Goal: Answer question/provide support: Share knowledge or assist other users

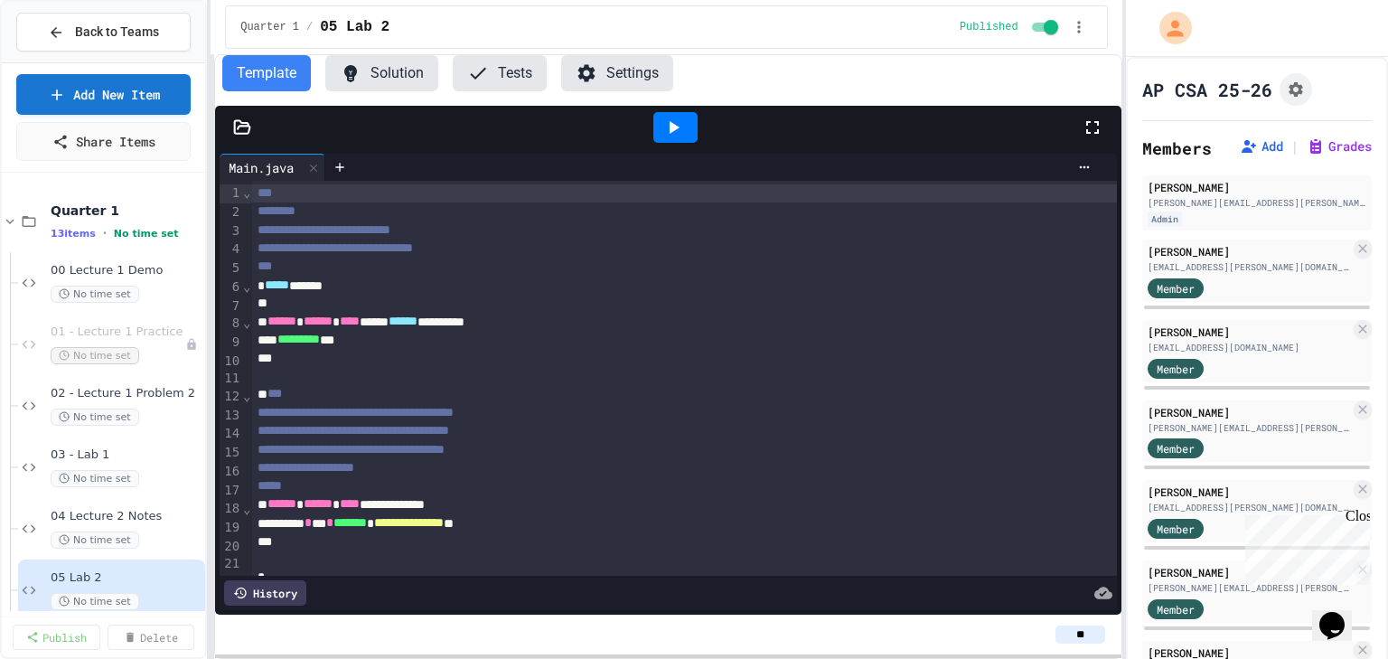
scroll to position [72, 0]
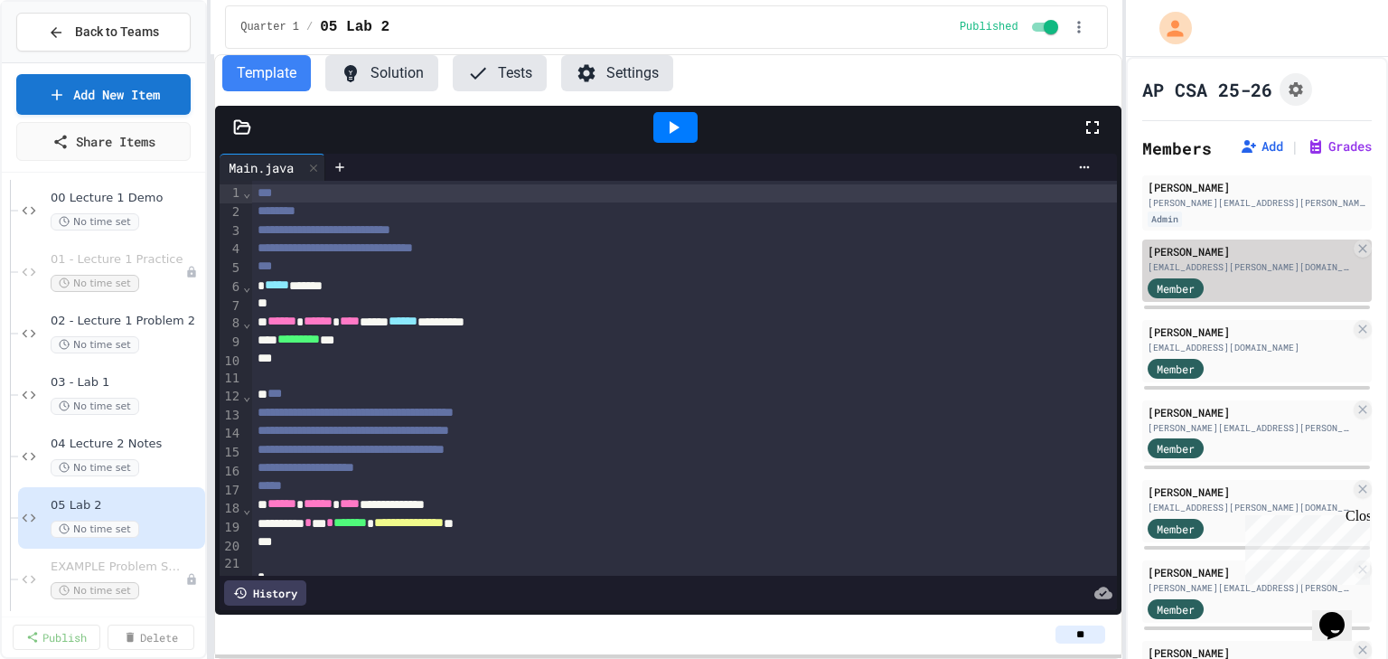
click at [1259, 259] on div "[PERSON_NAME]" at bounding box center [1248, 251] width 202 height 16
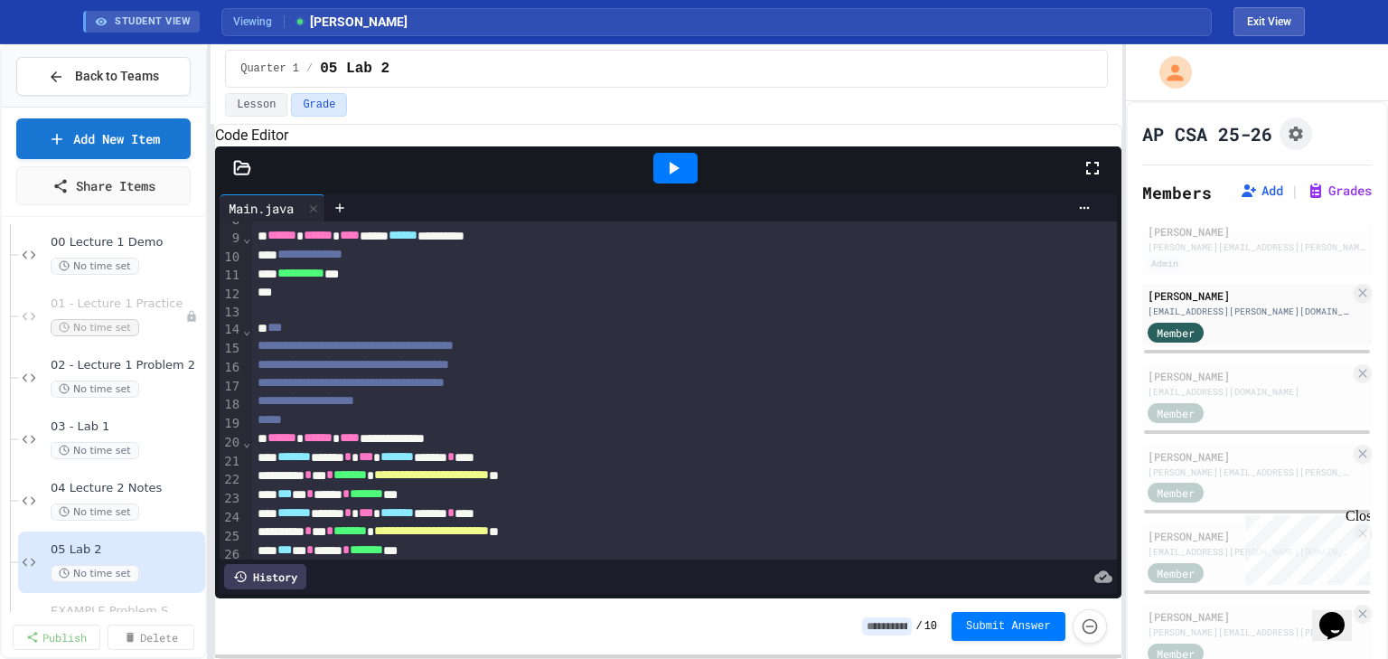
scroll to position [434, 0]
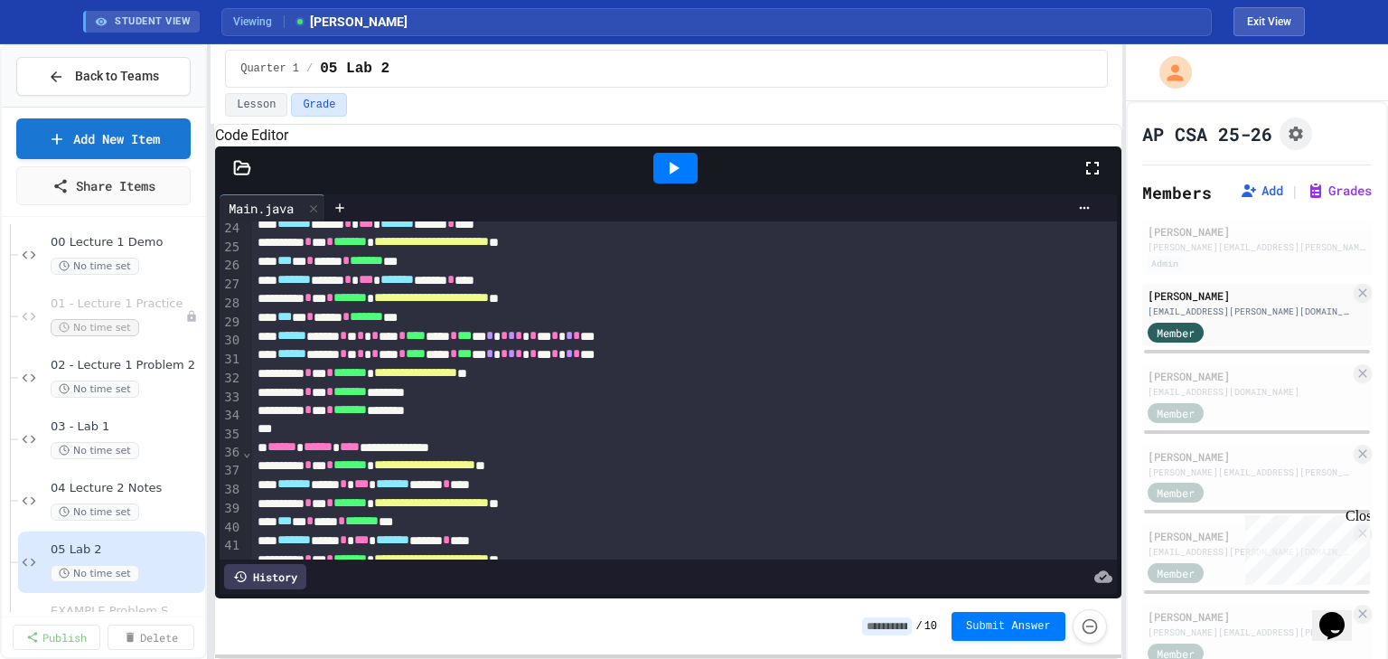
click at [673, 183] on div at bounding box center [675, 168] width 44 height 31
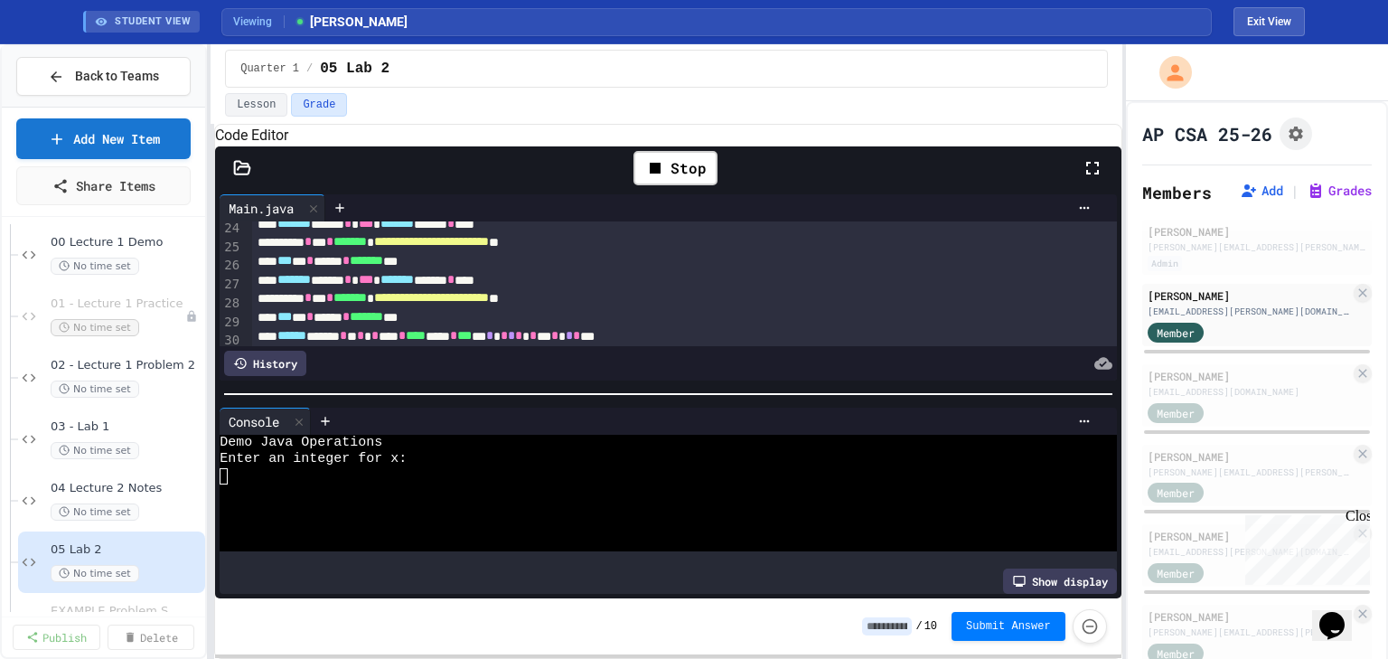
click at [431, 517] on div at bounding box center [655, 509] width 870 height 16
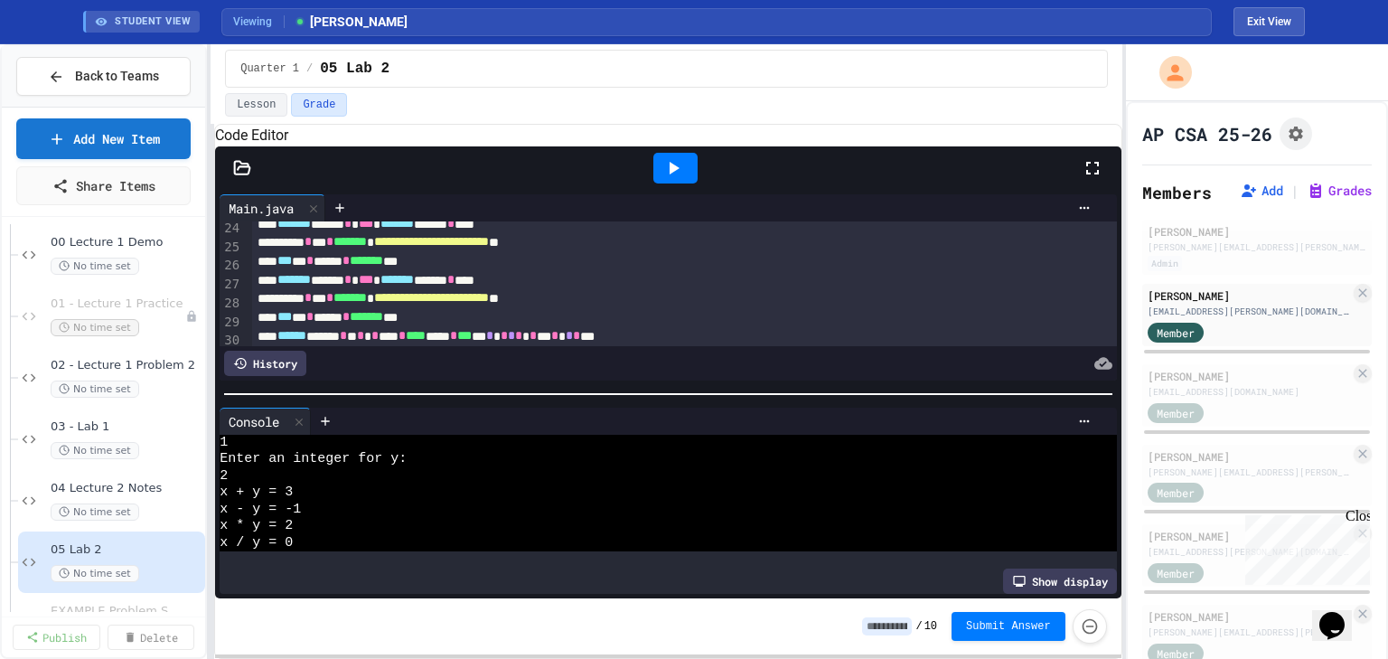
scroll to position [99, 0]
click at [678, 179] on icon at bounding box center [673, 168] width 22 height 22
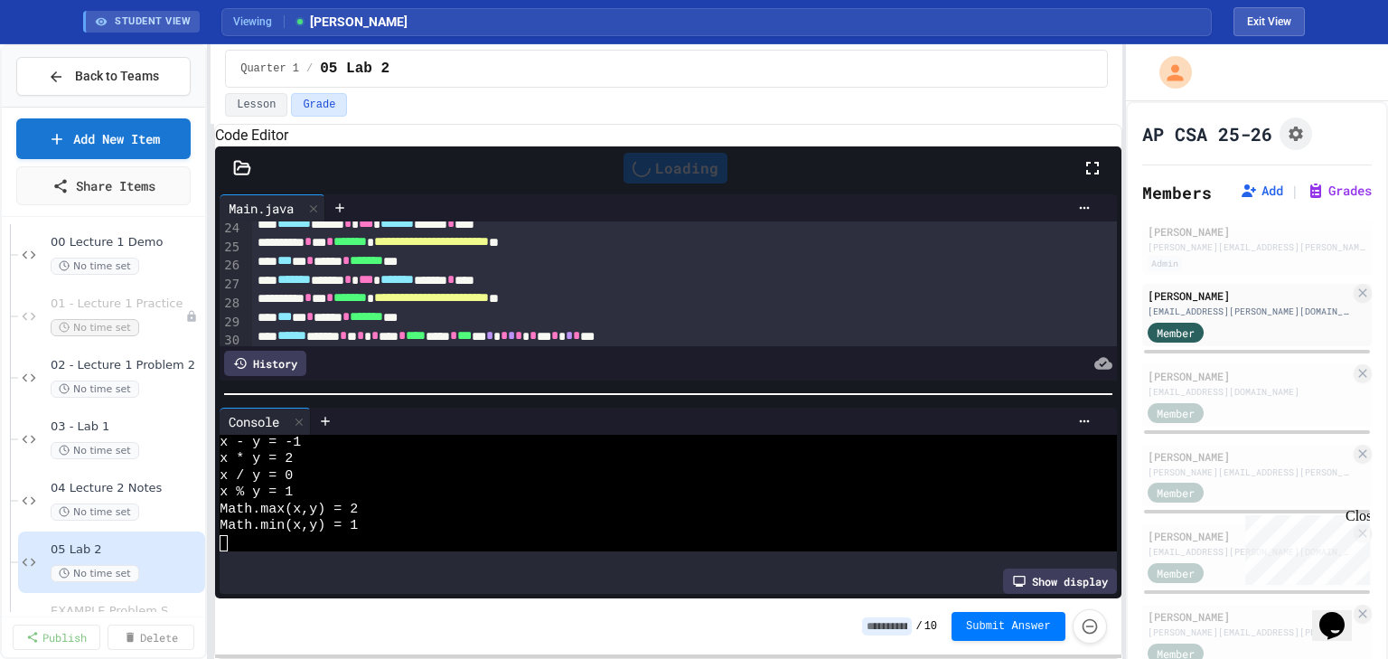
scroll to position [0, 0]
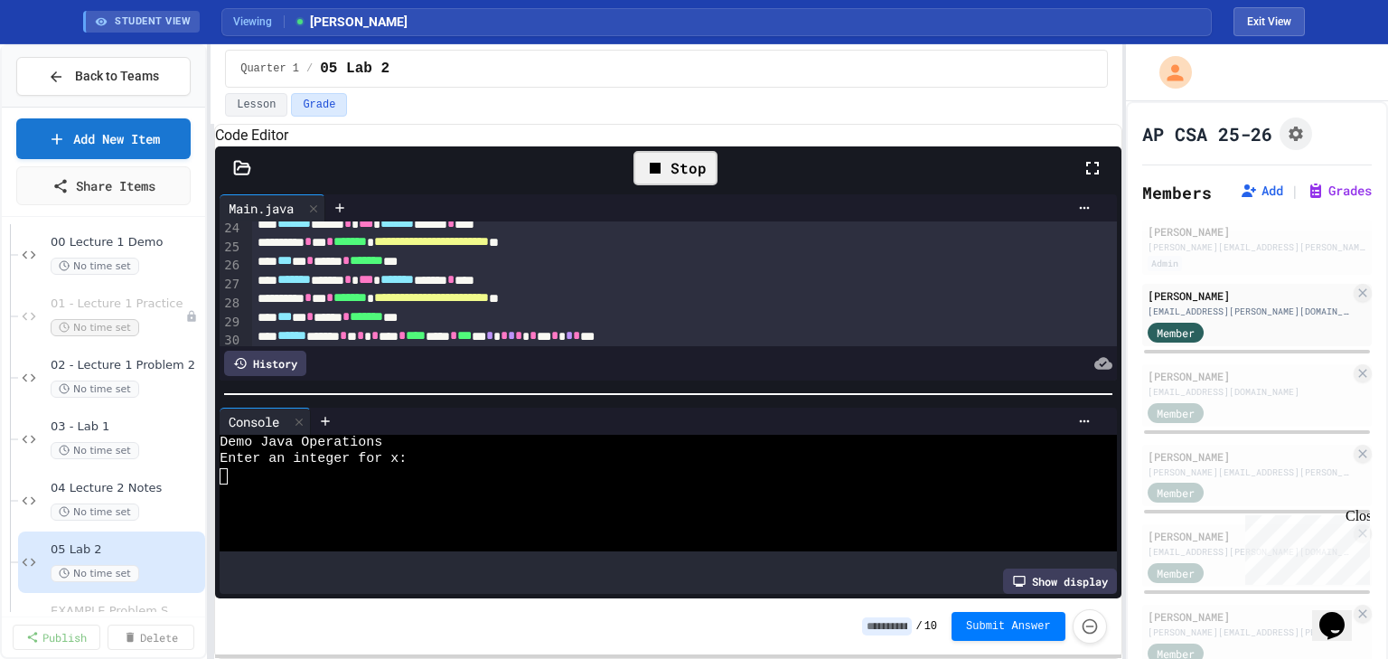
click at [410, 500] on div at bounding box center [655, 492] width 870 height 16
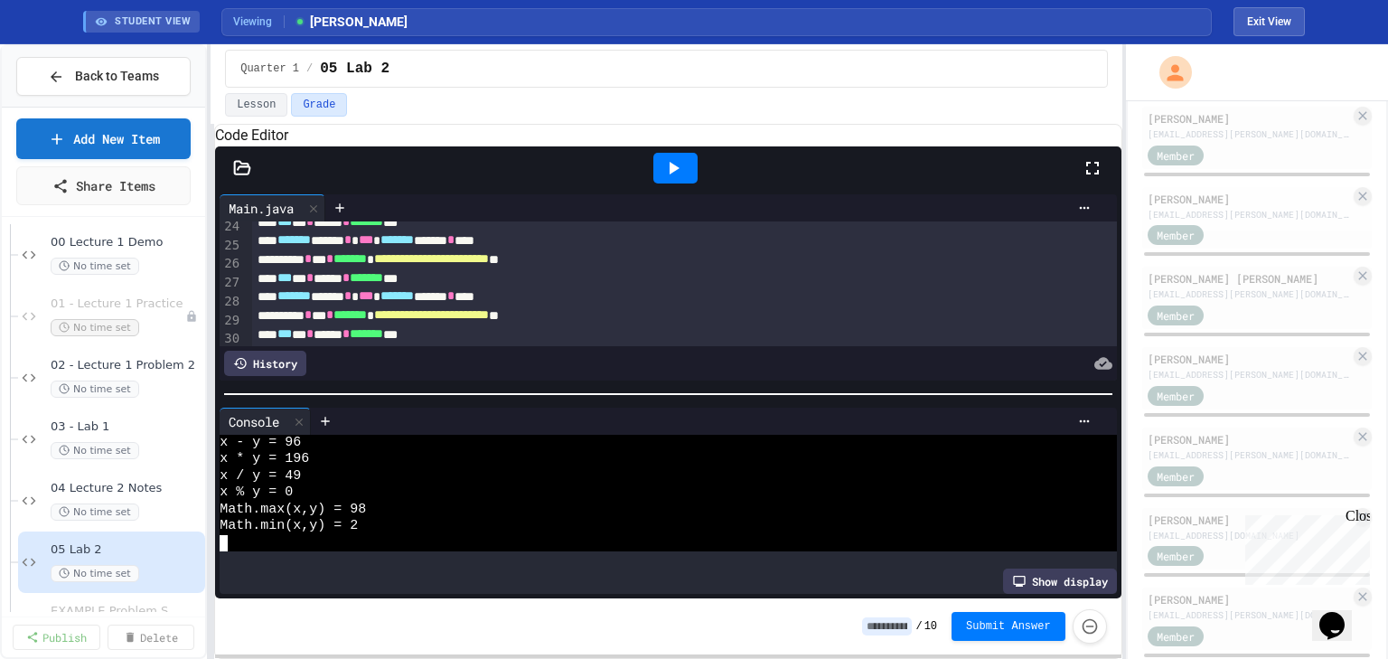
scroll to position [650, 0]
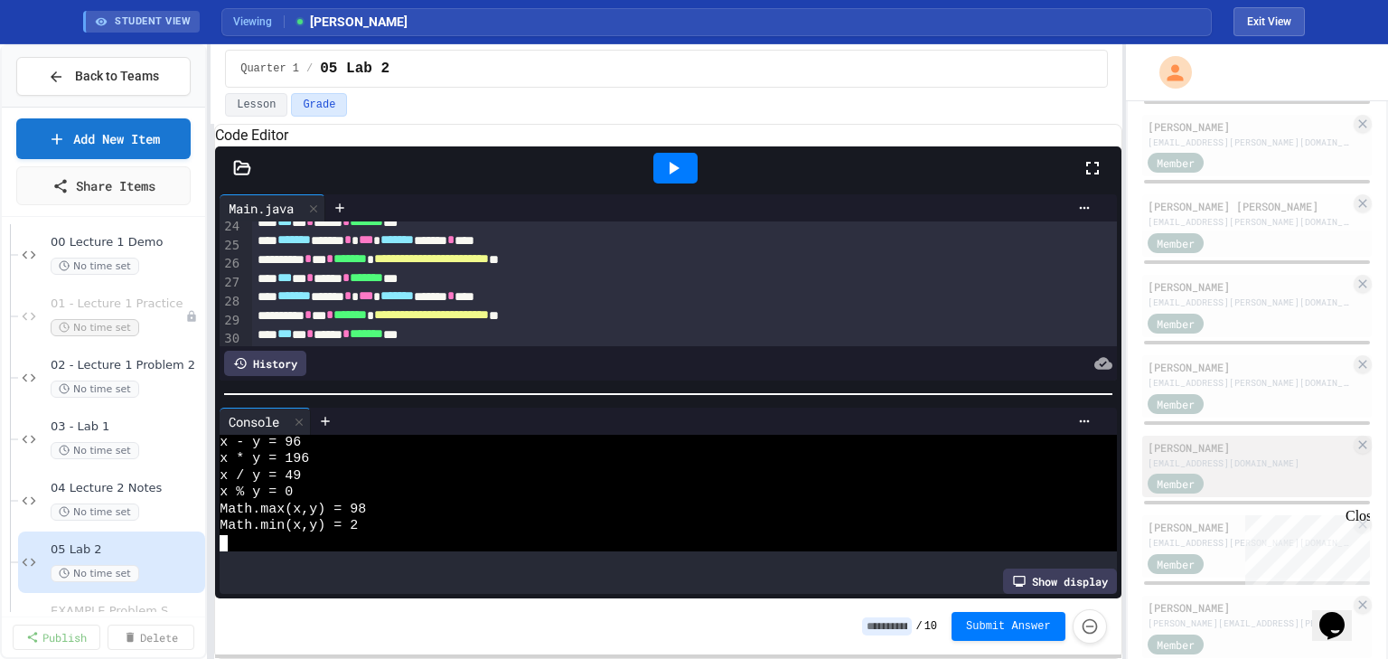
click at [1243, 455] on div "[PERSON_NAME]" at bounding box center [1248, 447] width 202 height 16
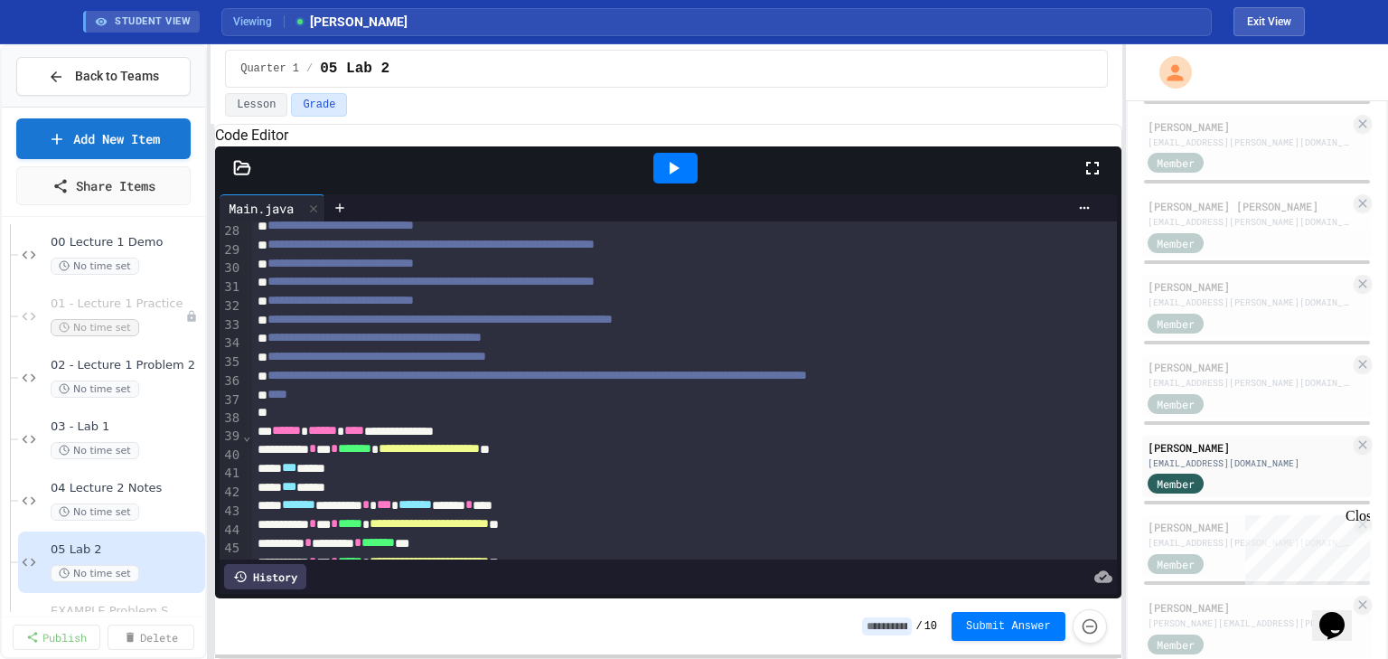
scroll to position [723, 0]
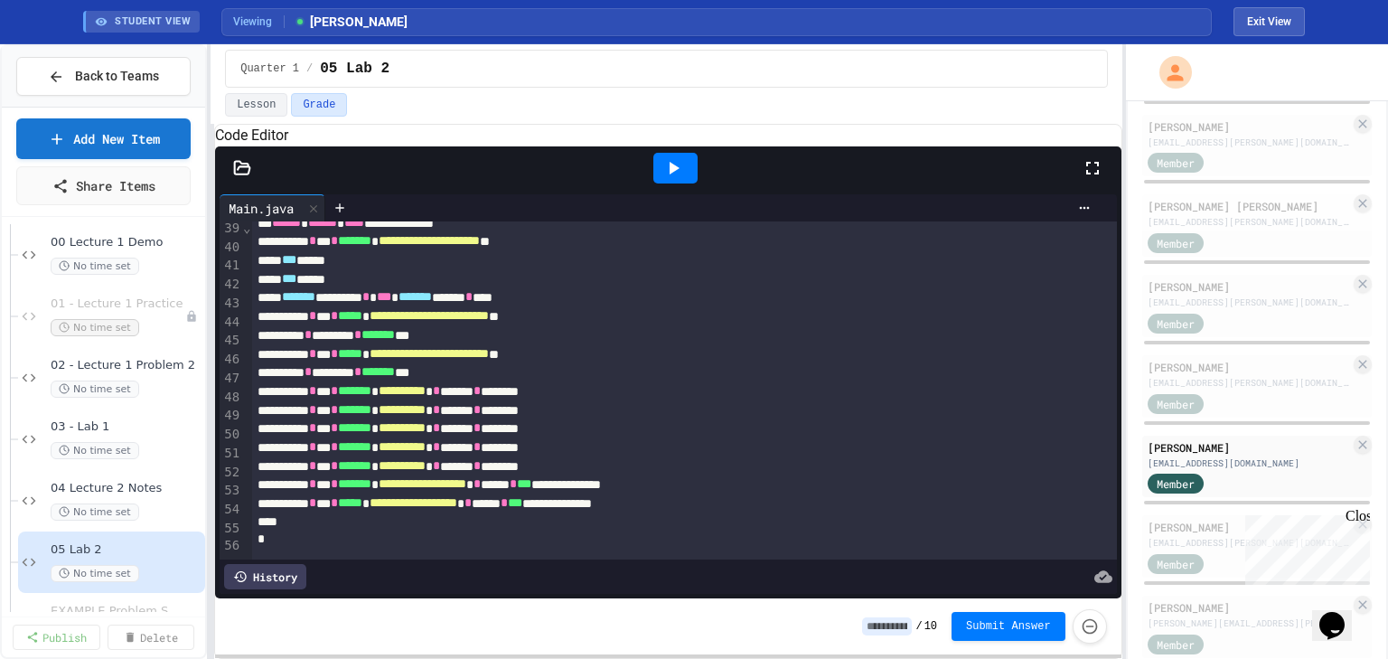
click at [687, 183] on div at bounding box center [675, 168] width 44 height 31
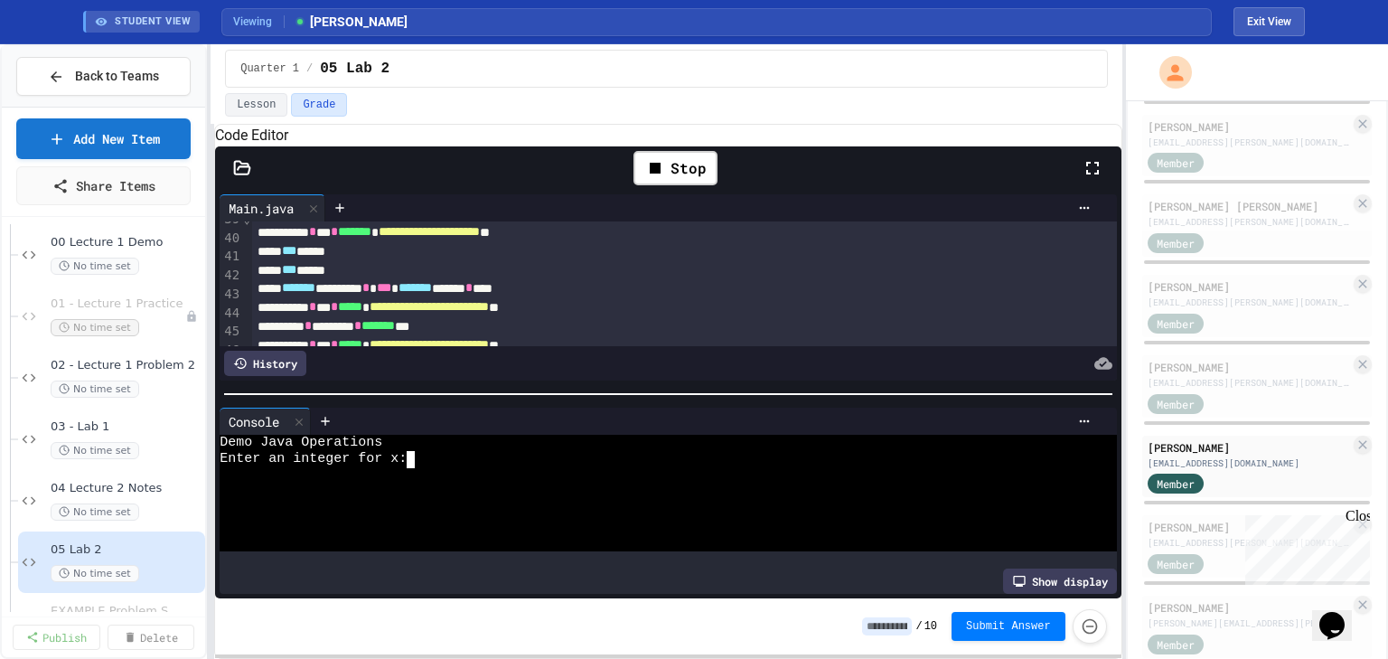
click at [498, 483] on div at bounding box center [655, 476] width 870 height 16
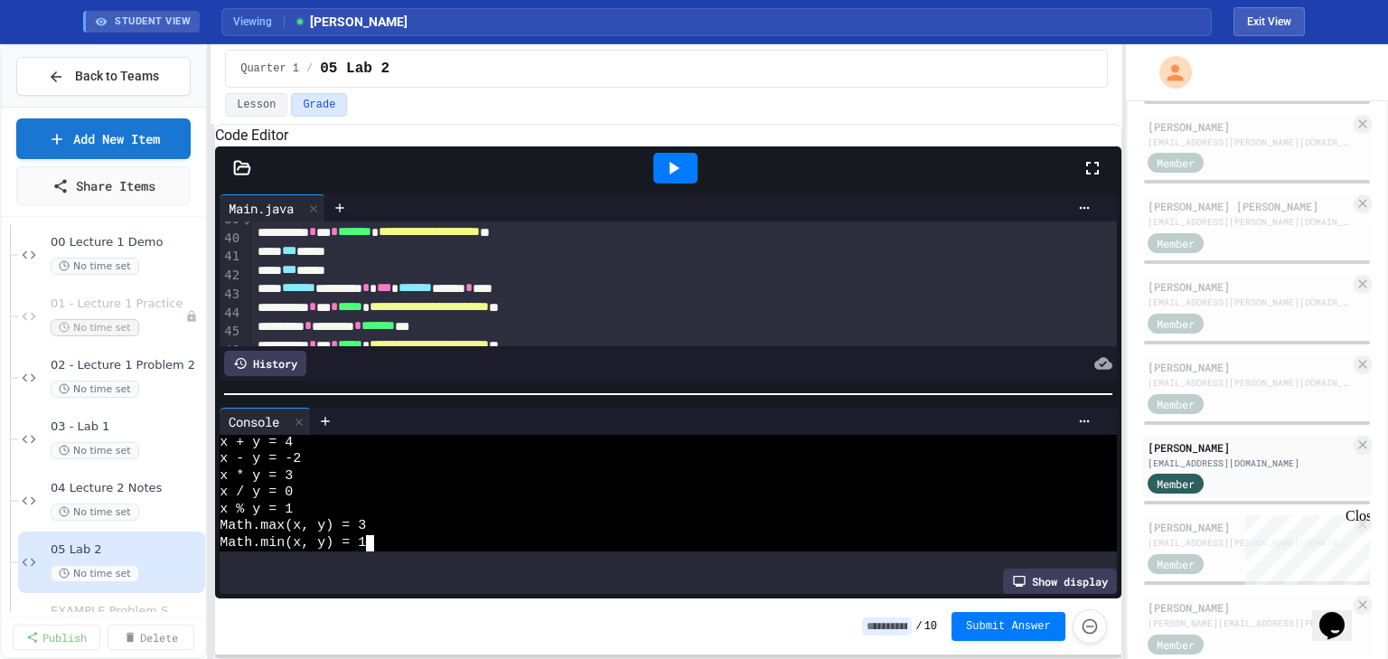
click at [672, 174] on icon at bounding box center [674, 168] width 10 height 13
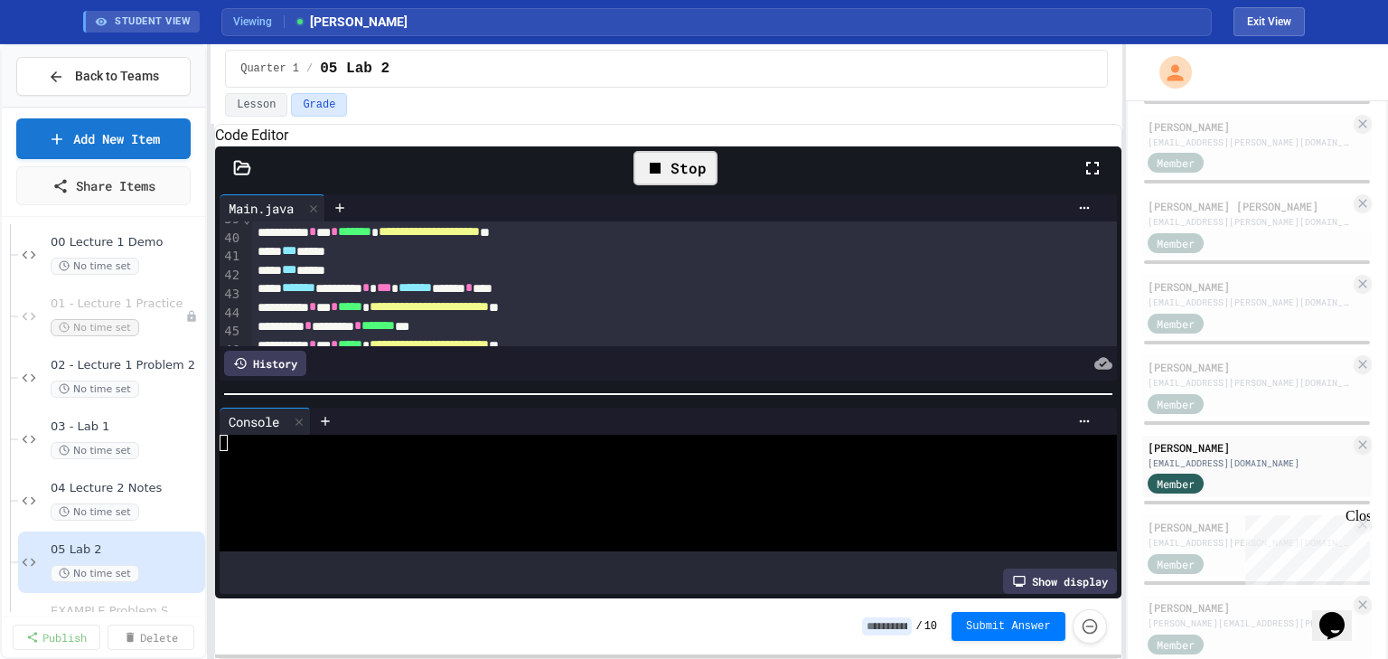
scroll to position [0, 0]
click at [451, 473] on div at bounding box center [655, 476] width 870 height 16
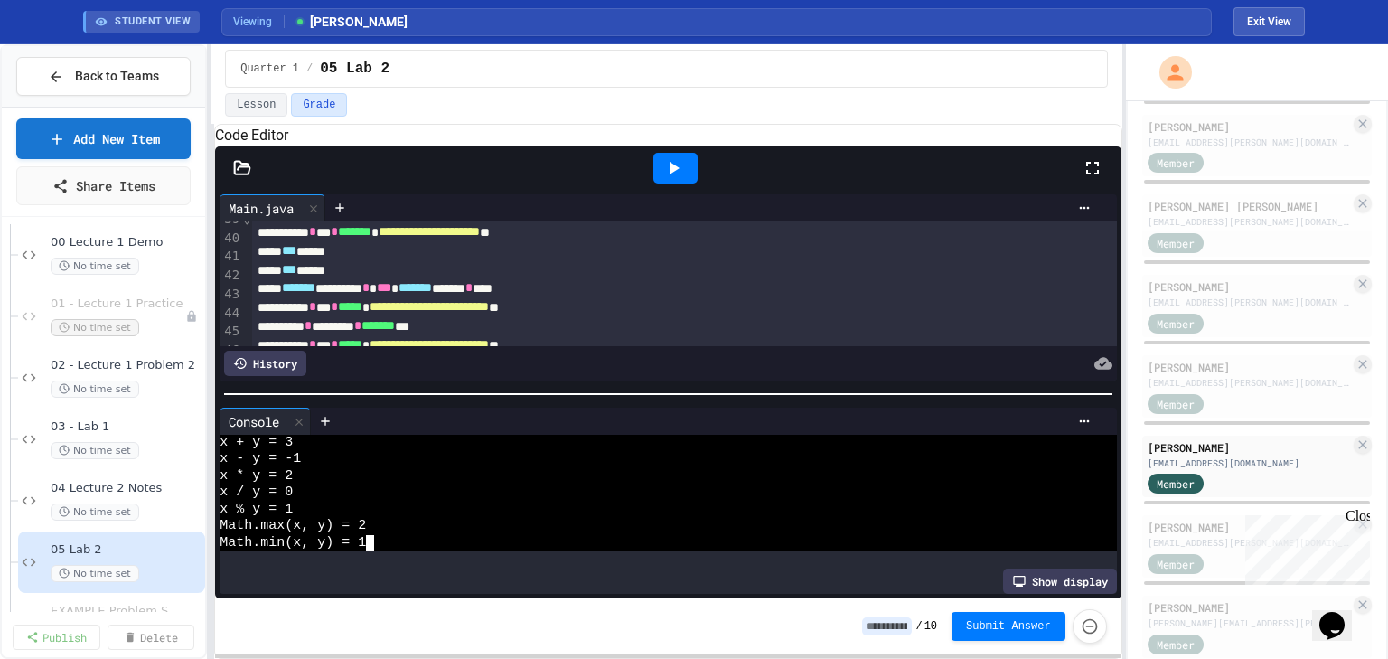
click at [683, 179] on icon at bounding box center [673, 168] width 22 height 22
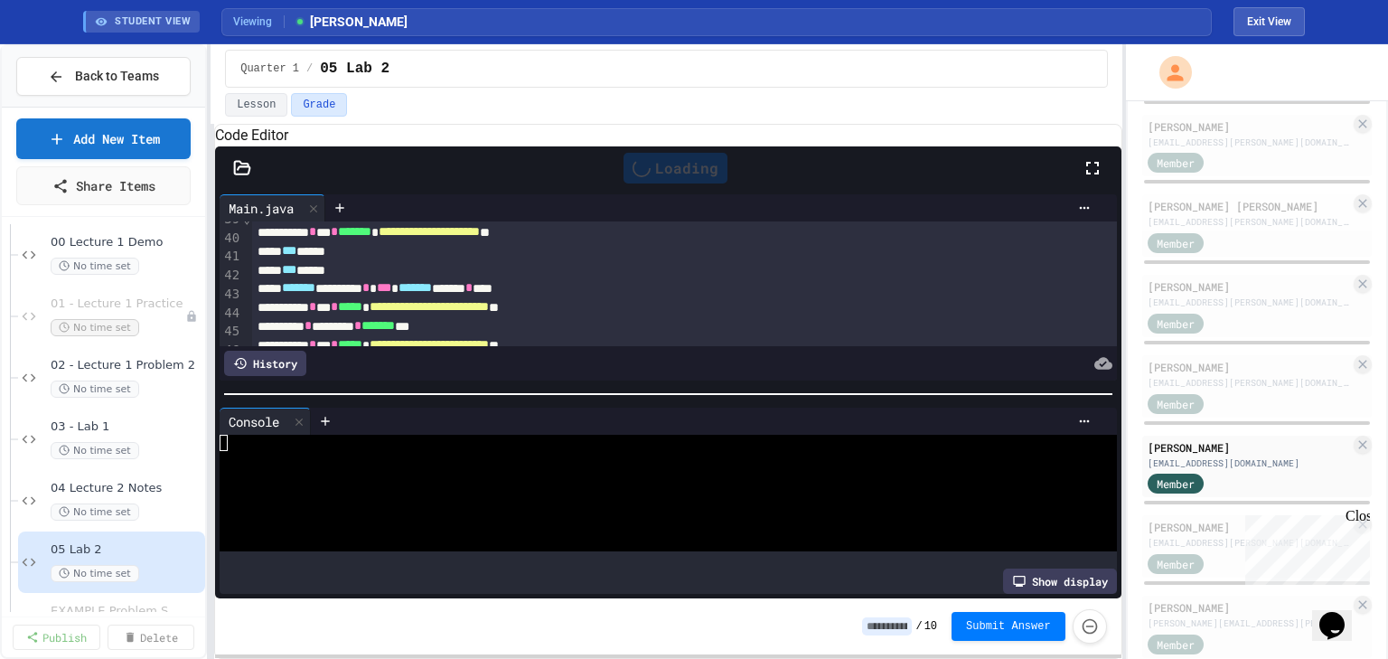
scroll to position [0, 0]
click at [472, 459] on div "Demo Java Operations Enter an integer for x:" at bounding box center [655, 493] width 870 height 117
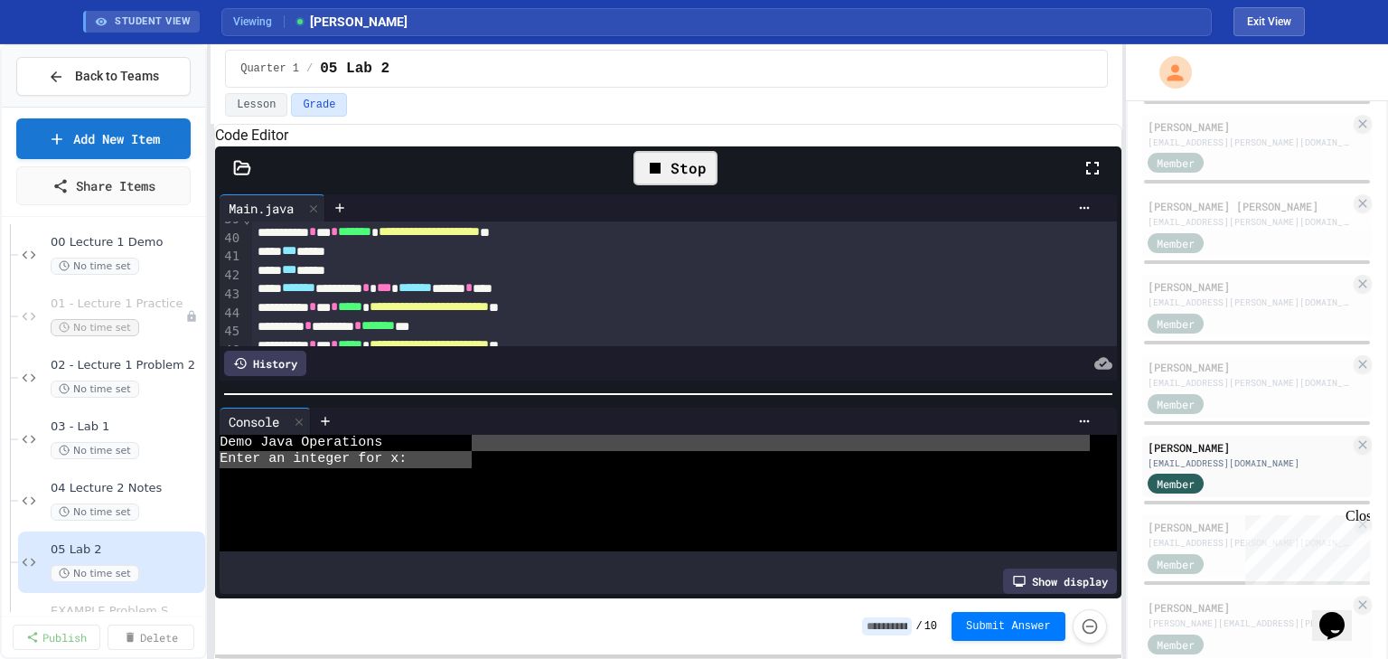
click at [483, 444] on div "Demo Java Operations" at bounding box center [655, 443] width 870 height 16
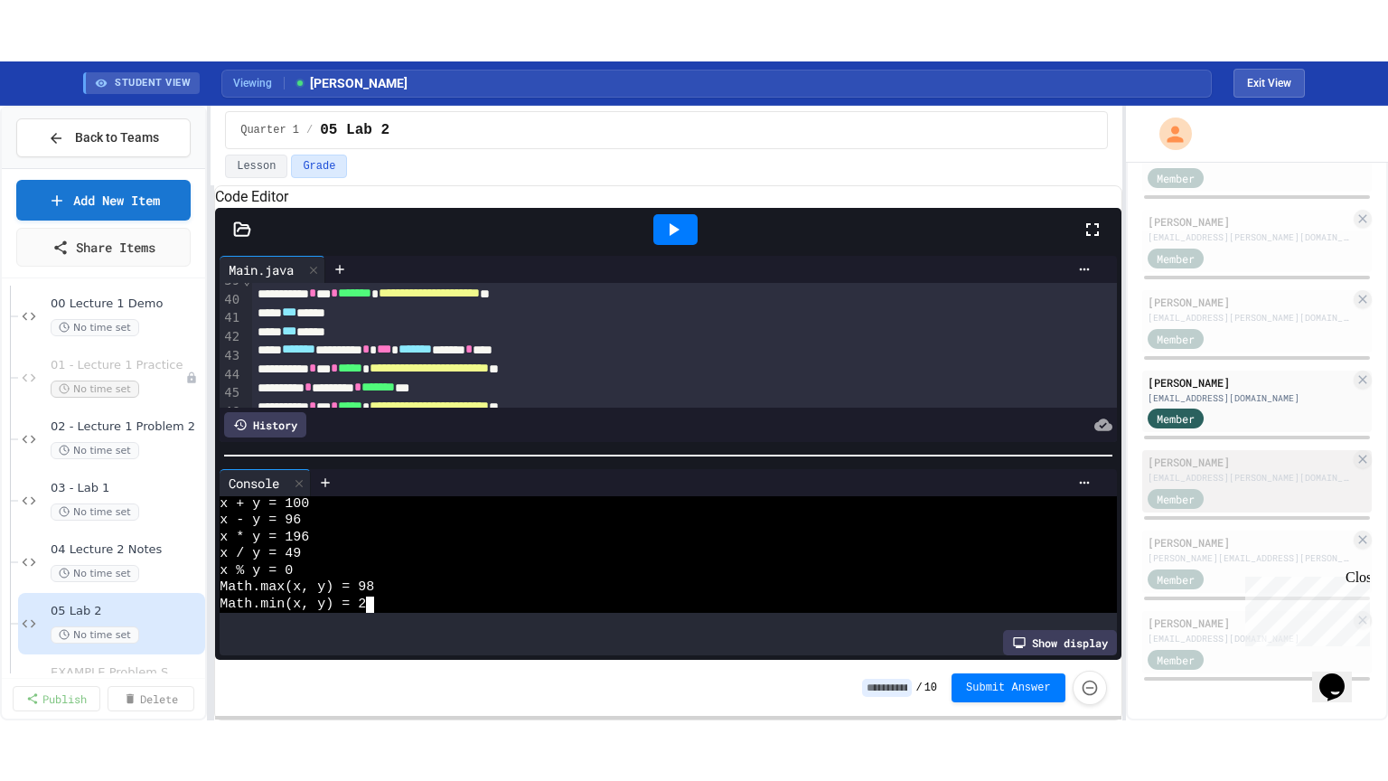
scroll to position [809, 0]
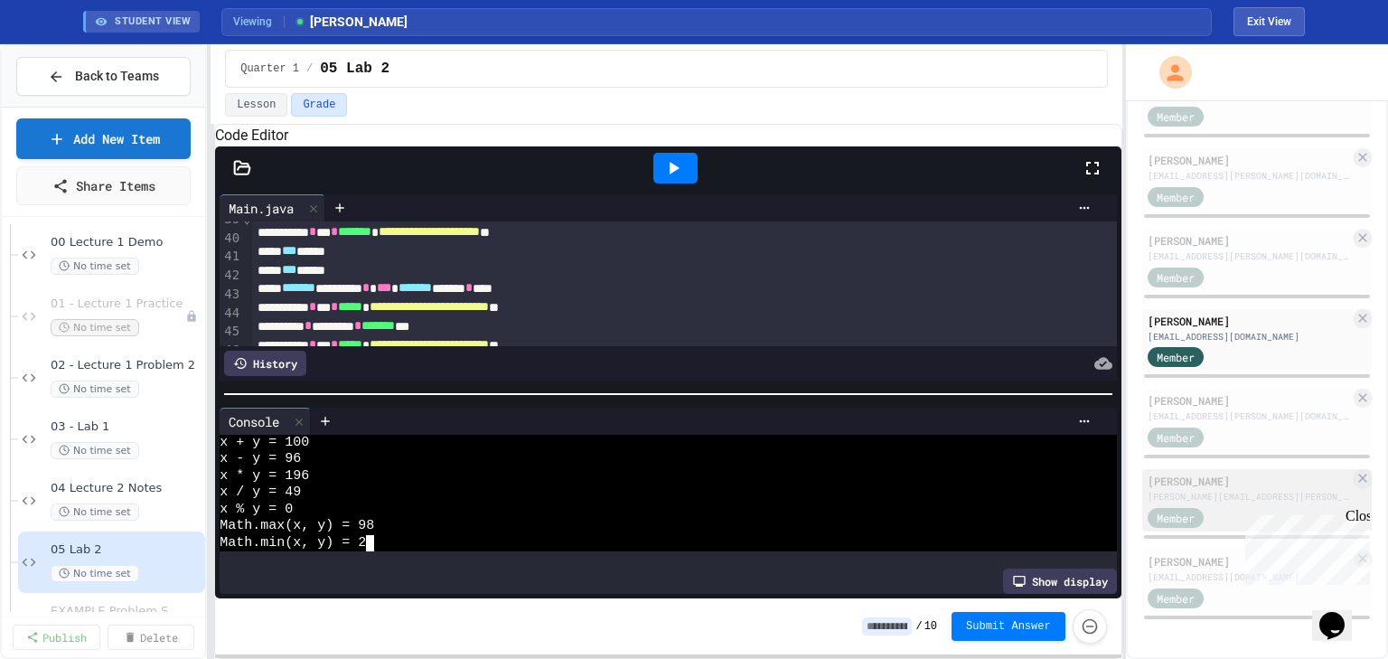
click at [1227, 474] on div "[PERSON_NAME]" at bounding box center [1248, 480] width 202 height 16
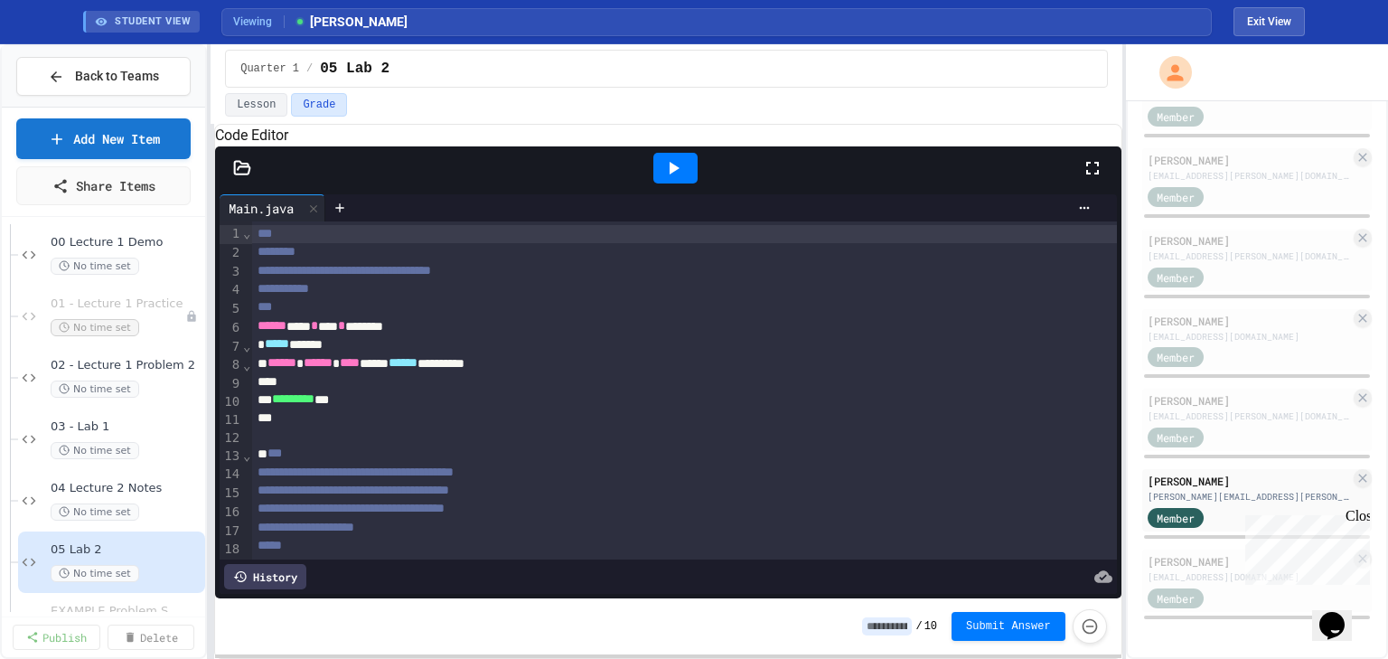
click at [1088, 174] on icon at bounding box center [1092, 168] width 13 height 13
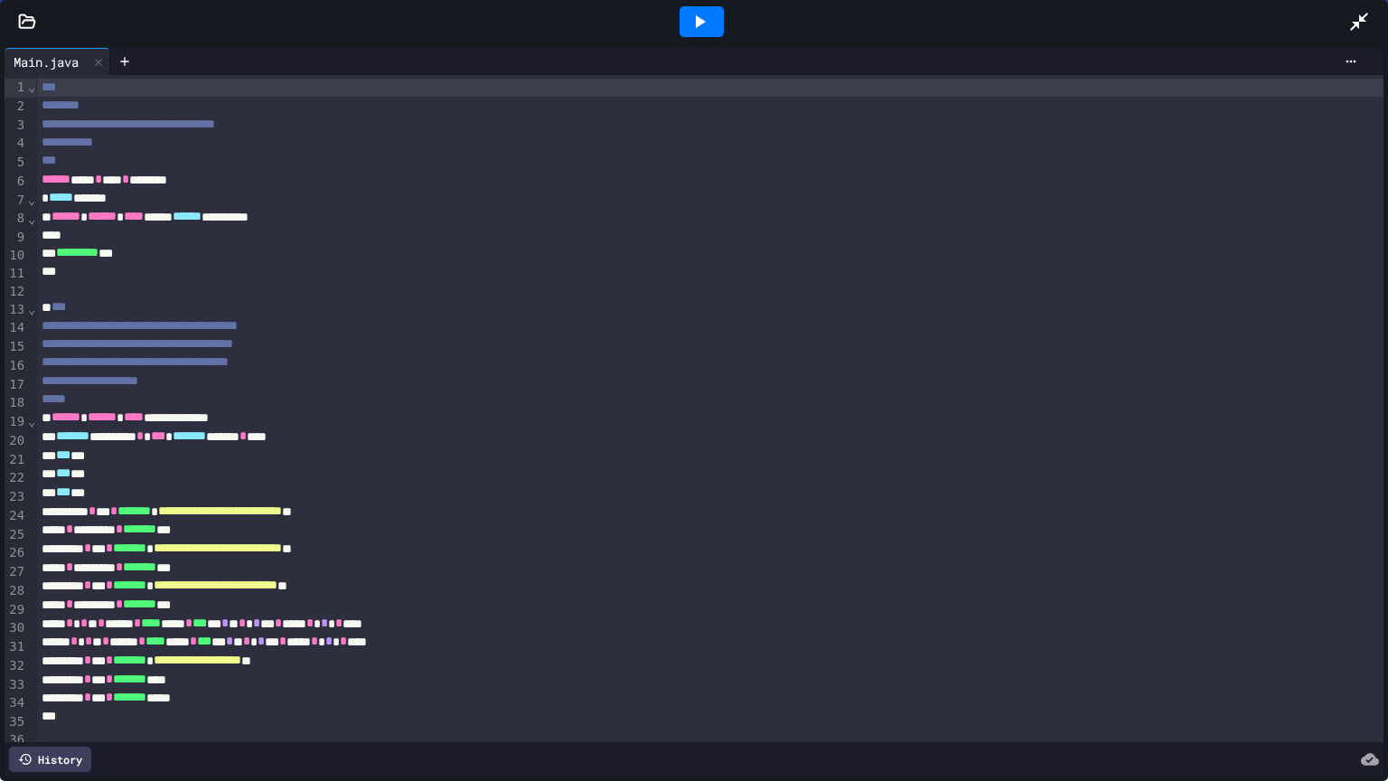
scroll to position [50, 0]
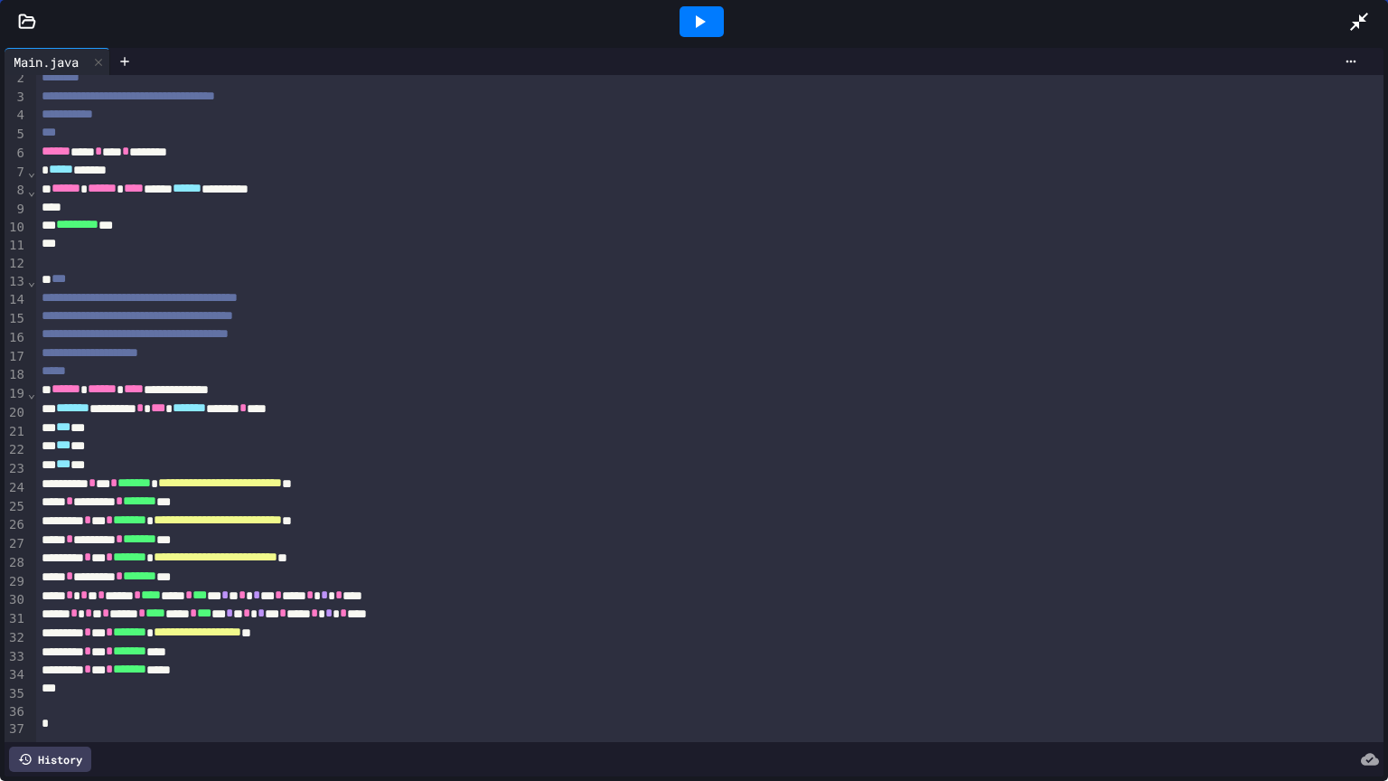
click at [67, 474] on div "**********" at bounding box center [694, 483] width 1316 height 19
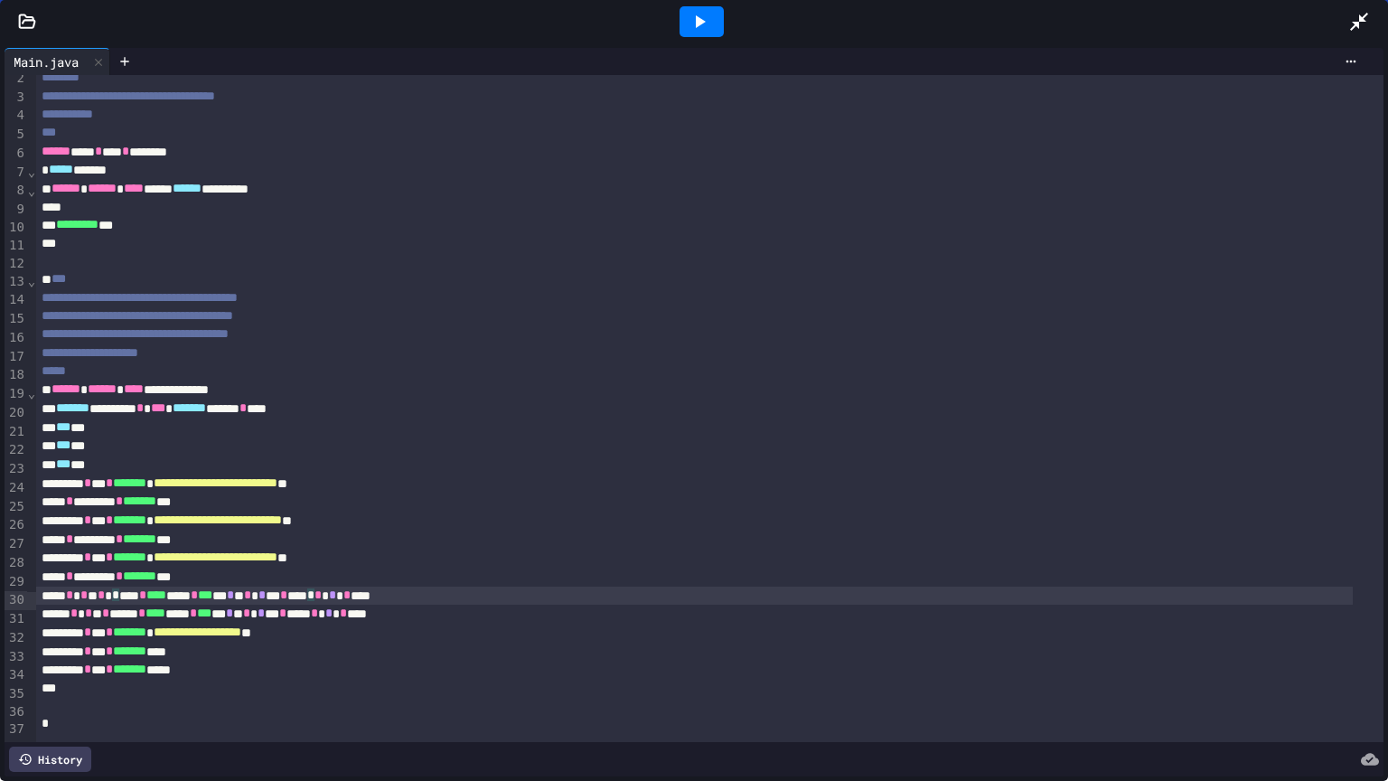
scroll to position [51, 0]
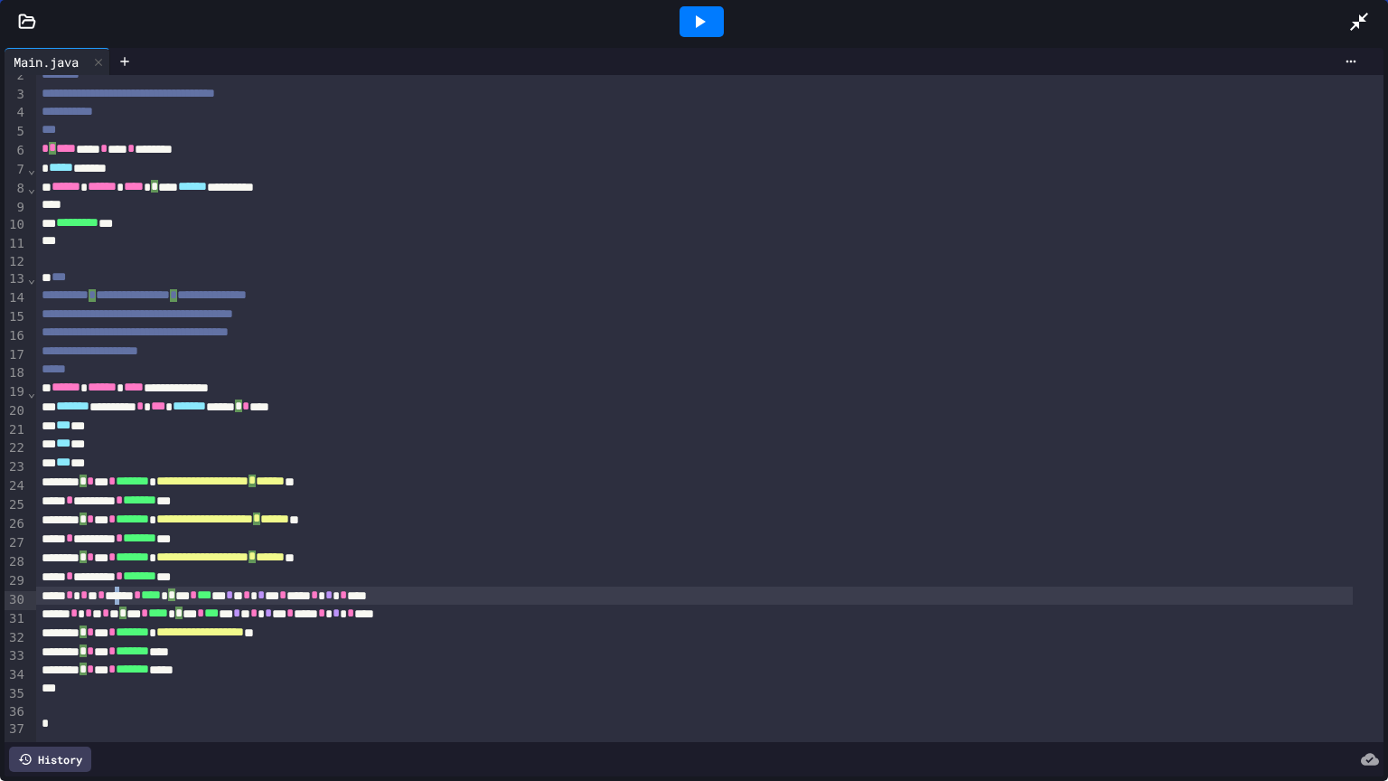
click at [136, 586] on div "* * * * * ***** * **** * * *** * *** *** * * * * ** * **** * * * * ***" at bounding box center [694, 595] width 1316 height 19
click at [200, 586] on div "* * * * * ***** * **** ***** * *** *** * * * * ** * **** * * * * ***" at bounding box center [694, 595] width 1316 height 19
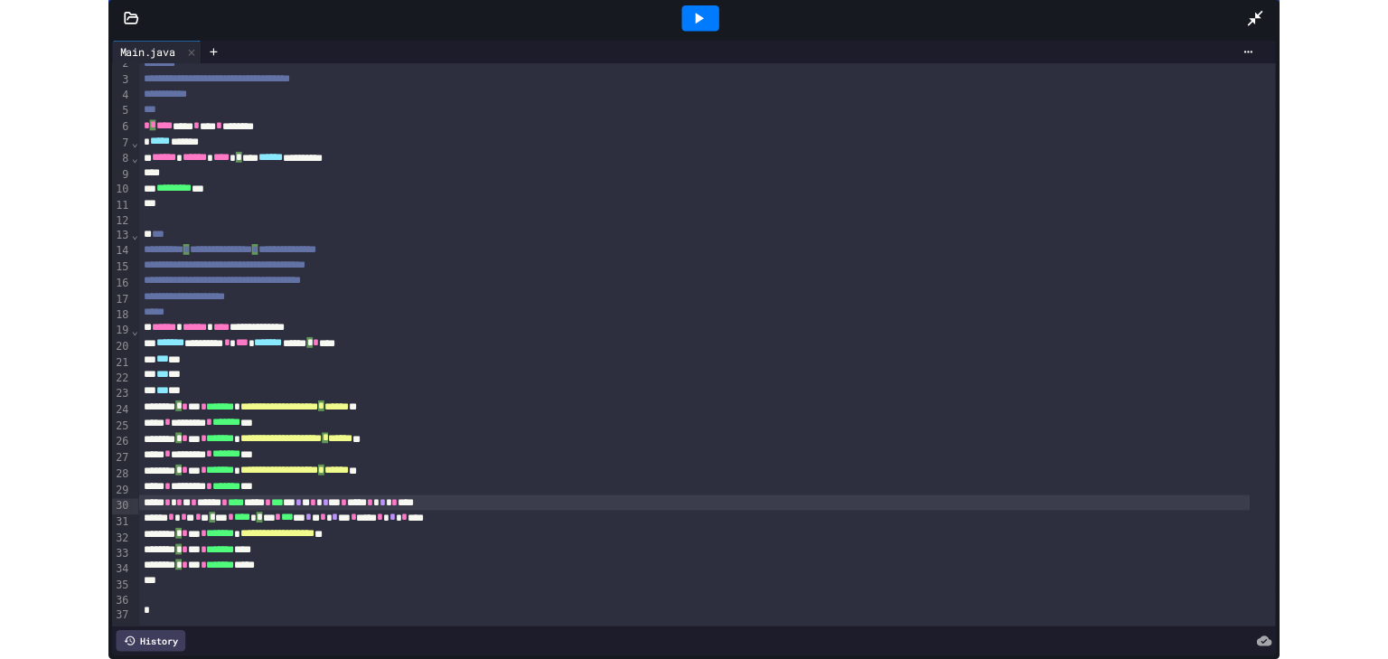
scroll to position [50, 0]
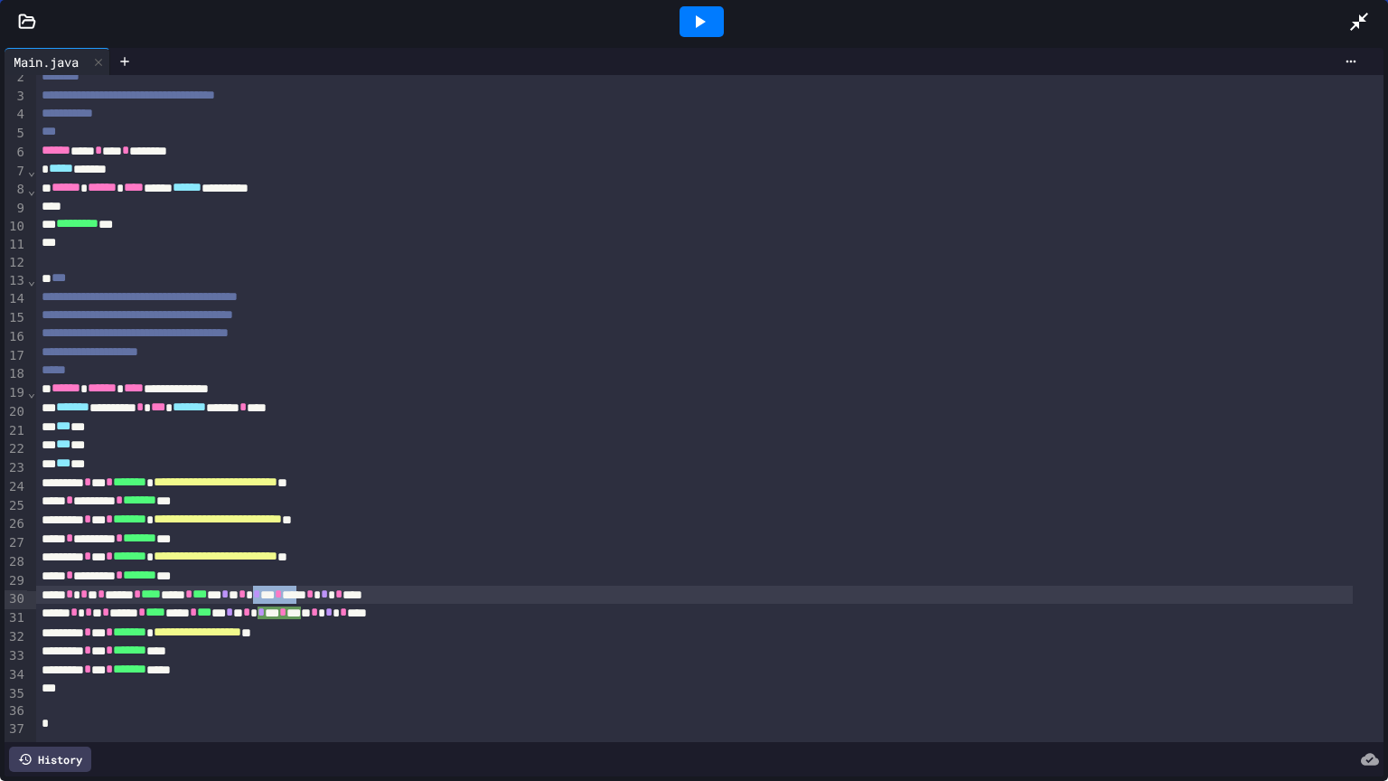
drag, startPoint x: 310, startPoint y: 575, endPoint x: 365, endPoint y: 574, distance: 55.1
click at [365, 585] on div "* * * * * ***** * **** ***** * *** *** * * * * ** * **** * * * * ***" at bounding box center [694, 594] width 1316 height 19
click at [312, 586] on div "* * * * * ***** * **** ***** * *** *** * * * * ** * **** * * * * ***" at bounding box center [694, 594] width 1316 height 19
click at [376, 586] on div "* * * * * ***** * **** ***** * *** *** * * * * ** * **** * * * * ***" at bounding box center [694, 595] width 1316 height 19
click at [379, 586] on div "* * * * * ***** * **** * **** * *** *** * * * * ** * ** * * * * * * ***" at bounding box center [694, 595] width 1316 height 19
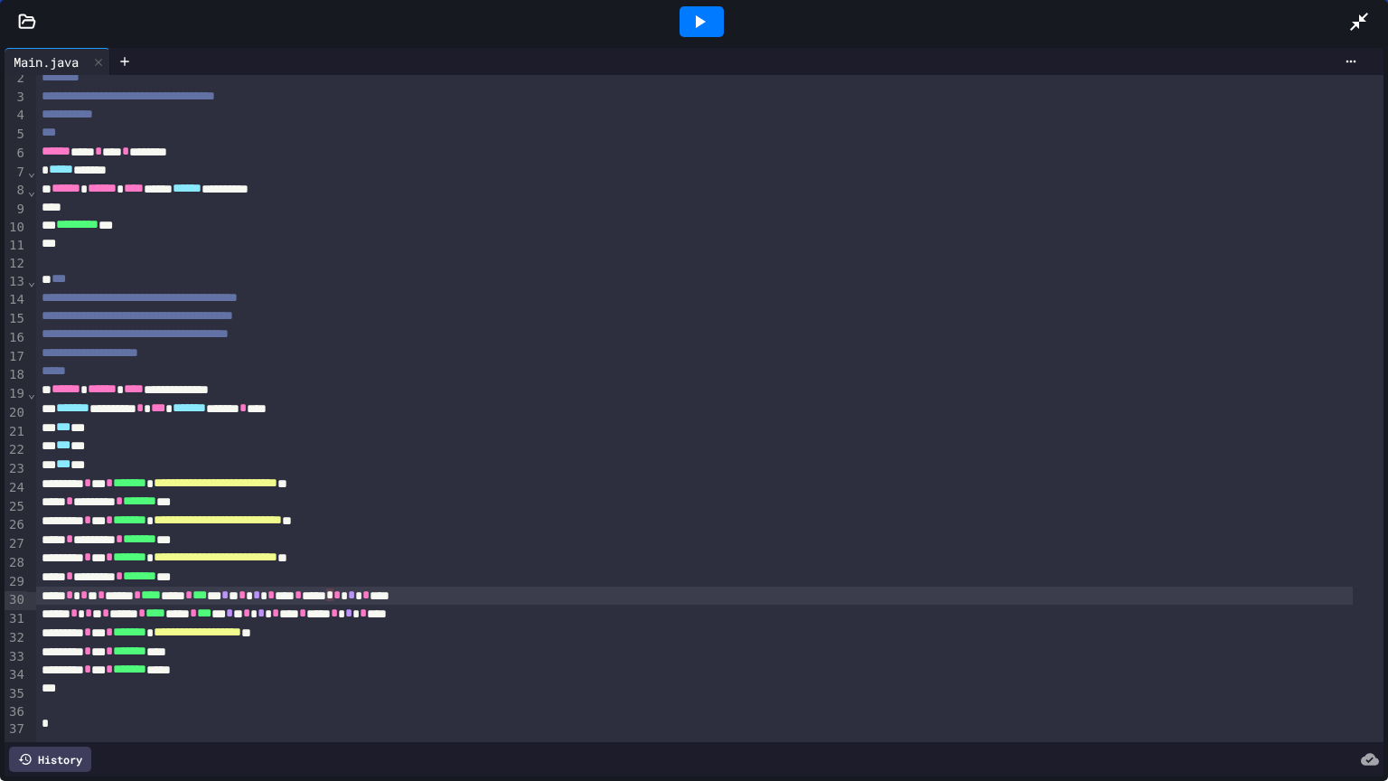
click at [88, 588] on span "*" at bounding box center [83, 594] width 7 height 13
click at [93, 604] on div "** * * * * ***** * **** ***** * *** *** * * * * * ** * **** * * * * ***" at bounding box center [694, 613] width 1316 height 19
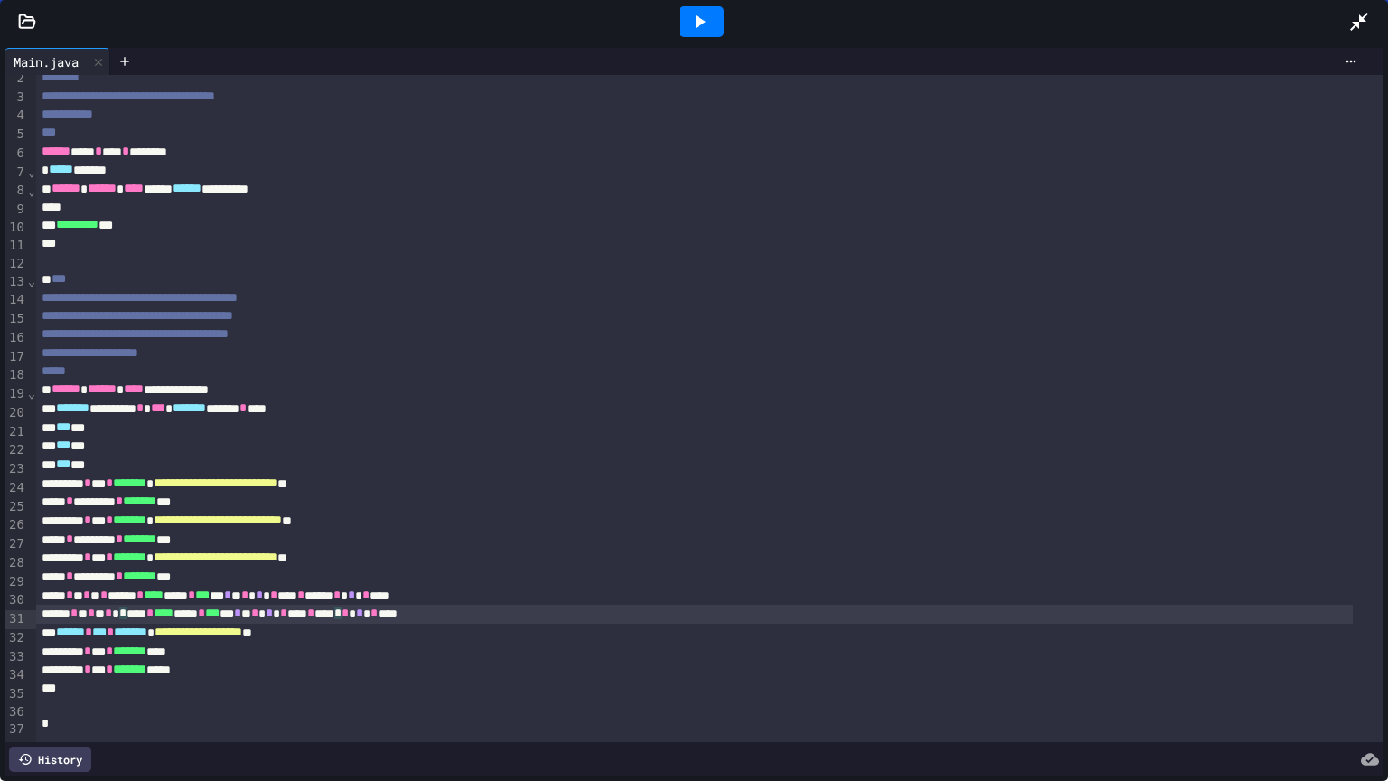
click at [415, 604] on div "** * * * * * * **** * **** ***** * *** *** * * * * * ** * *** * * * * * ***" at bounding box center [694, 613] width 1316 height 19
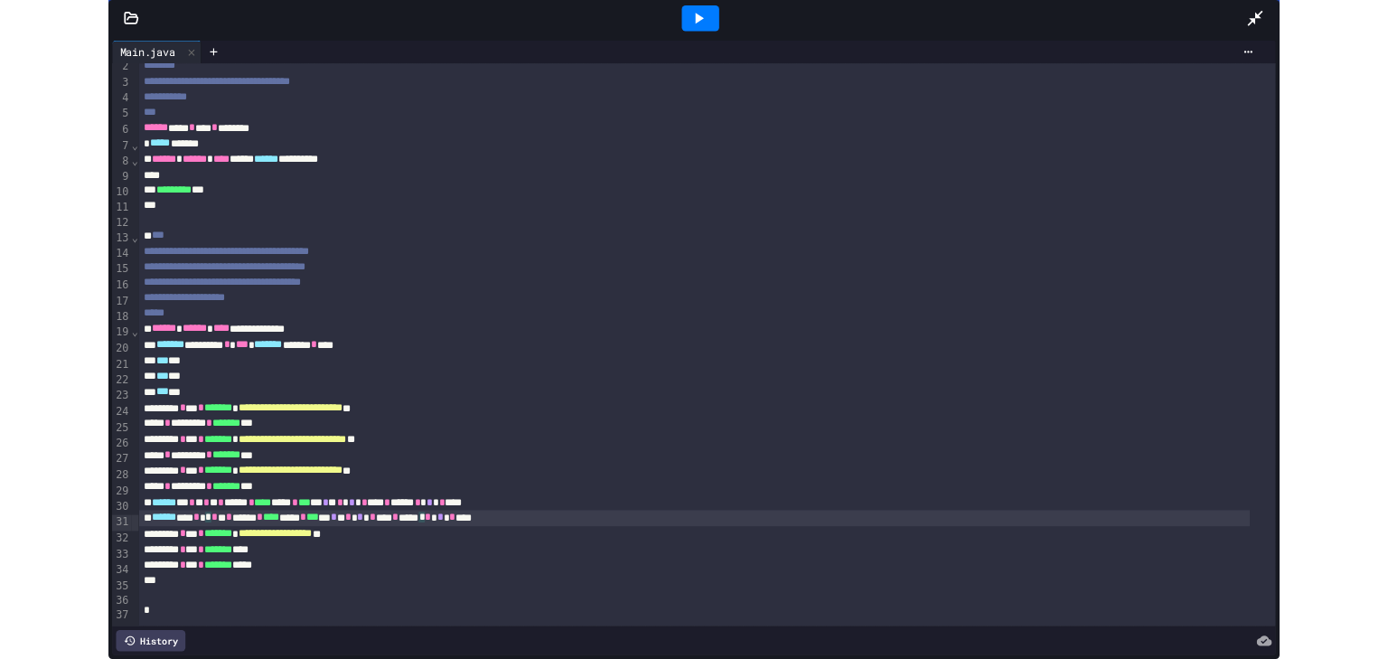
scroll to position [809, 0]
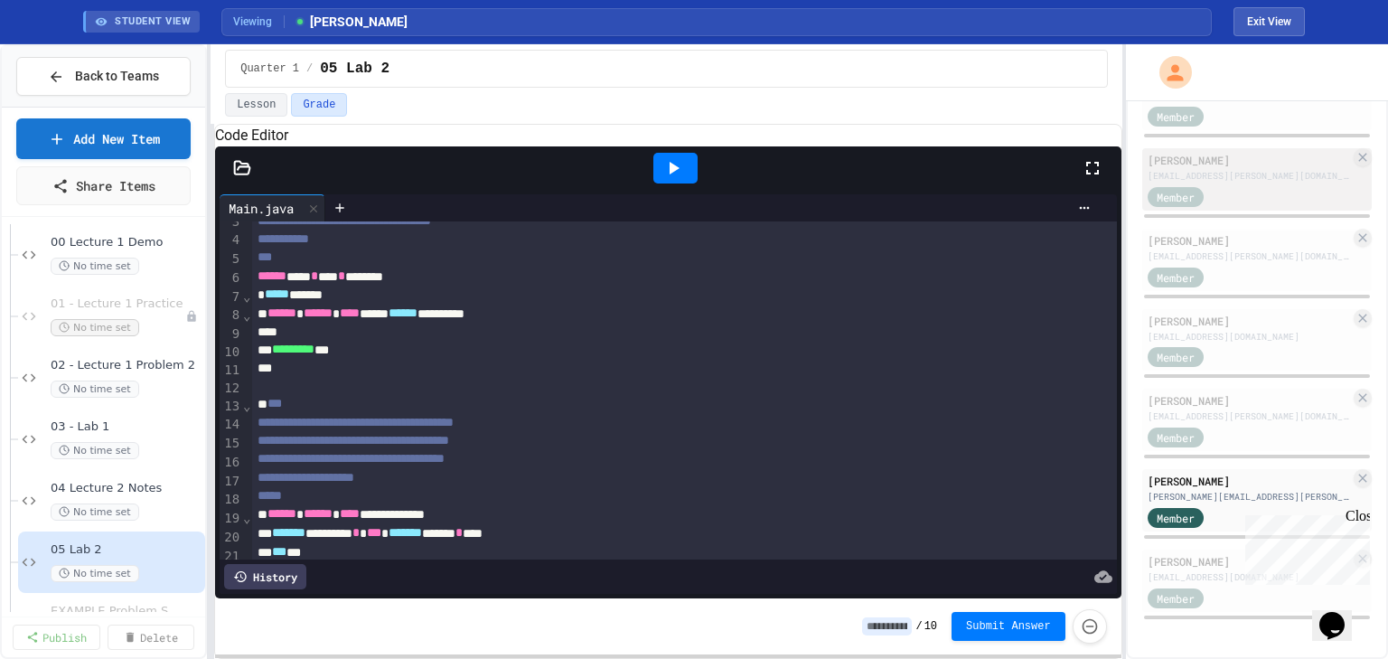
click at [1214, 184] on div "Member" at bounding box center [1192, 195] width 90 height 23
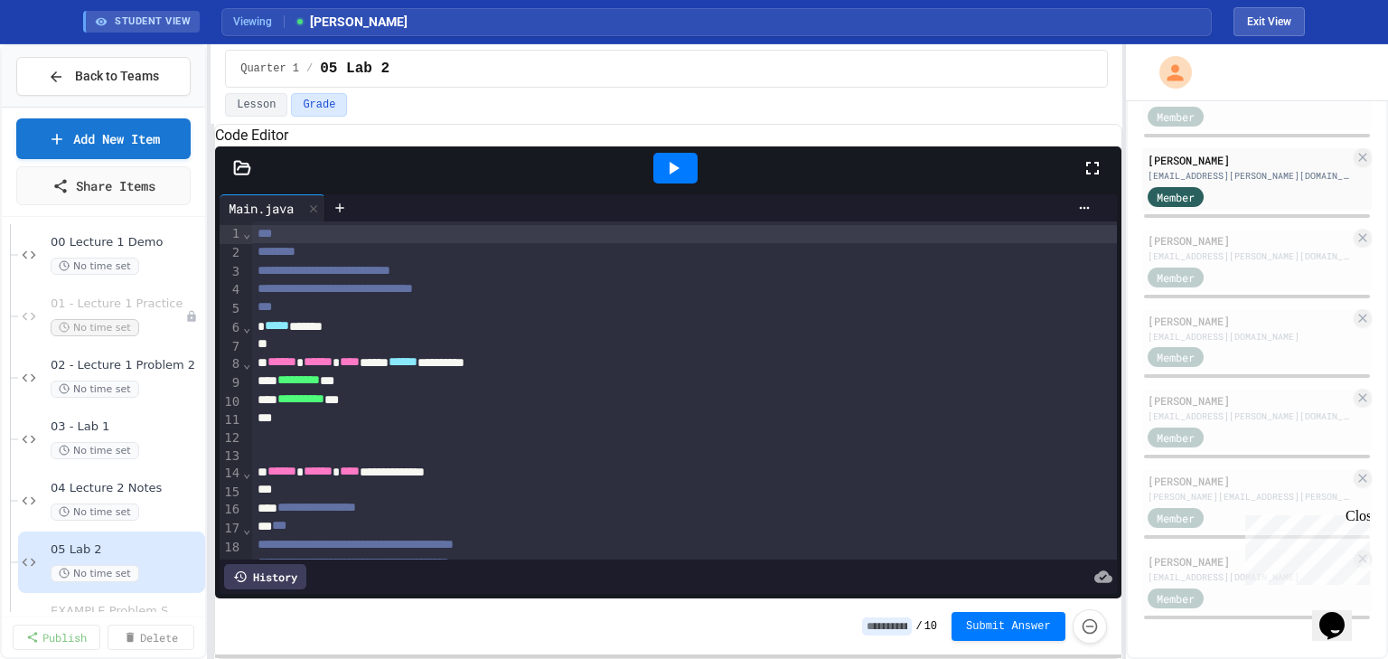
click at [685, 183] on div at bounding box center [675, 168] width 44 height 31
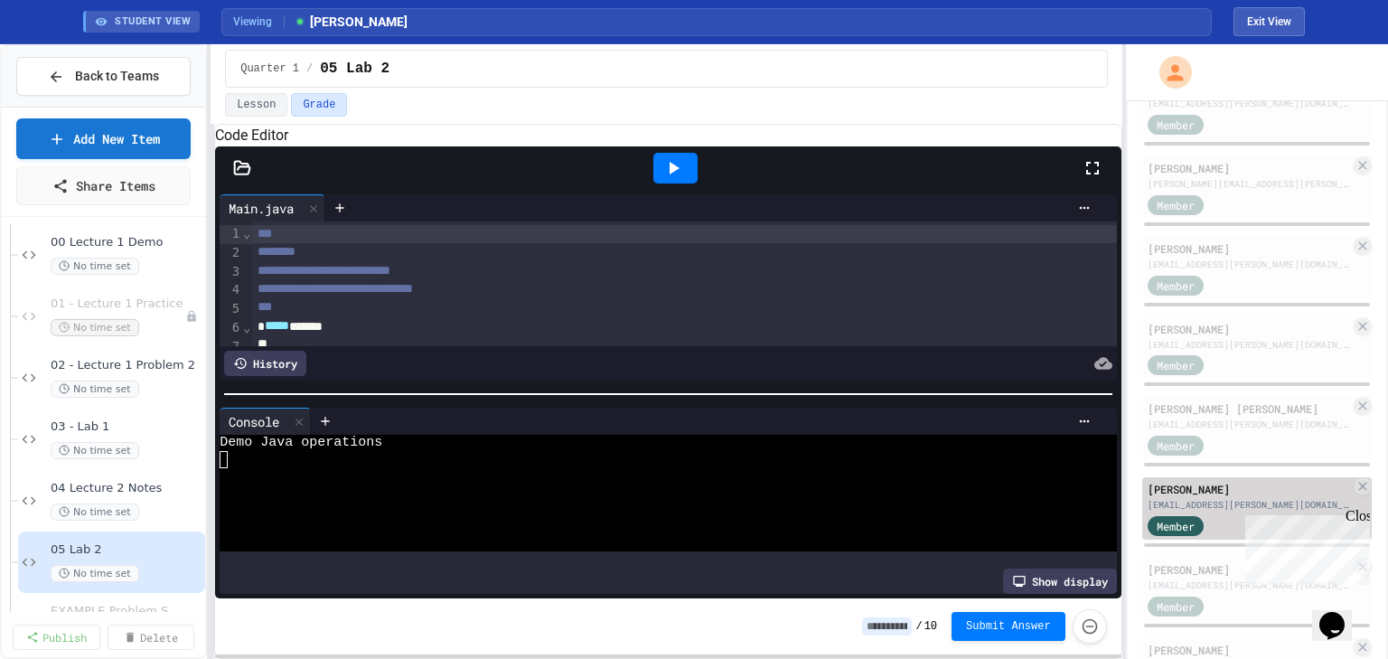
scroll to position [376, 0]
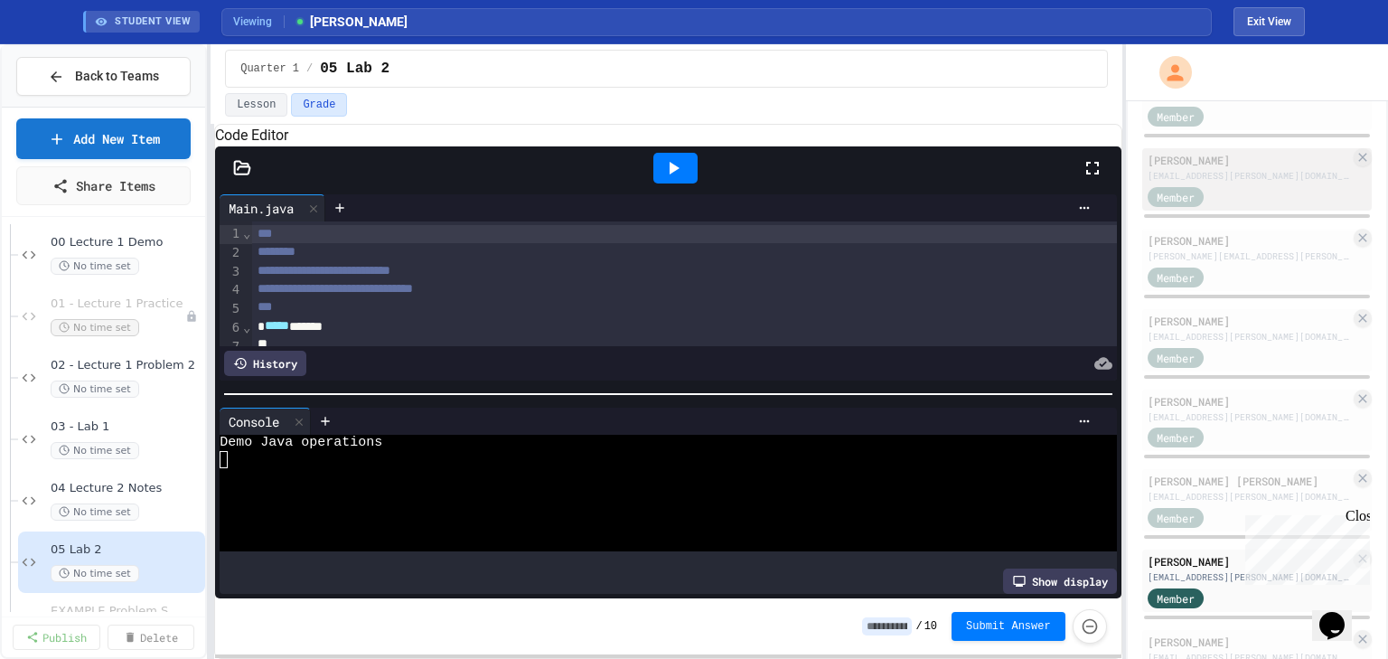
click at [1192, 182] on div "[EMAIL_ADDRESS][PERSON_NAME][DOMAIN_NAME]" at bounding box center [1248, 176] width 202 height 14
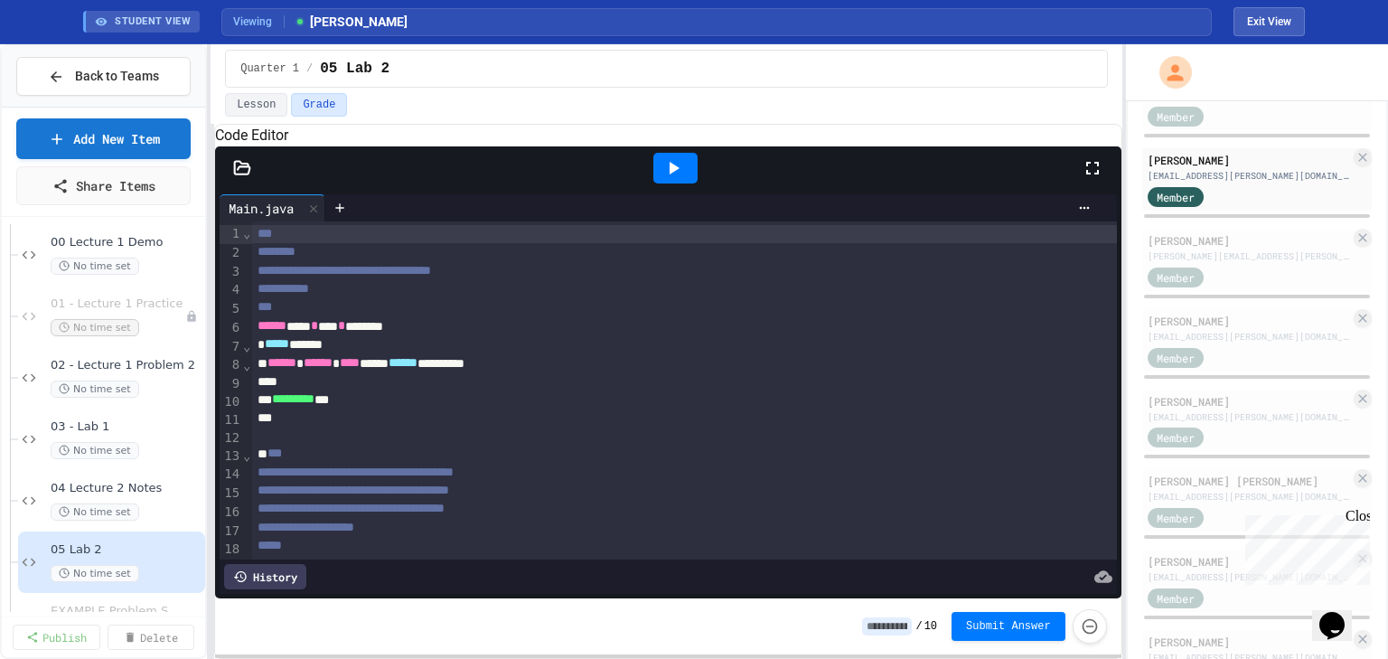
click at [647, 192] on div at bounding box center [675, 168] width 62 height 49
click at [660, 183] on div at bounding box center [675, 168] width 44 height 31
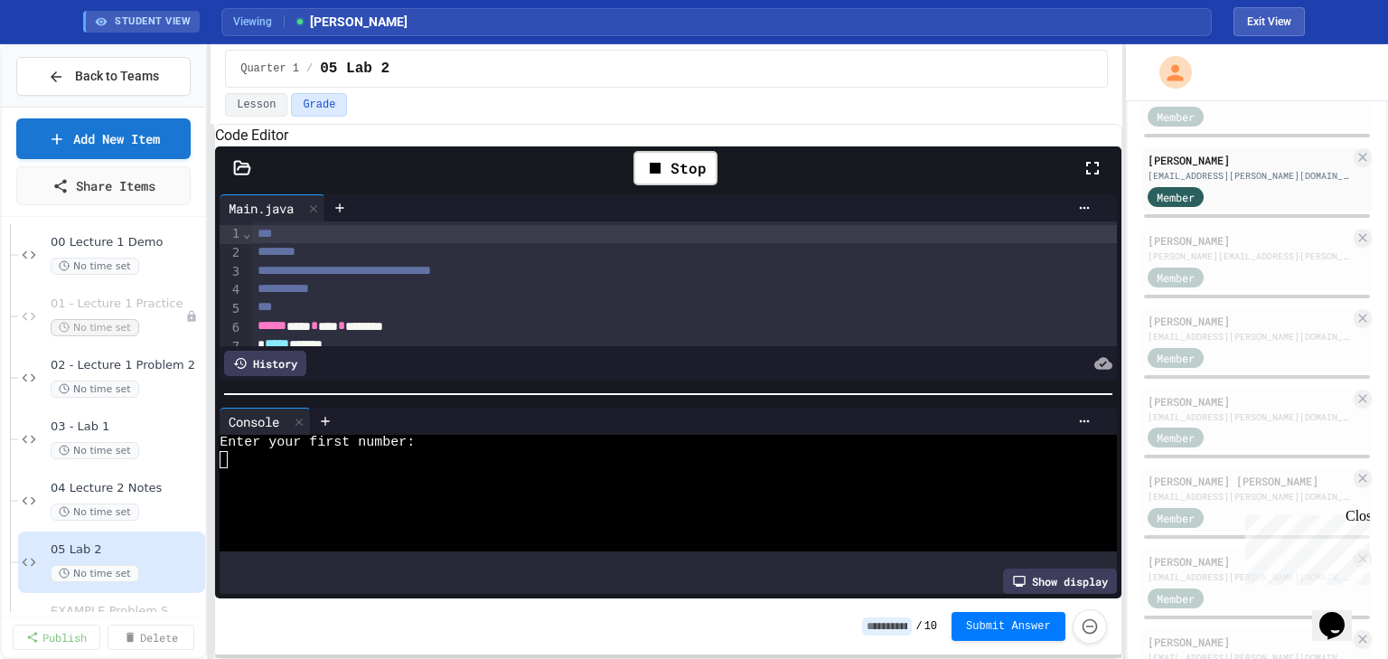
click at [589, 507] on div at bounding box center [655, 509] width 870 height 16
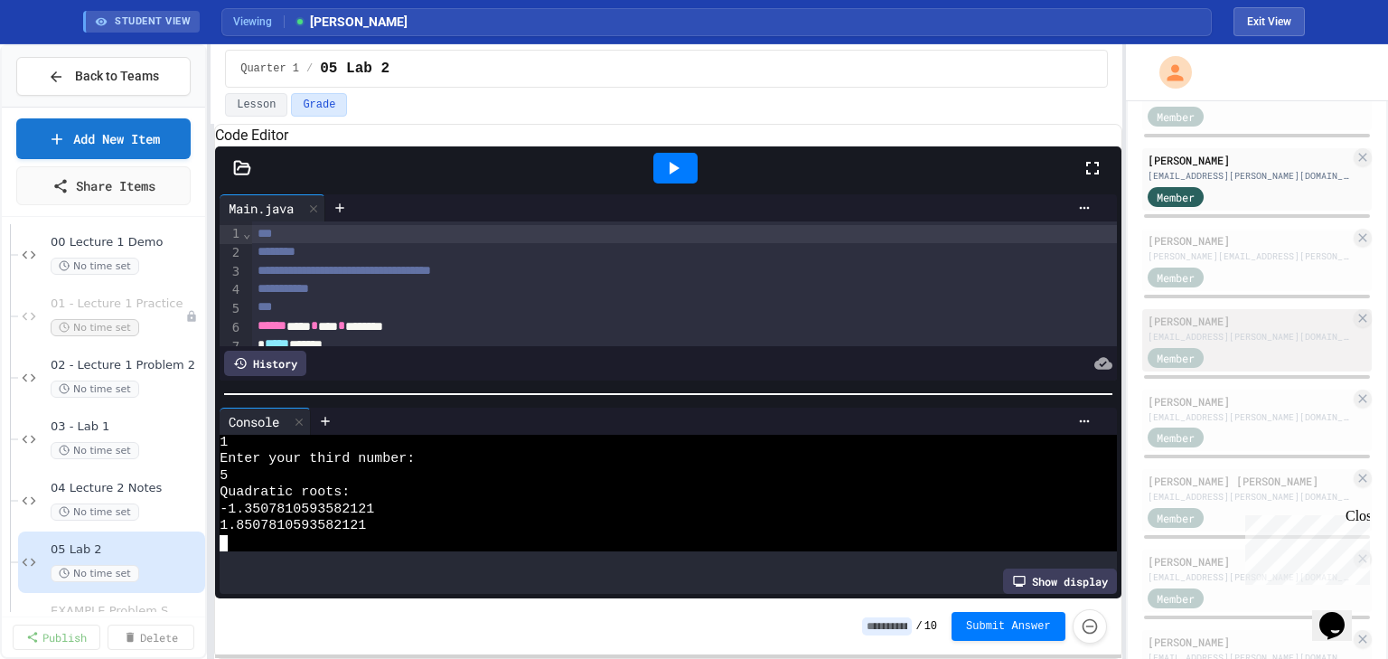
scroll to position [448, 0]
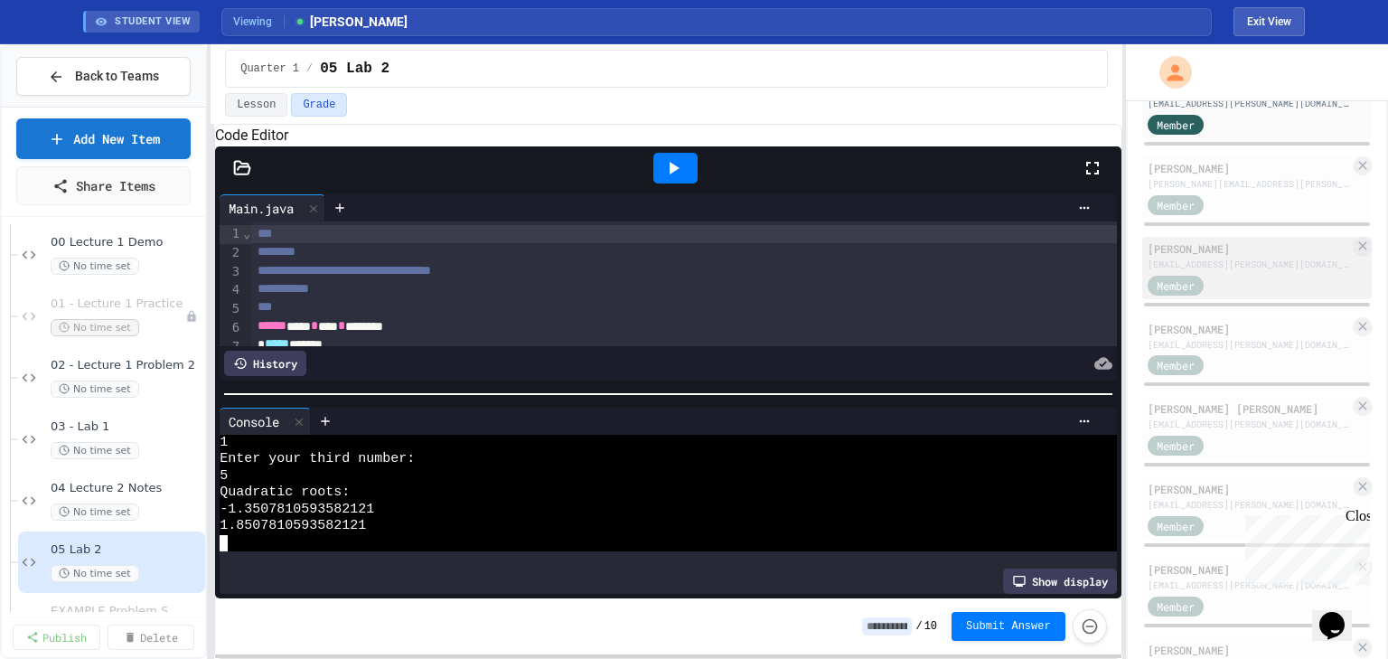
click at [1214, 337] on div "[PERSON_NAME]" at bounding box center [1248, 329] width 202 height 16
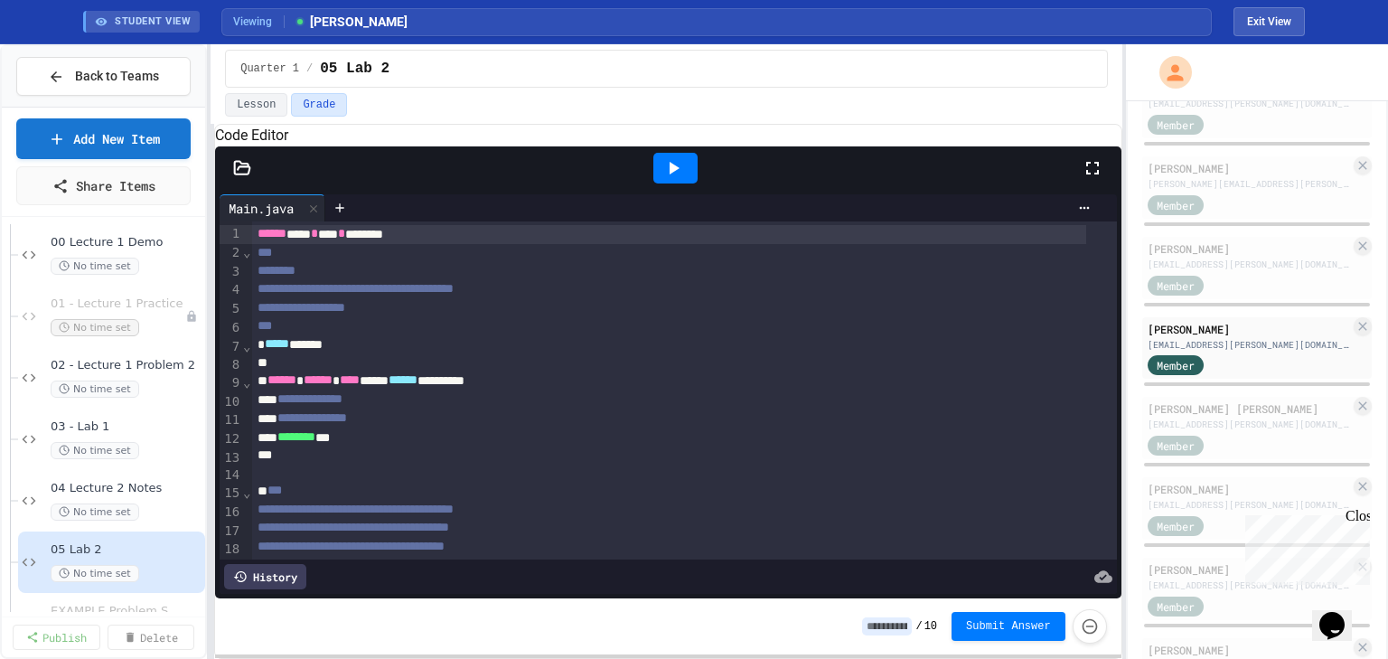
click at [687, 183] on div at bounding box center [675, 168] width 44 height 31
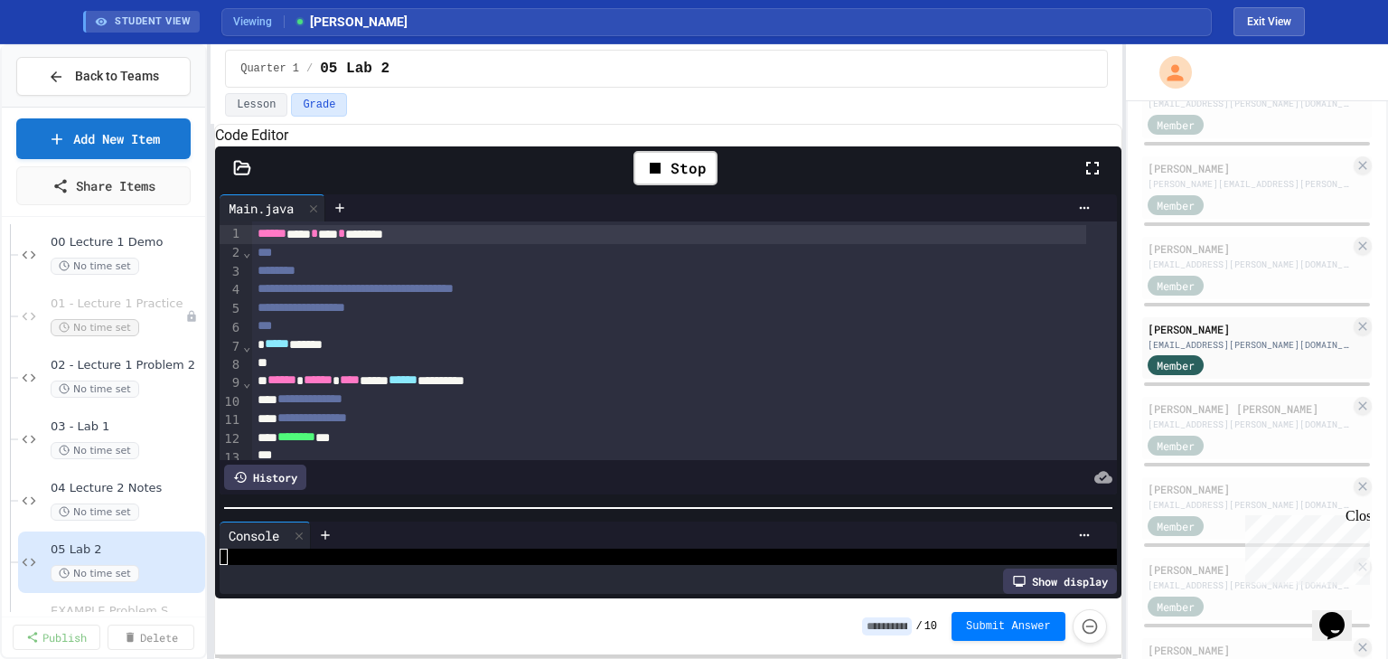
scroll to position [16, 0]
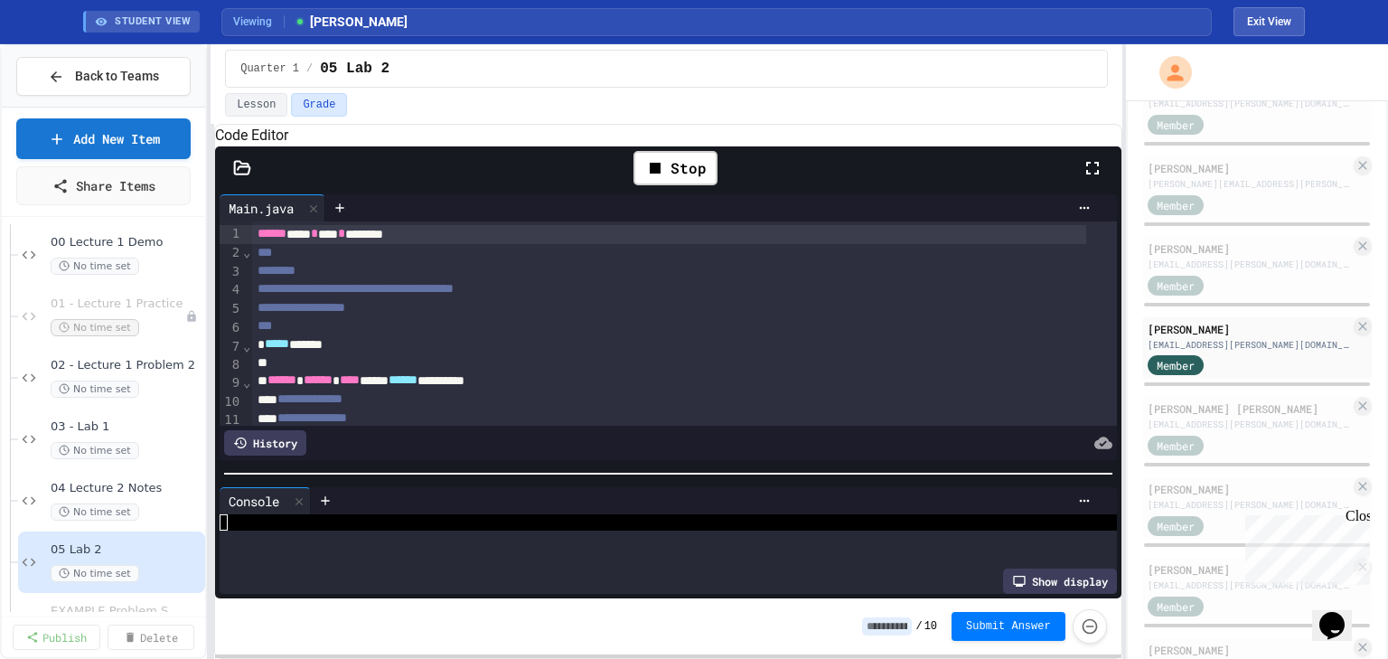
click at [653, 475] on div at bounding box center [667, 473] width 905 height 18
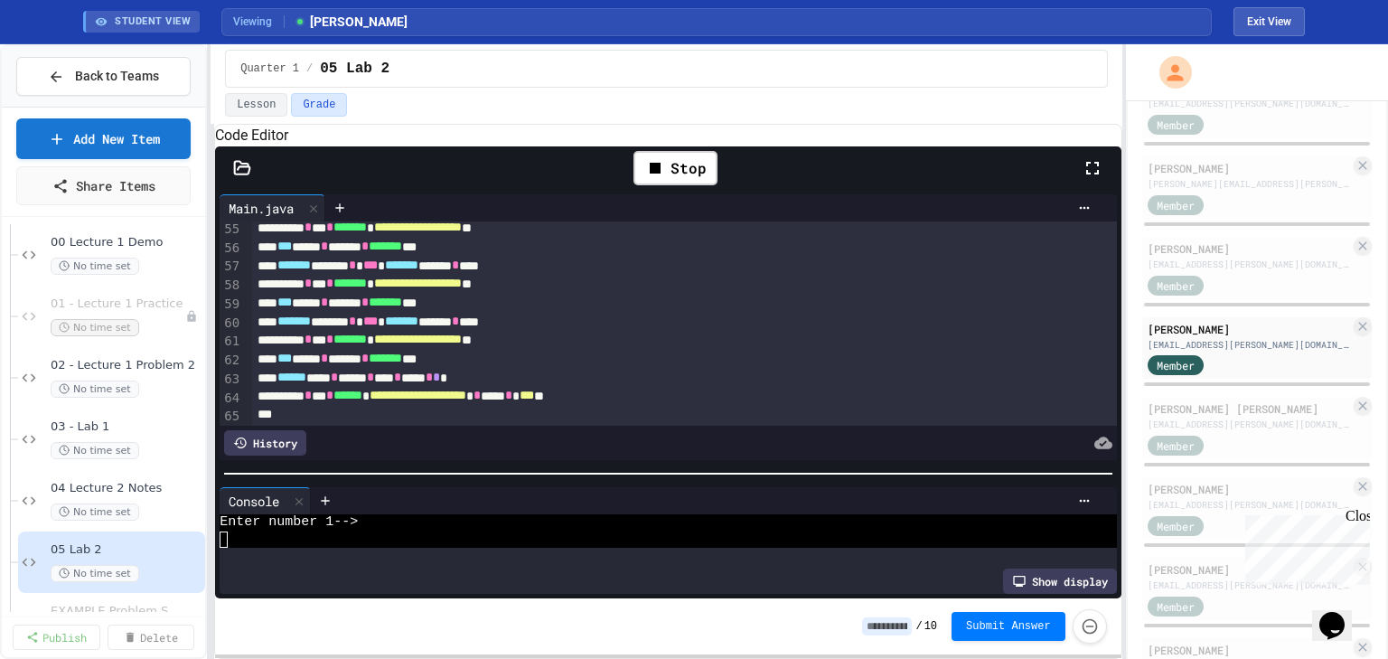
scroll to position [939, 0]
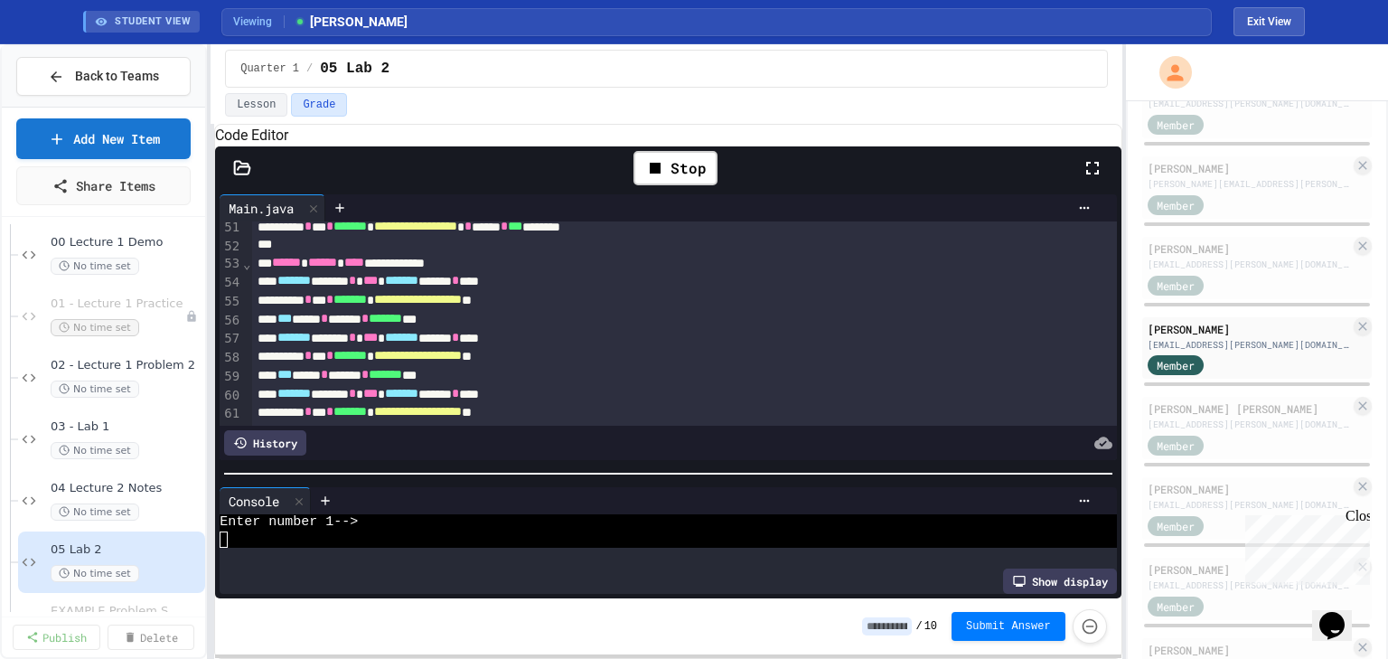
click at [407, 538] on div at bounding box center [655, 539] width 870 height 17
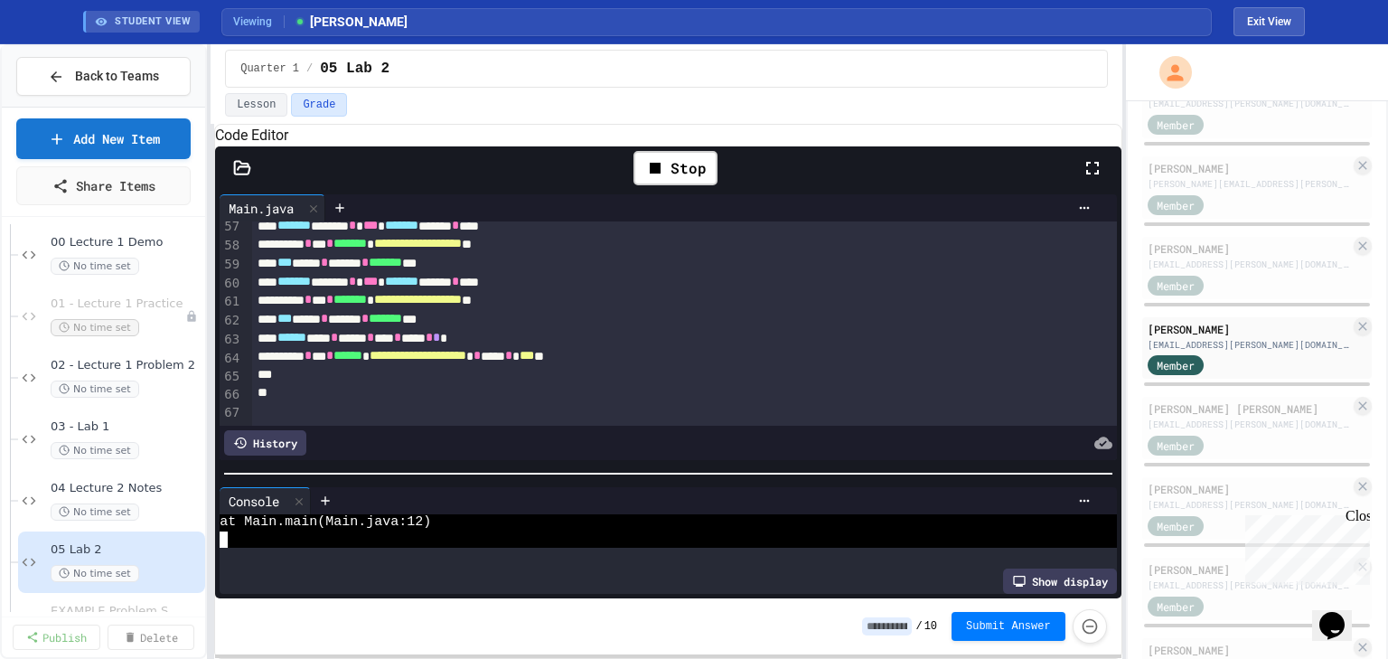
scroll to position [182, 0]
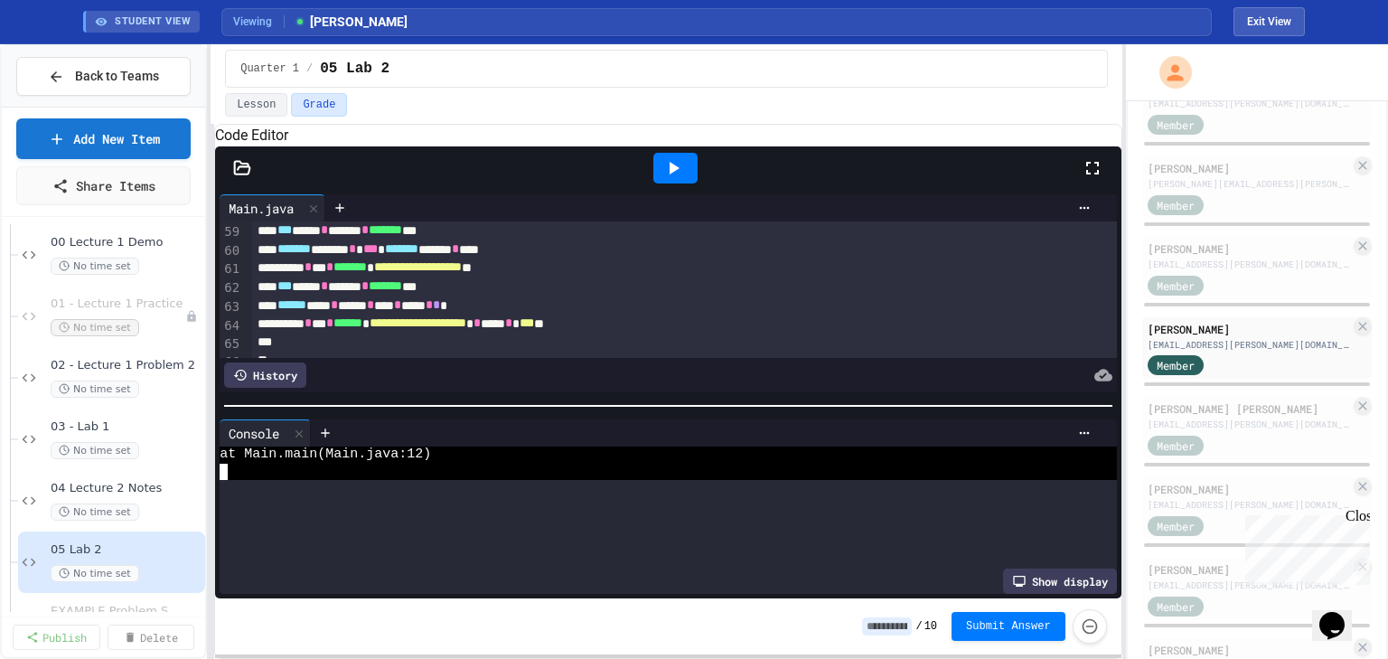
click at [668, 397] on div at bounding box center [667, 406] width 905 height 18
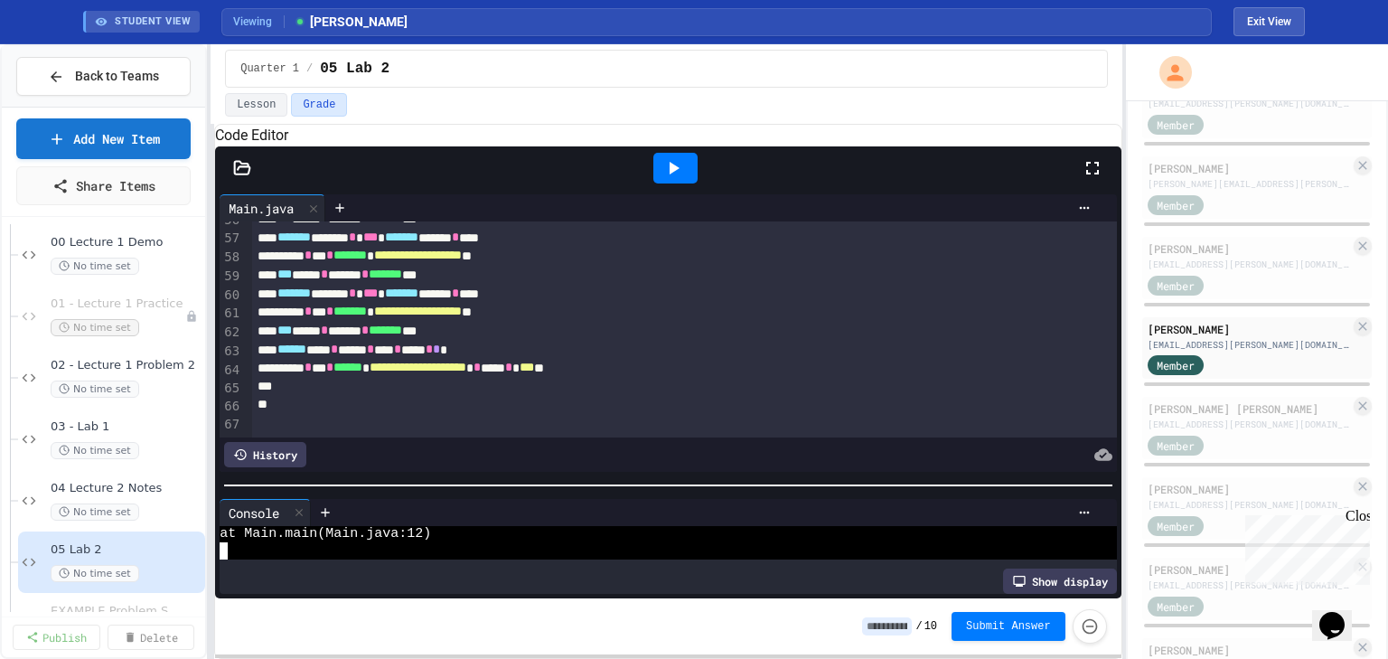
click at [614, 484] on div at bounding box center [667, 485] width 905 height 18
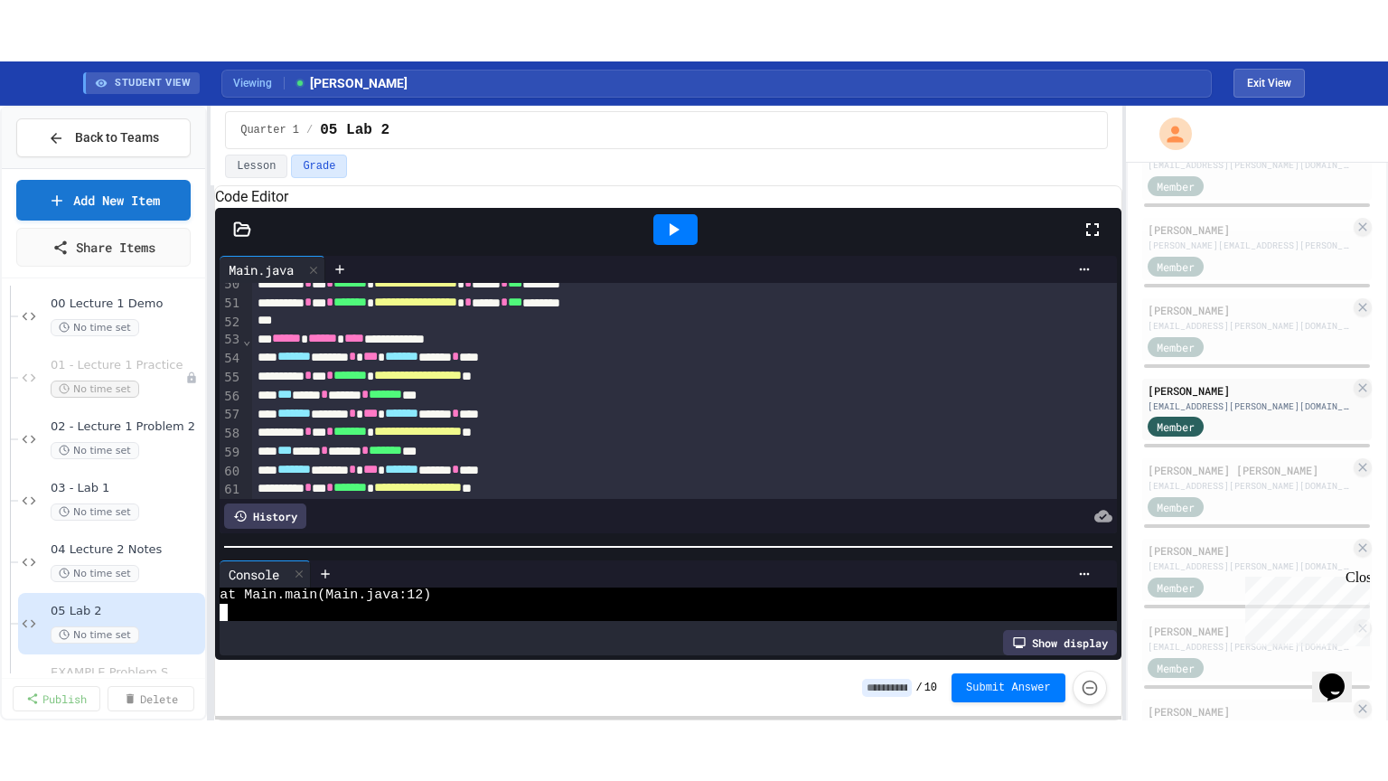
scroll to position [996, 0]
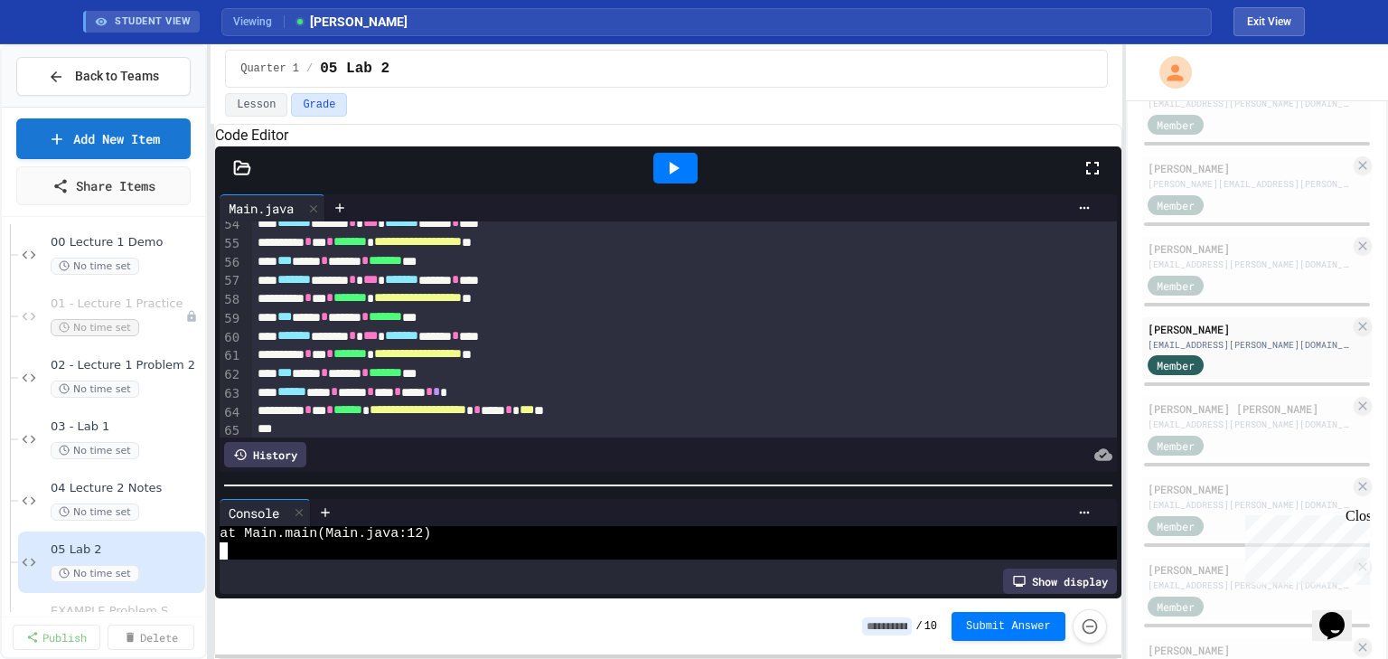
click at [1089, 179] on icon at bounding box center [1092, 168] width 22 height 22
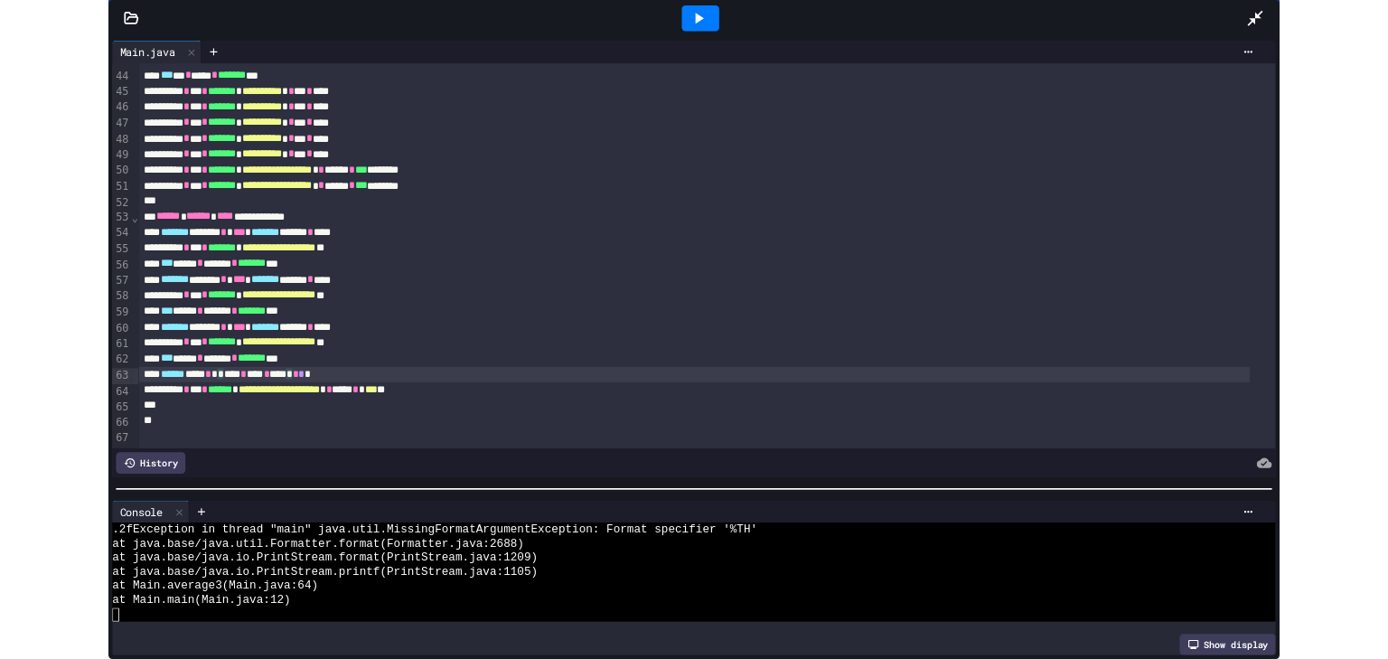
scroll to position [817, 0]
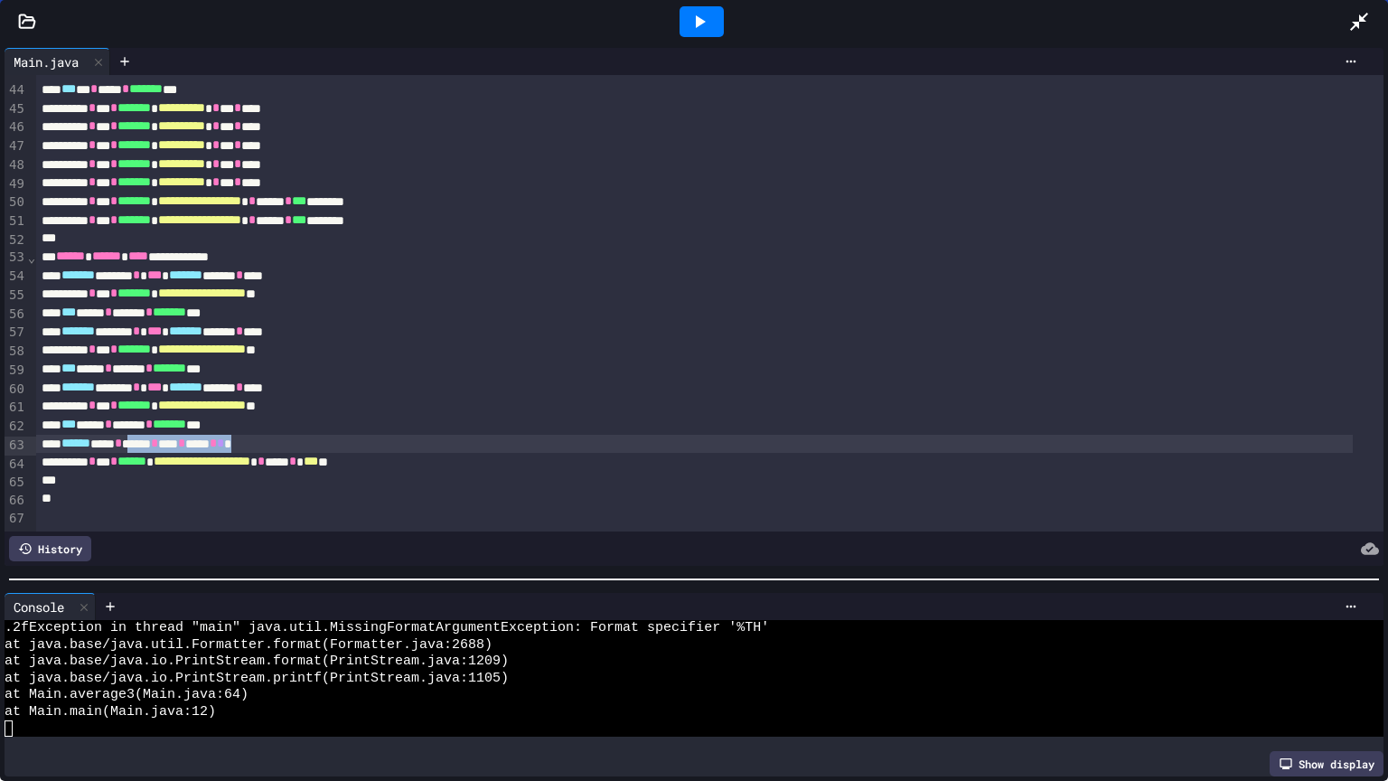
drag, startPoint x: 157, startPoint y: 425, endPoint x: 289, endPoint y: 428, distance: 131.9
click at [289, 435] on div "****** *** * ***** * **** * ***** * * *" at bounding box center [694, 444] width 1316 height 19
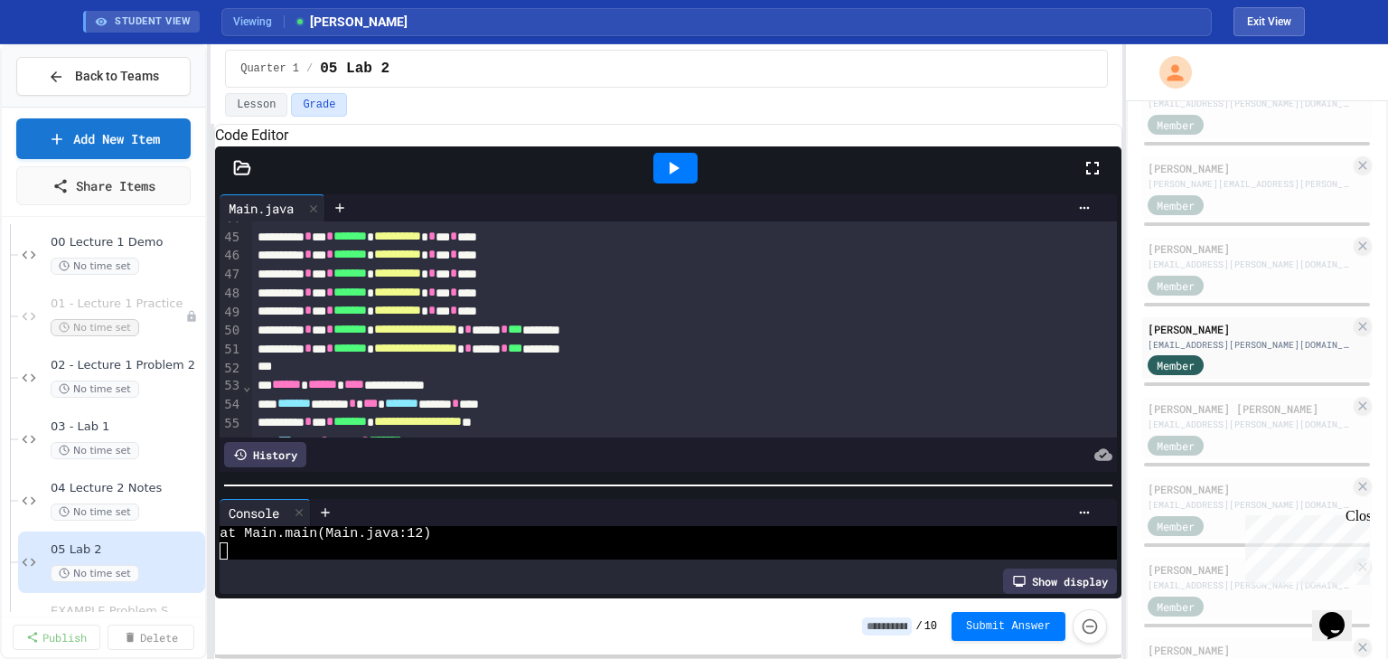
scroll to position [809, 0]
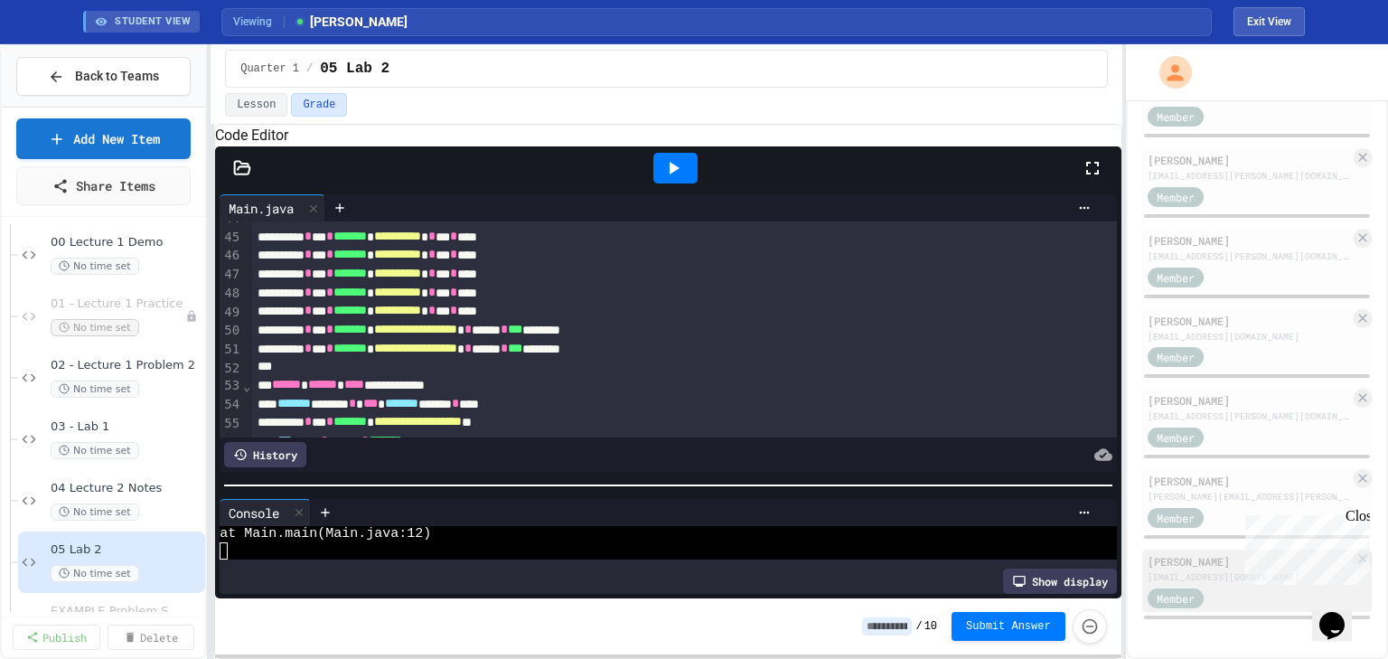
click at [1191, 565] on div "[PERSON_NAME]" at bounding box center [1248, 561] width 202 height 16
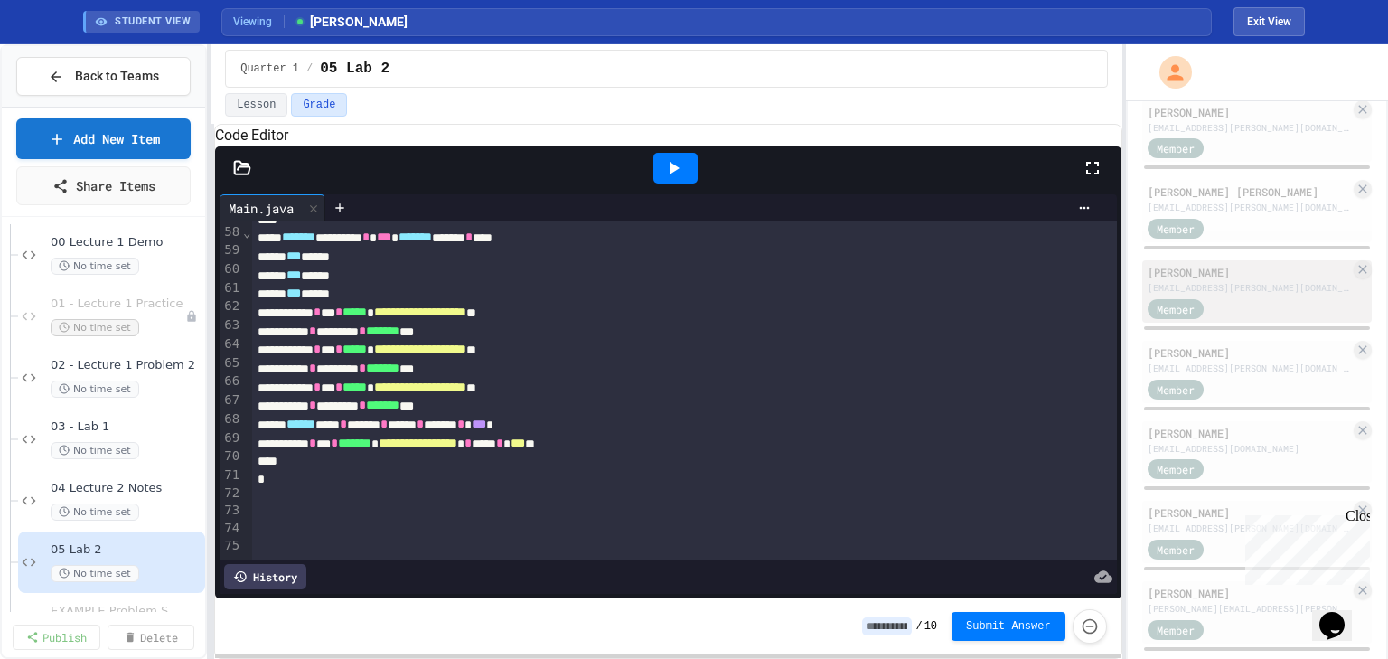
scroll to position [520, 0]
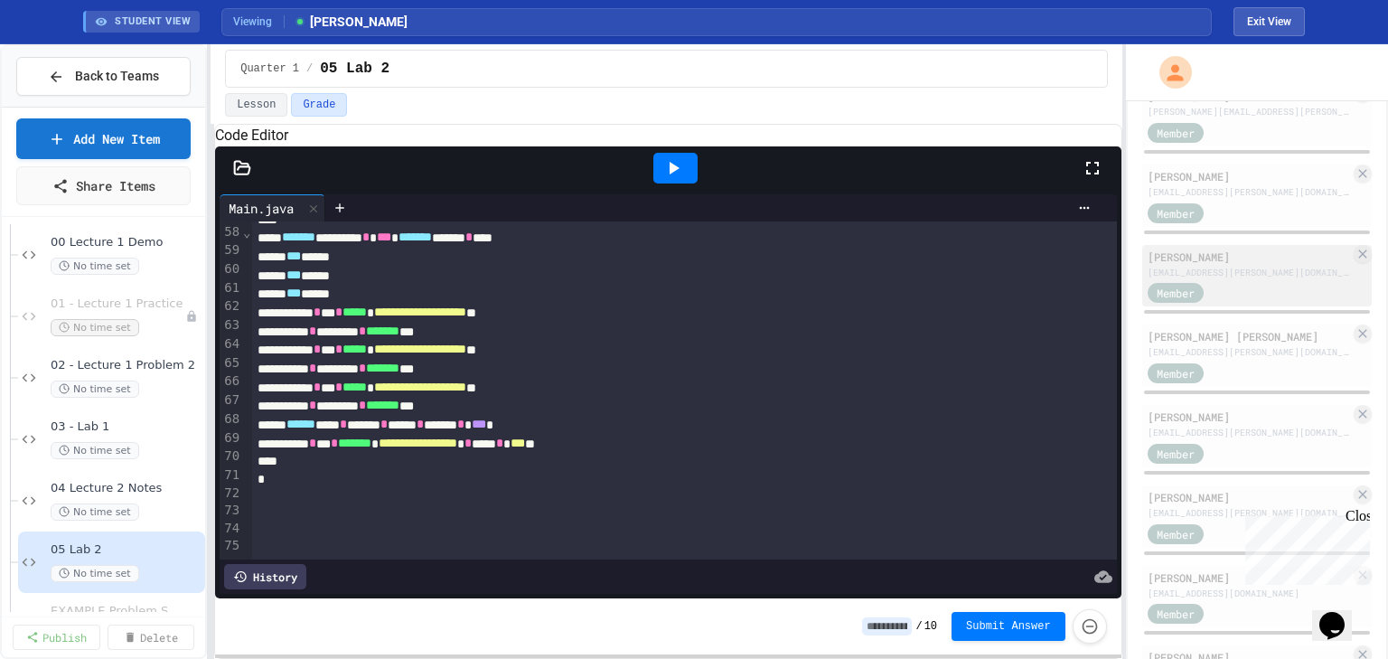
click at [1171, 279] on div "[EMAIL_ADDRESS][PERSON_NAME][DOMAIN_NAME]" at bounding box center [1248, 273] width 202 height 14
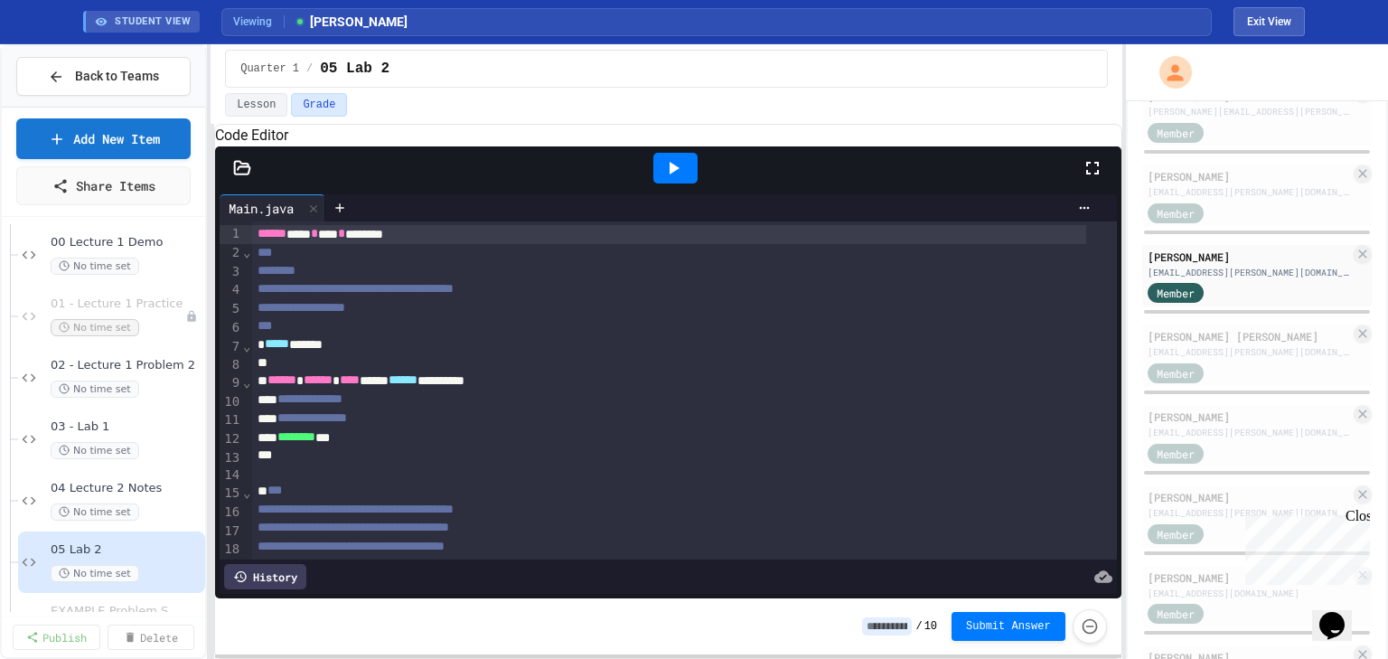
click at [678, 179] on icon at bounding box center [673, 168] width 22 height 22
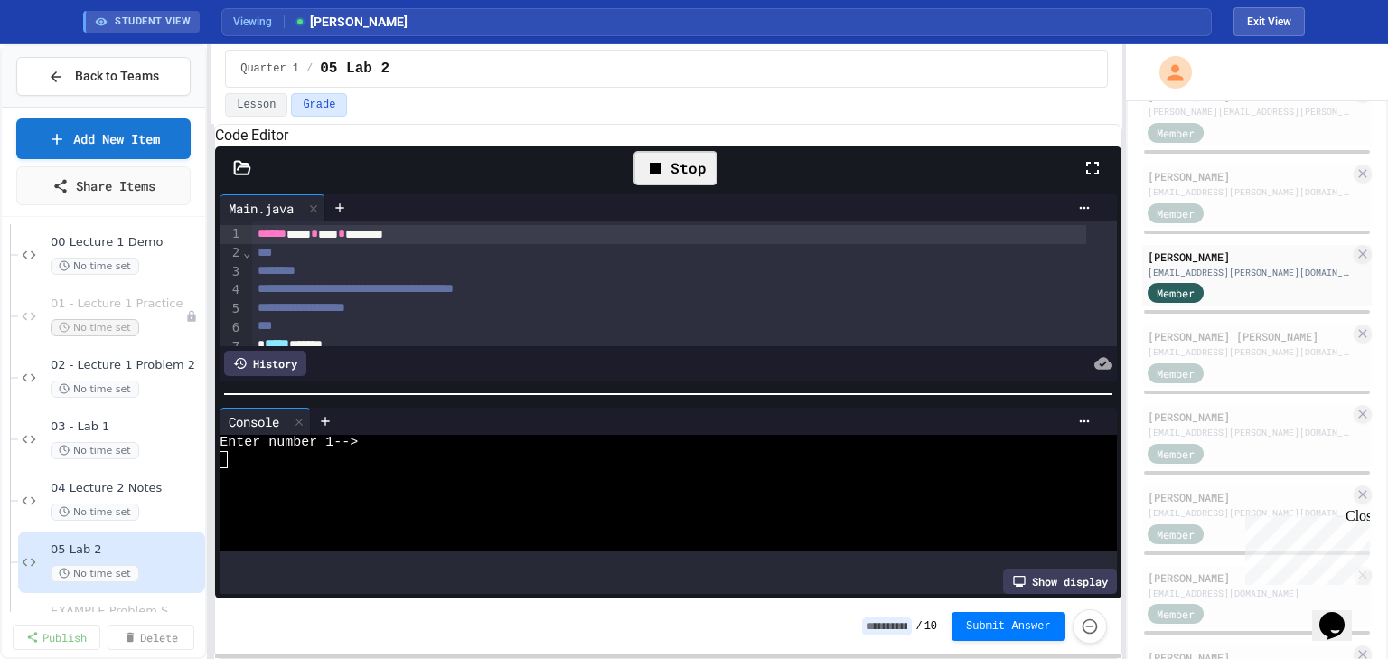
click at [491, 464] on div at bounding box center [655, 459] width 870 height 16
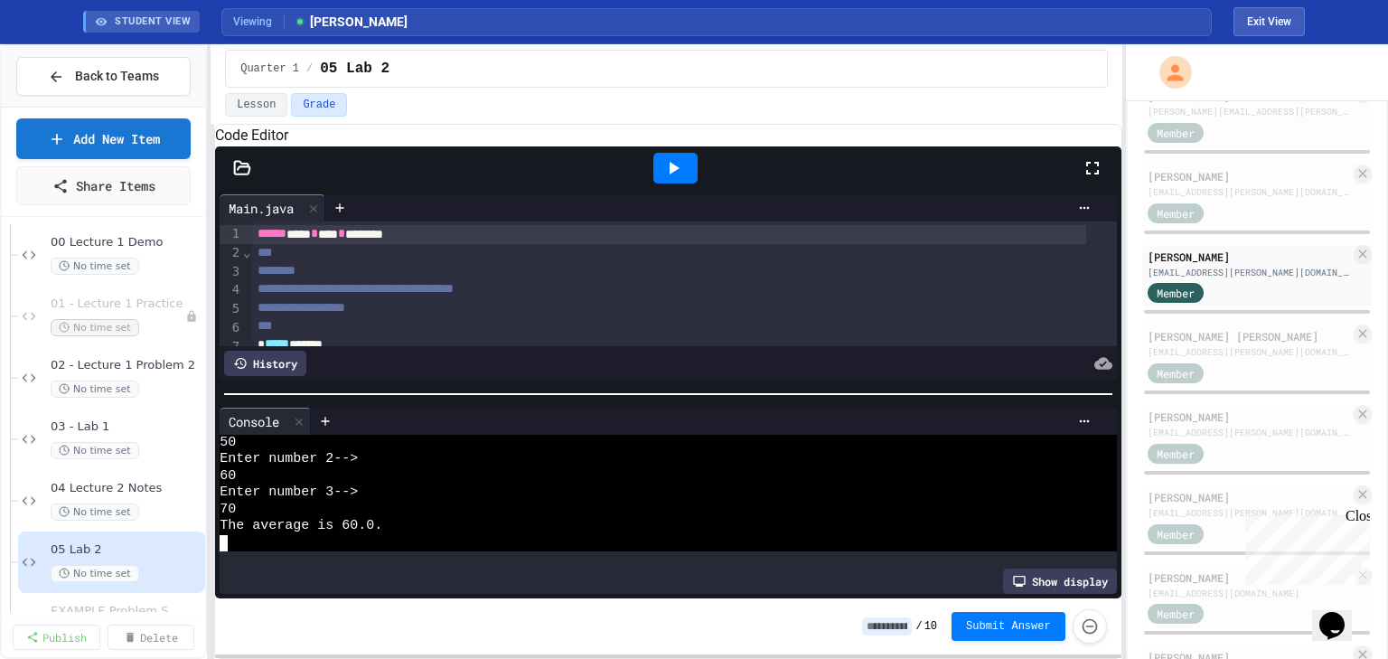
scroll to position [16, 0]
click at [1178, 387] on div "Connor [PERSON_NAME] [PERSON_NAME][EMAIL_ADDRESS][PERSON_NAME][DOMAIN_NAME] Mem…" at bounding box center [1256, 355] width 229 height 62
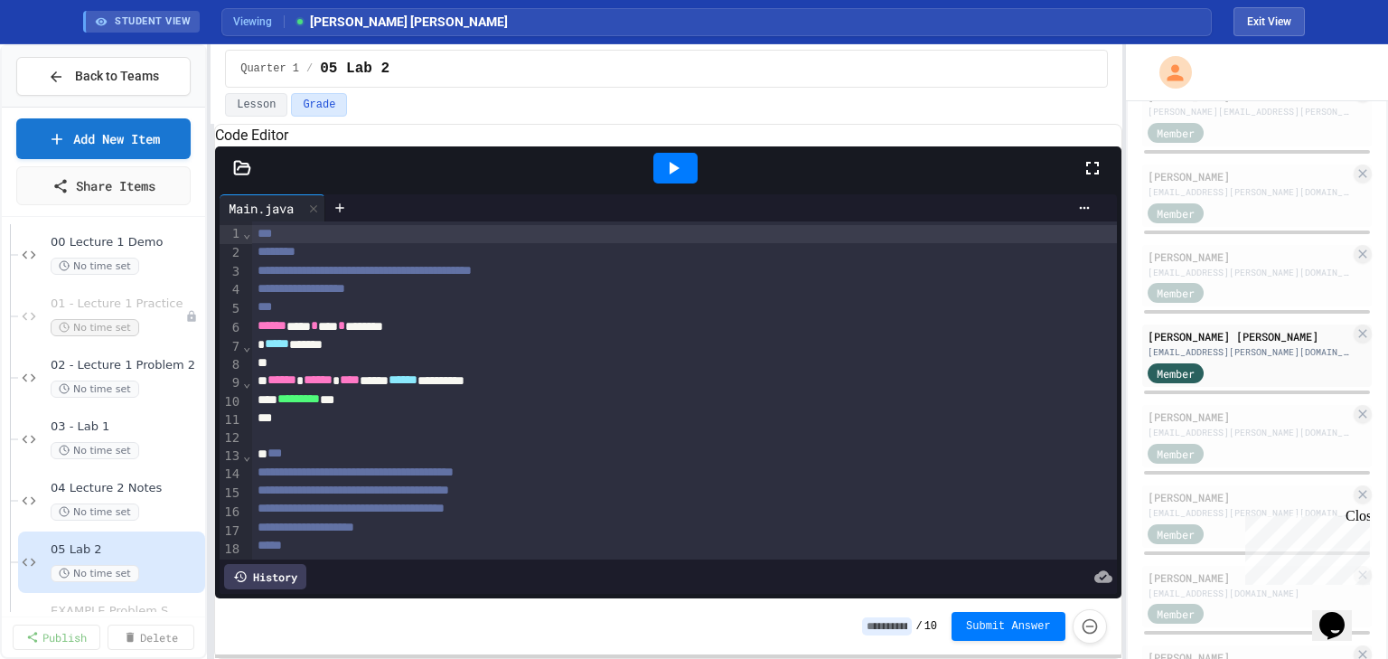
click at [676, 174] on icon at bounding box center [674, 168] width 10 height 13
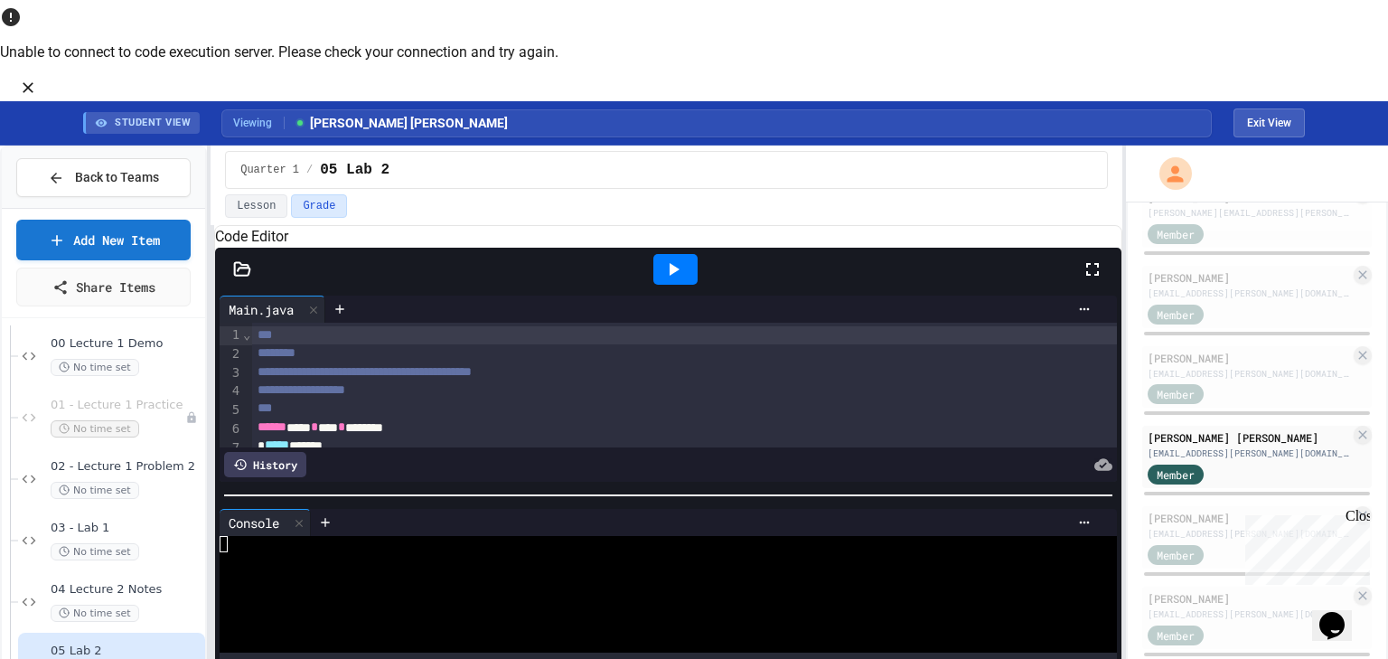
click at [675, 263] on icon at bounding box center [674, 269] width 10 height 13
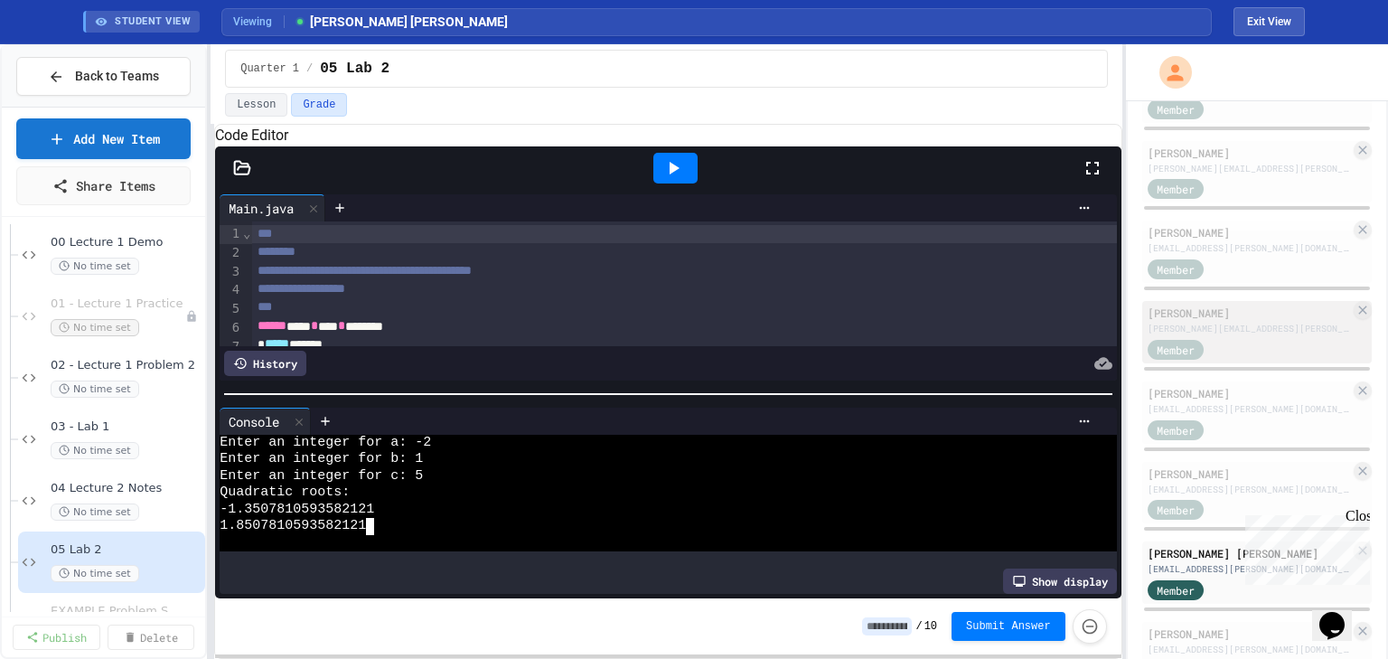
scroll to position [593, 0]
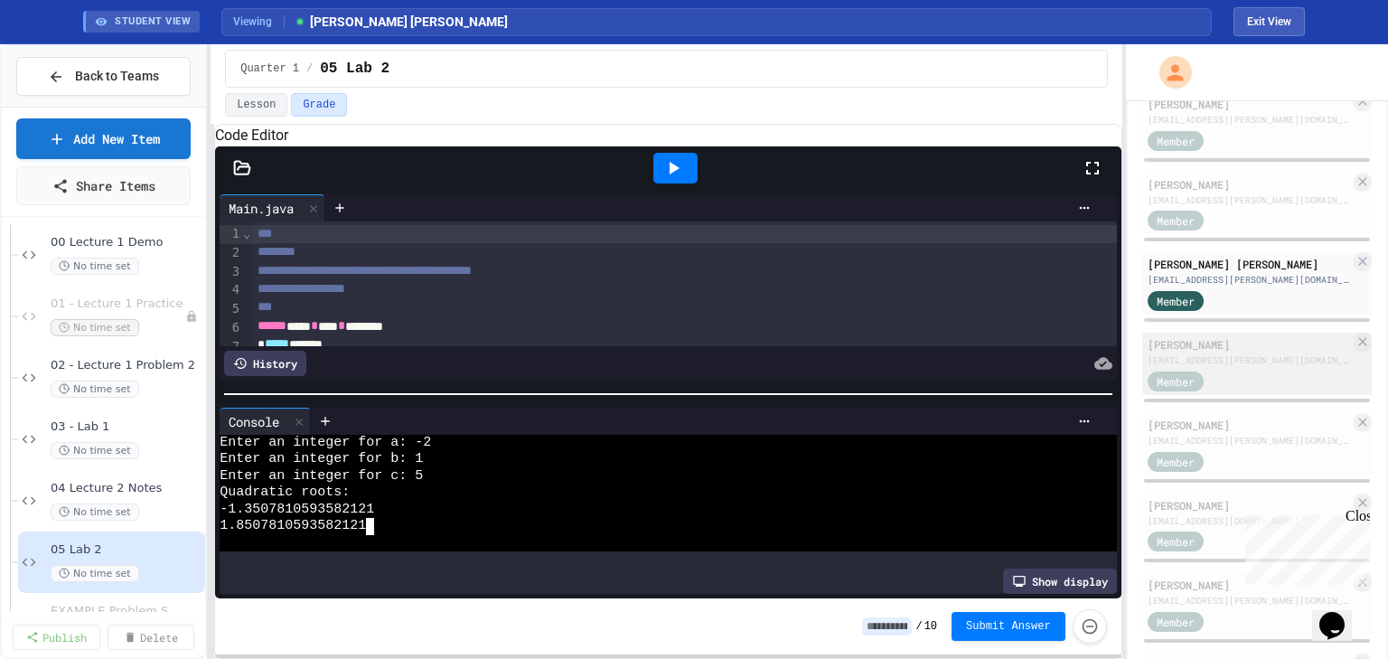
click at [1200, 352] on div "[PERSON_NAME]" at bounding box center [1248, 344] width 202 height 16
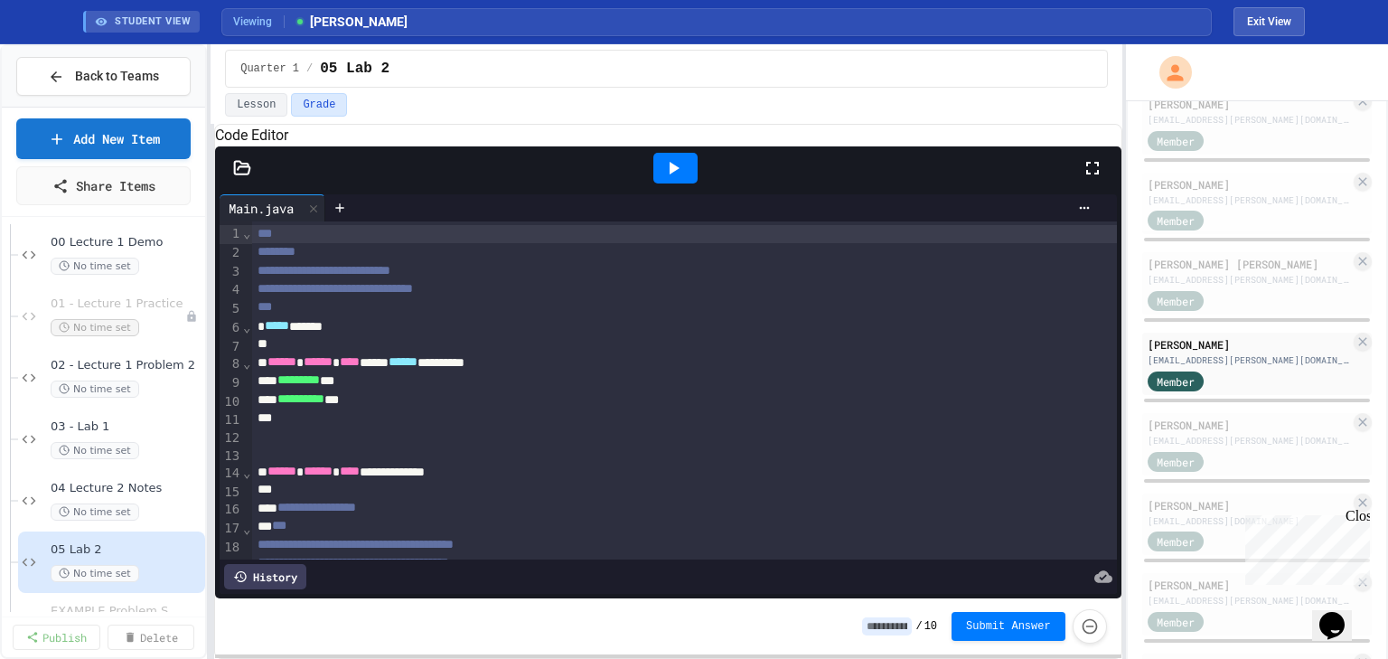
click at [254, 243] on div "***" at bounding box center [684, 234] width 865 height 18
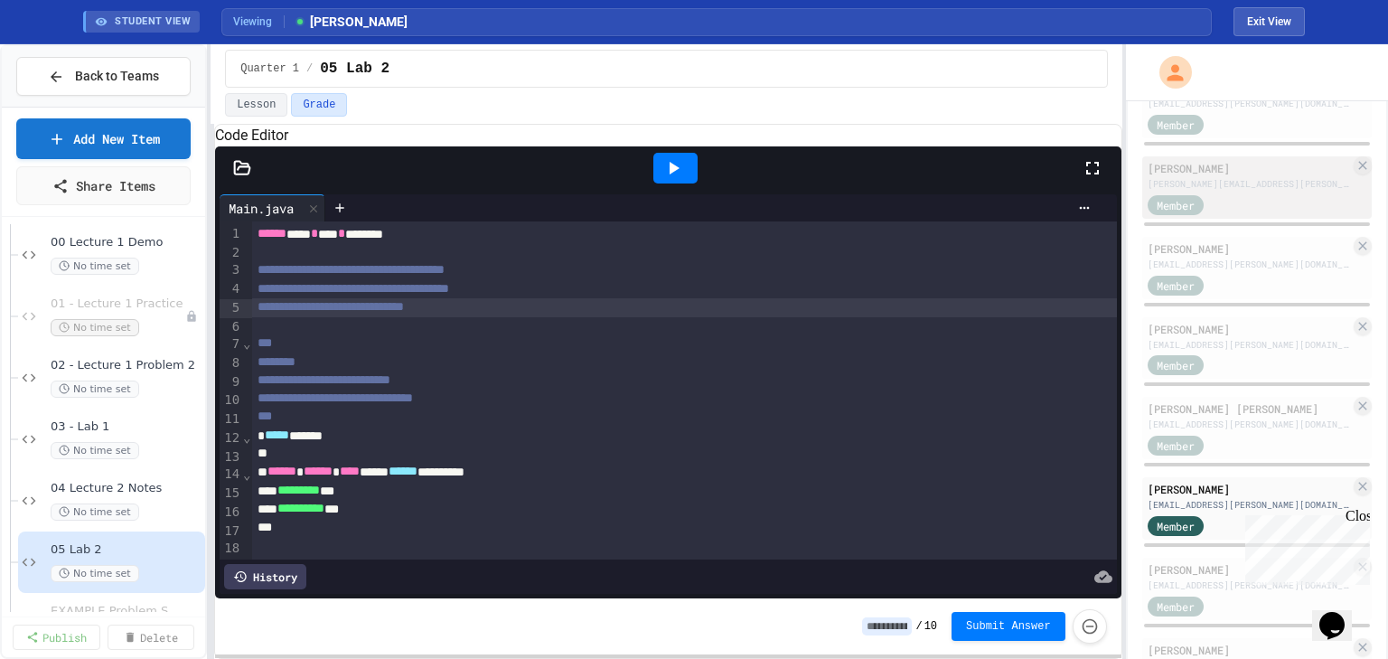
scroll to position [376, 0]
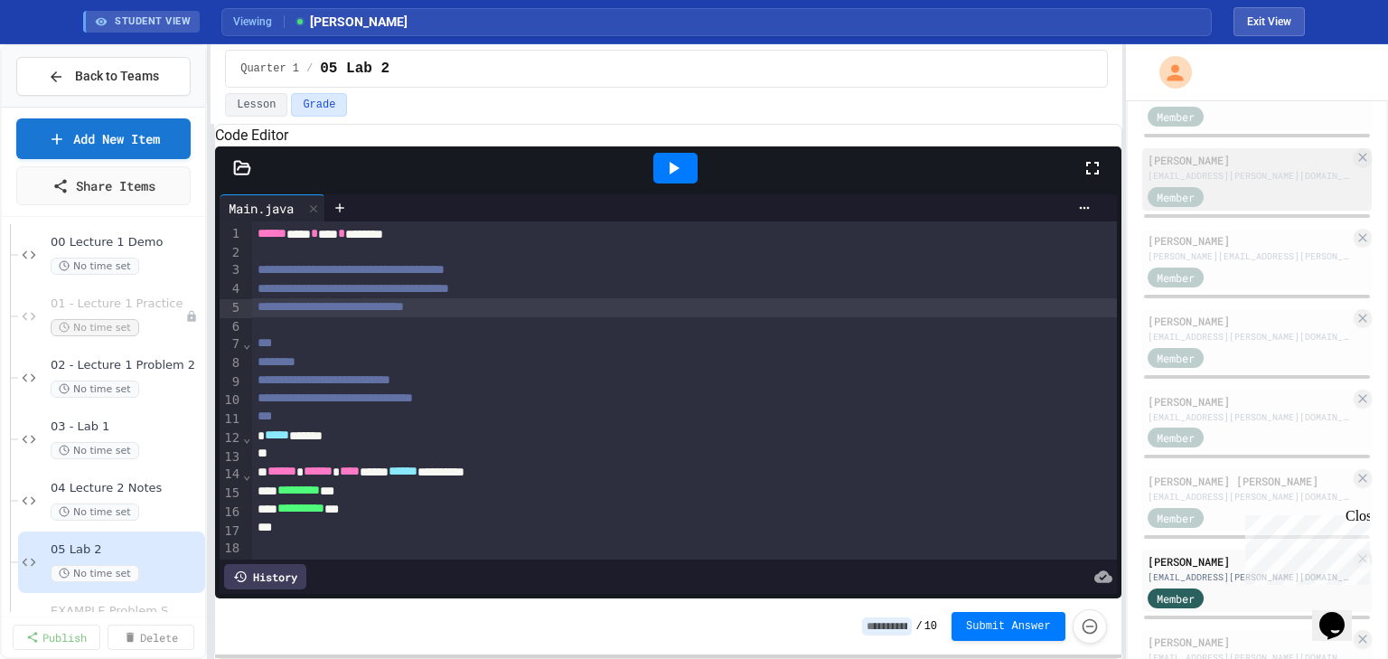
click at [1216, 182] on div "[EMAIL_ADDRESS][PERSON_NAME][DOMAIN_NAME]" at bounding box center [1248, 176] width 202 height 14
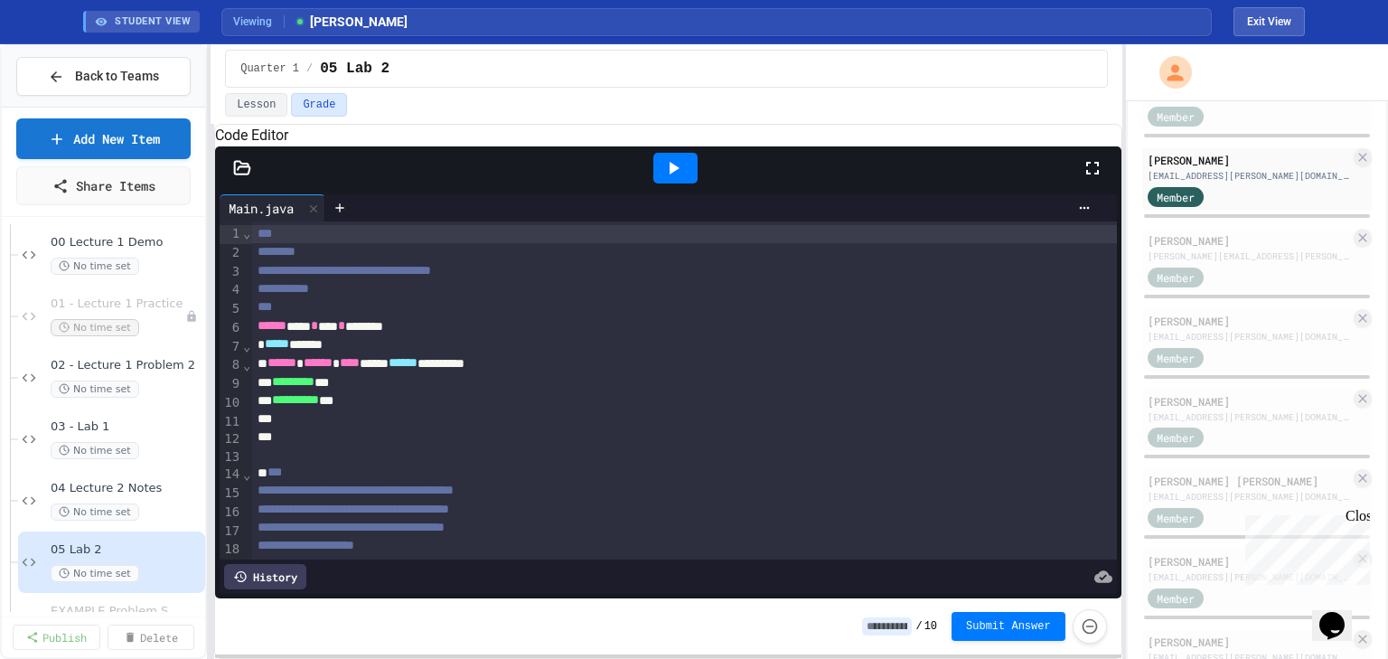
click at [257, 239] on span "***" at bounding box center [264, 233] width 14 height 13
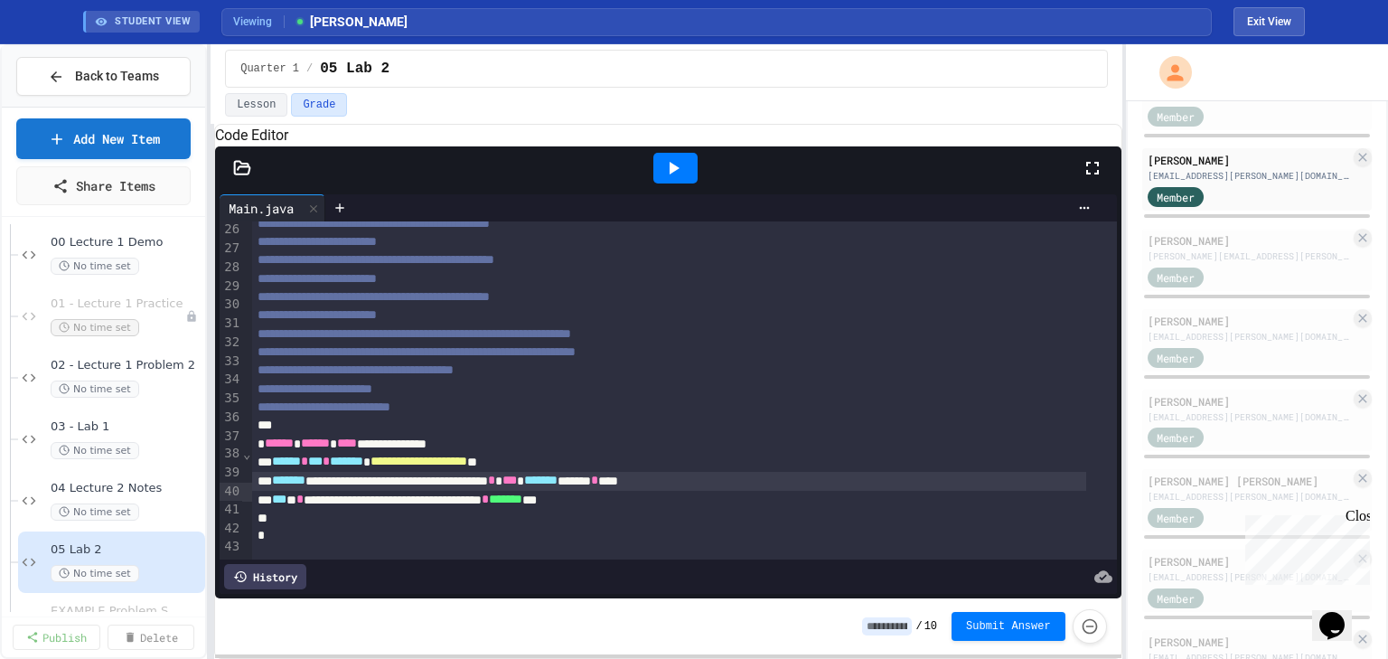
scroll to position [512, 0]
drag, startPoint x: 334, startPoint y: 471, endPoint x: 593, endPoint y: 469, distance: 258.4
click at [593, 472] on div "**********" at bounding box center [669, 481] width 834 height 19
click at [676, 179] on icon at bounding box center [673, 168] width 22 height 22
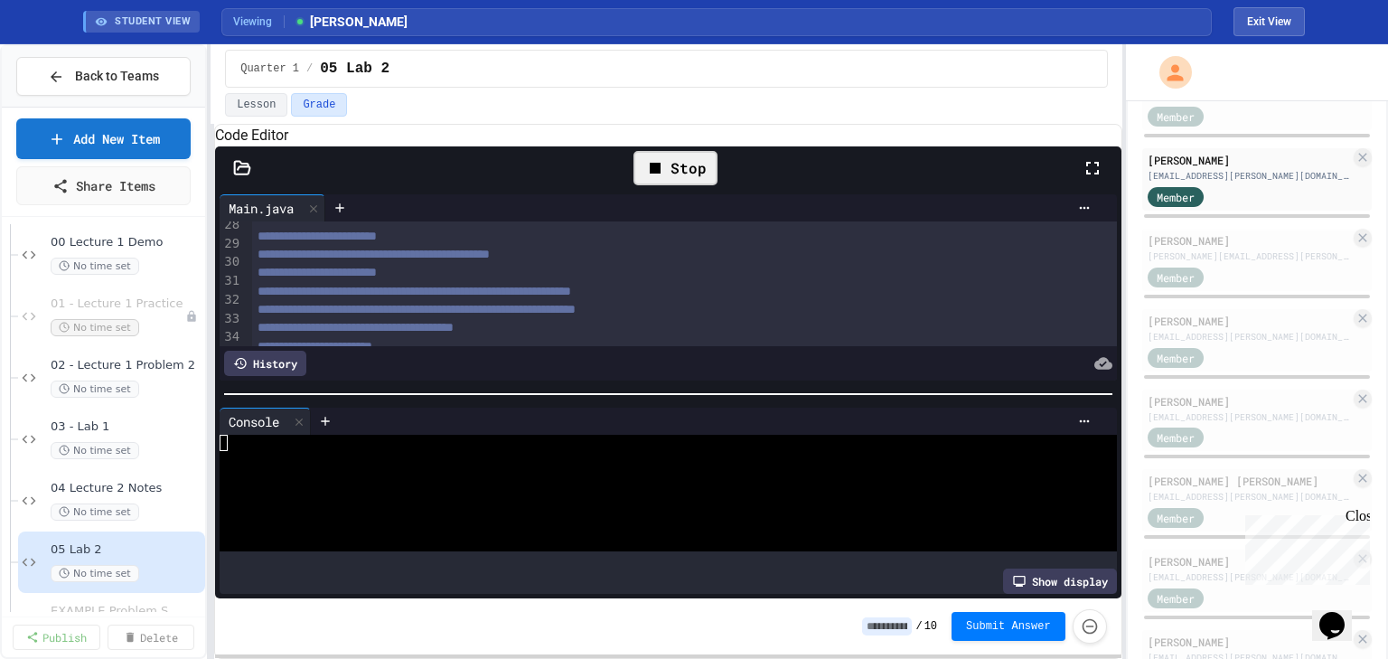
scroll to position [116, 0]
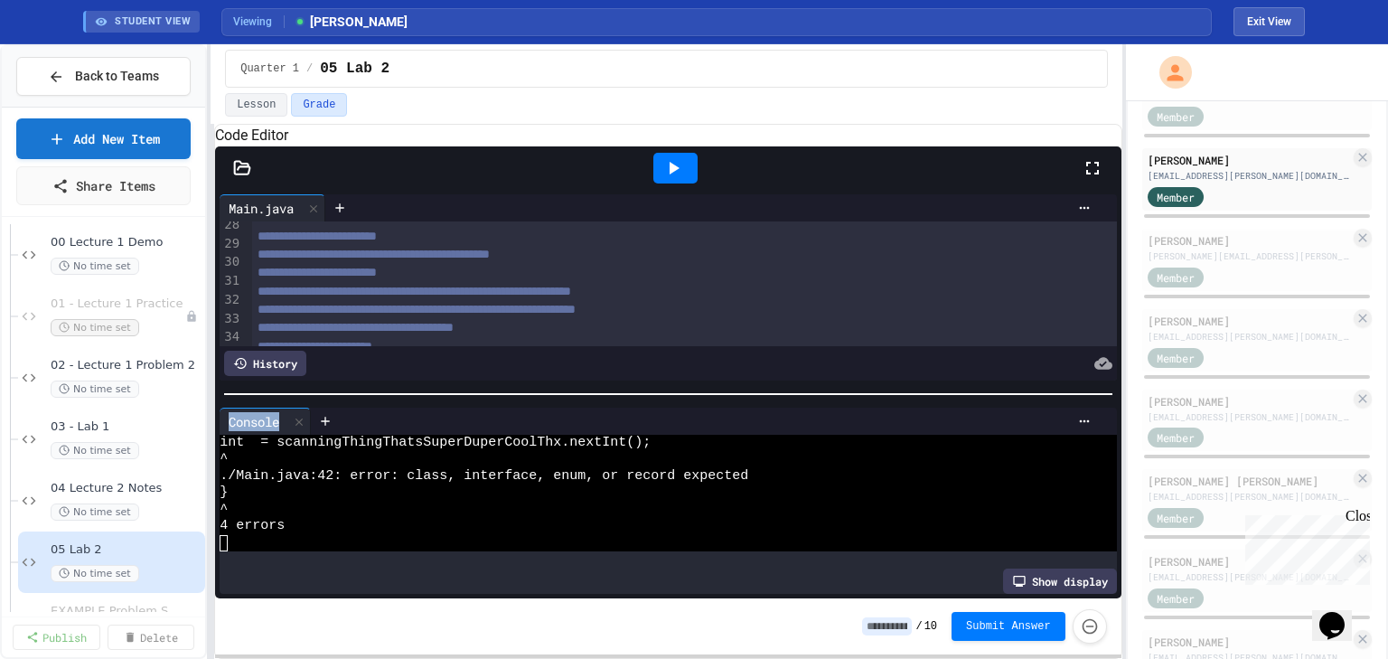
drag, startPoint x: 542, startPoint y: 392, endPoint x: 545, endPoint y: 409, distance: 17.4
click at [545, 409] on div "**********" at bounding box center [667, 394] width 905 height 408
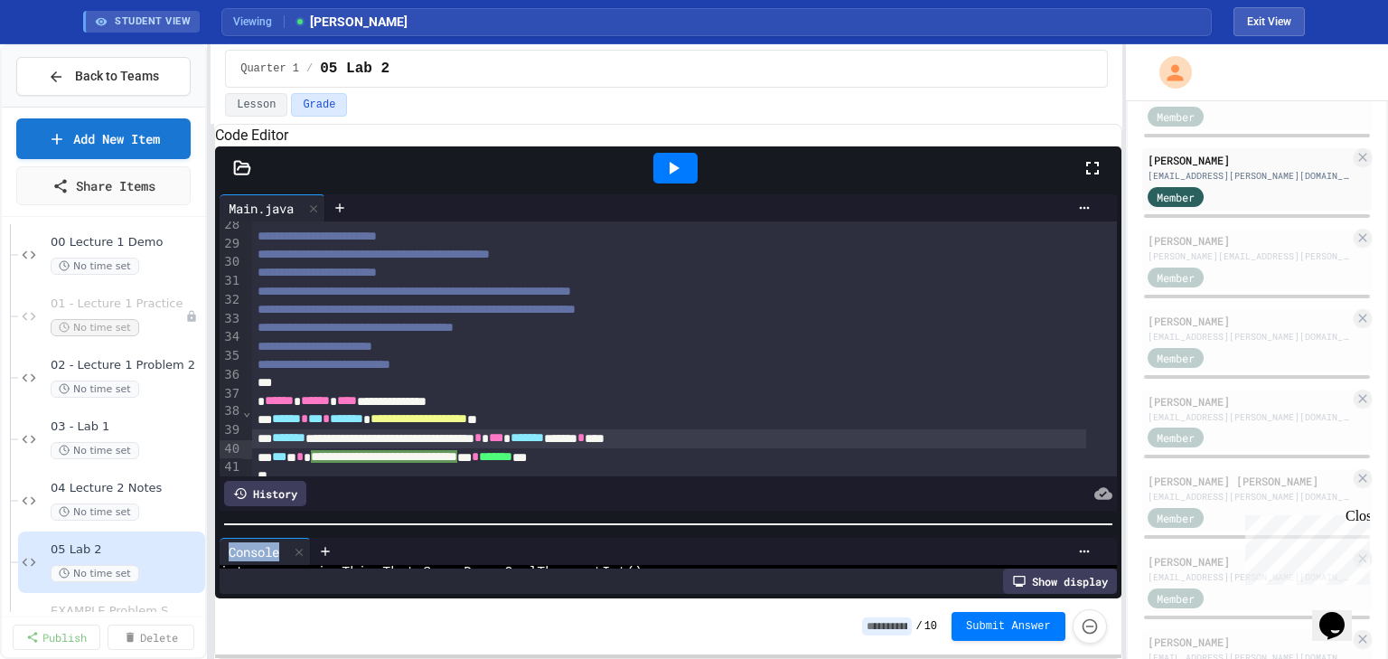
scroll to position [216, 0]
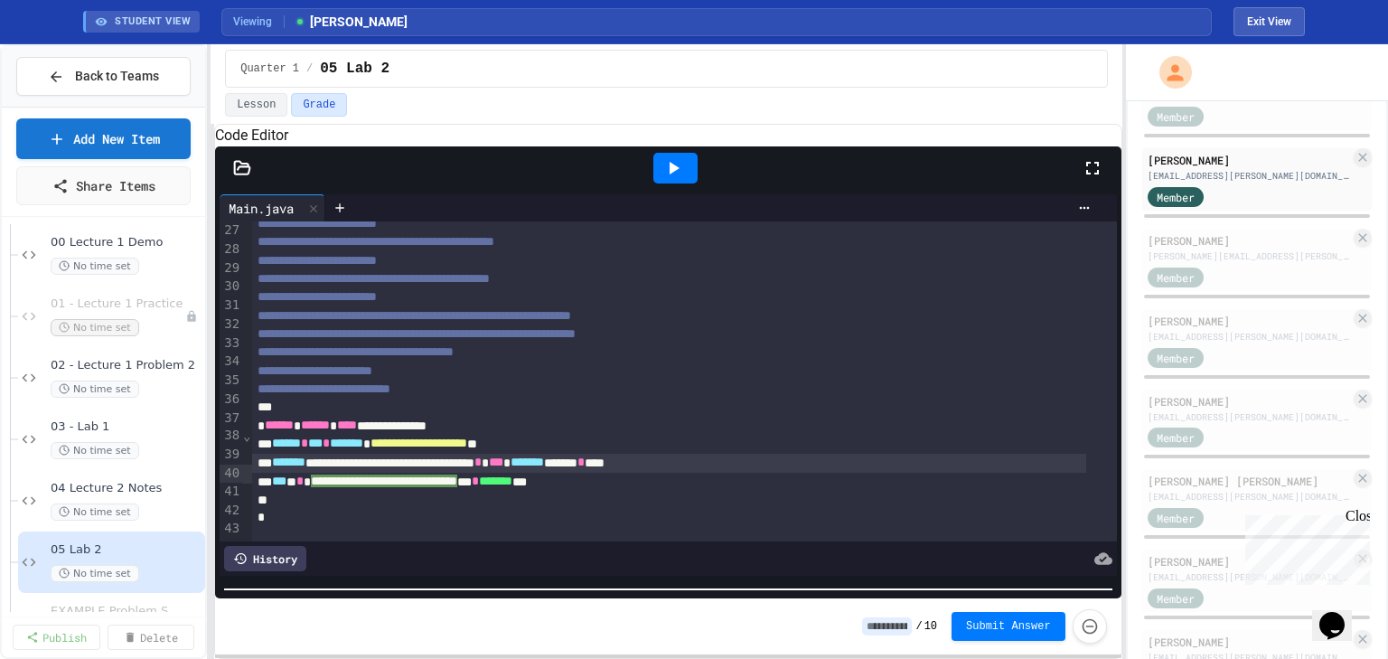
click at [559, 601] on div "**********" at bounding box center [667, 401] width 905 height 511
click at [303, 476] on div "**********" at bounding box center [669, 481] width 834 height 19
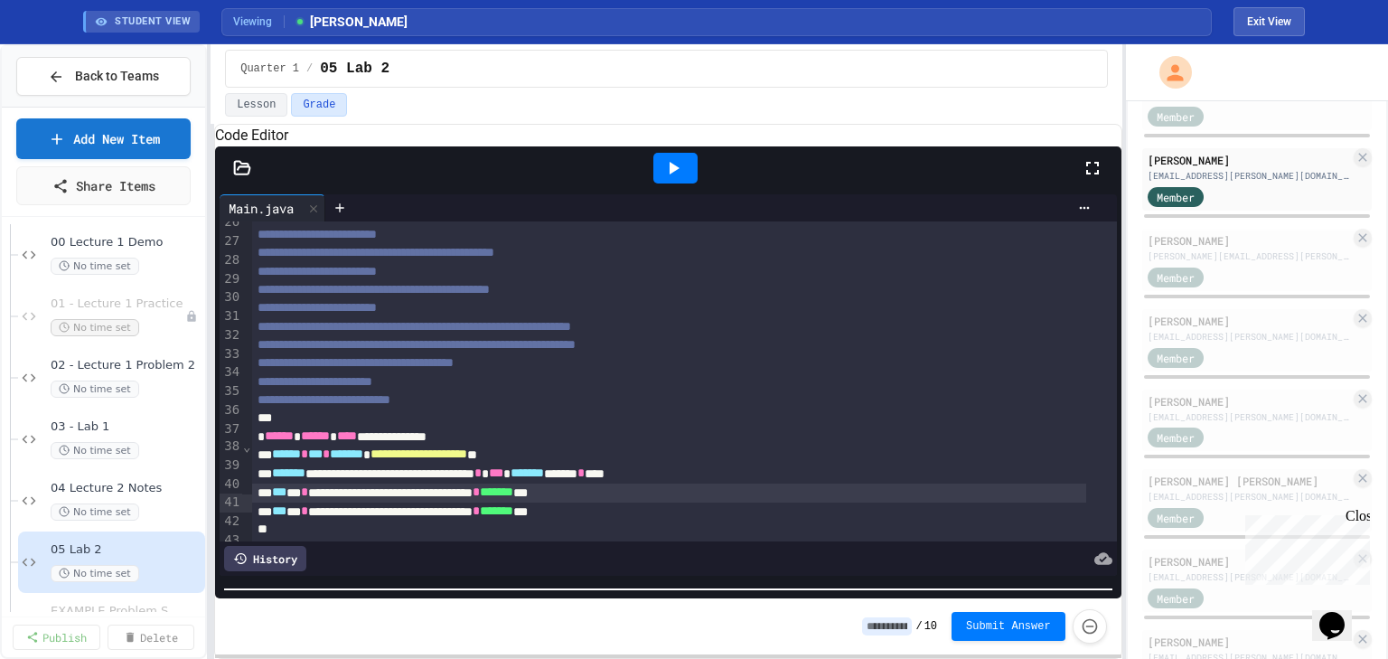
scroll to position [549, 0]
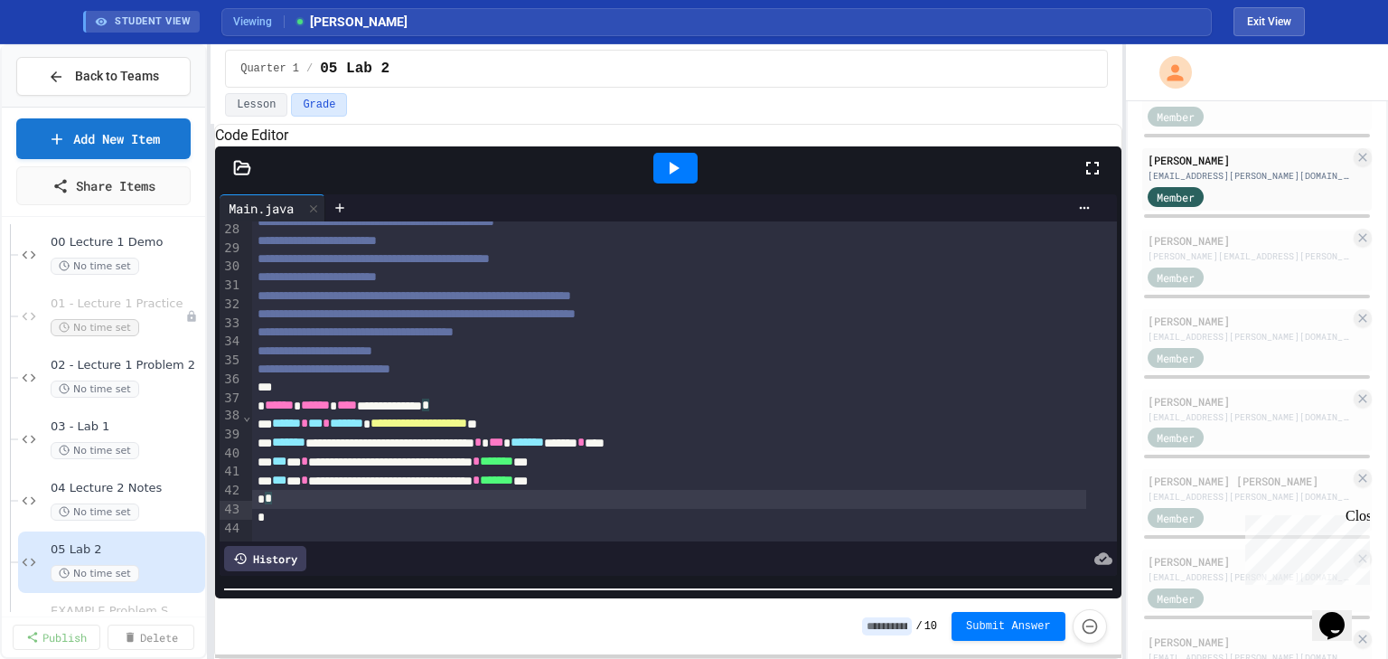
click at [283, 496] on div "*" at bounding box center [669, 499] width 834 height 19
click at [264, 509] on div "*" at bounding box center [669, 518] width 834 height 18
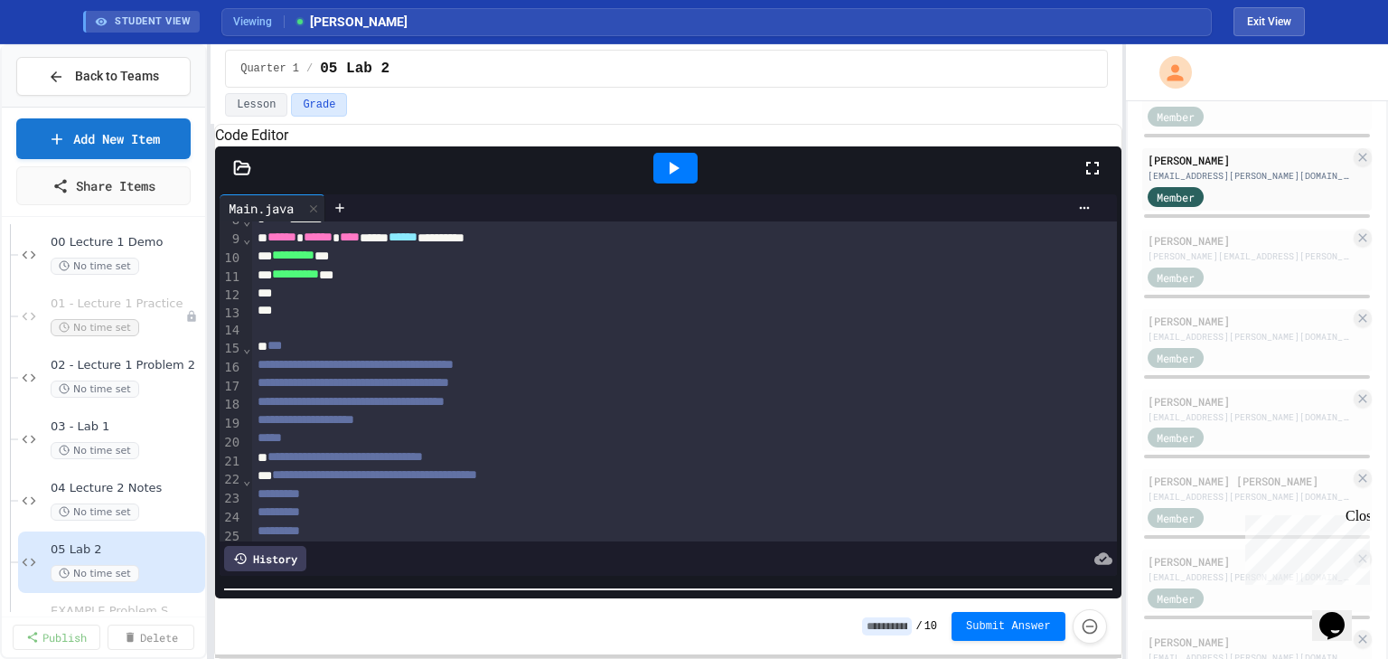
scroll to position [0, 0]
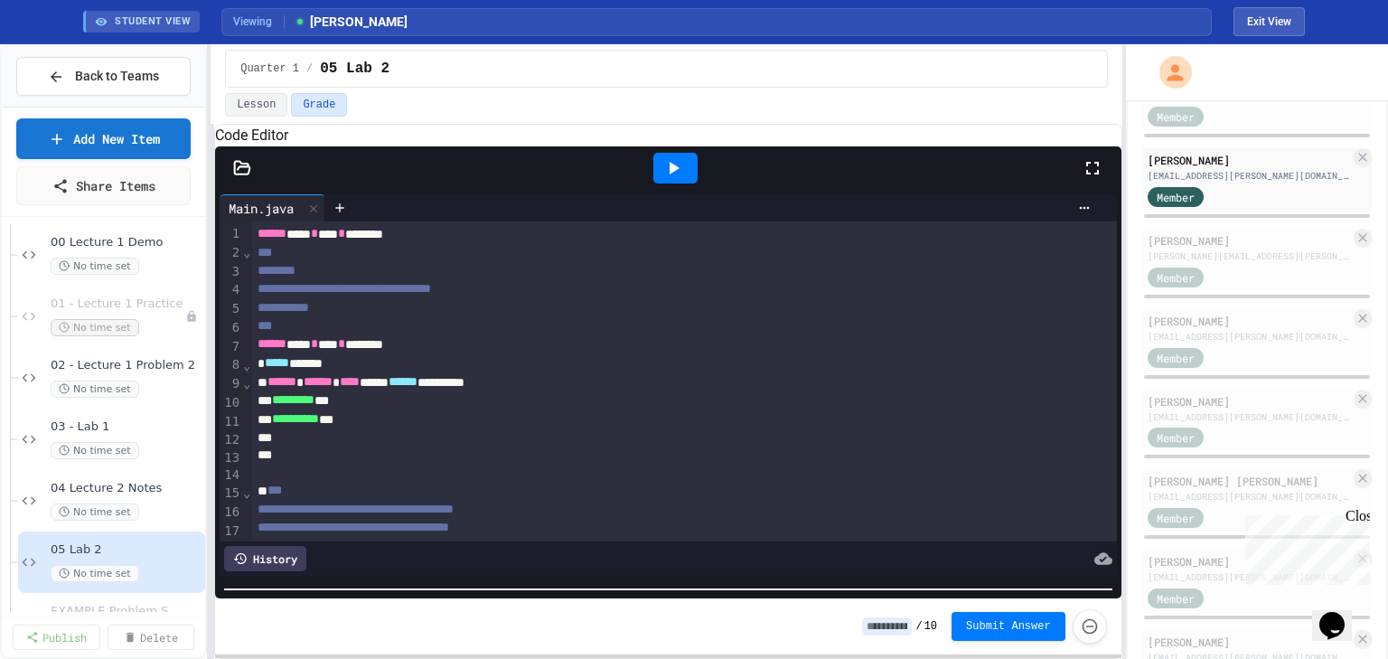
click at [293, 464] on div "*" at bounding box center [669, 455] width 834 height 18
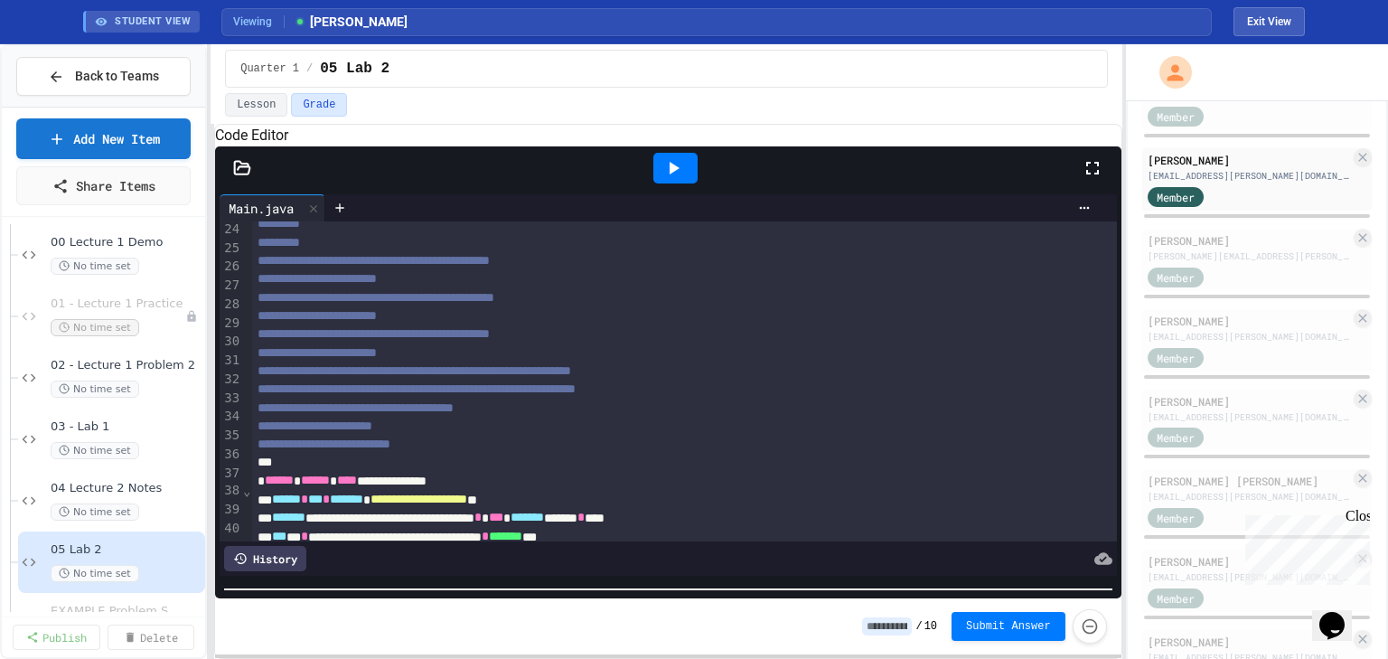
scroll to position [550, 0]
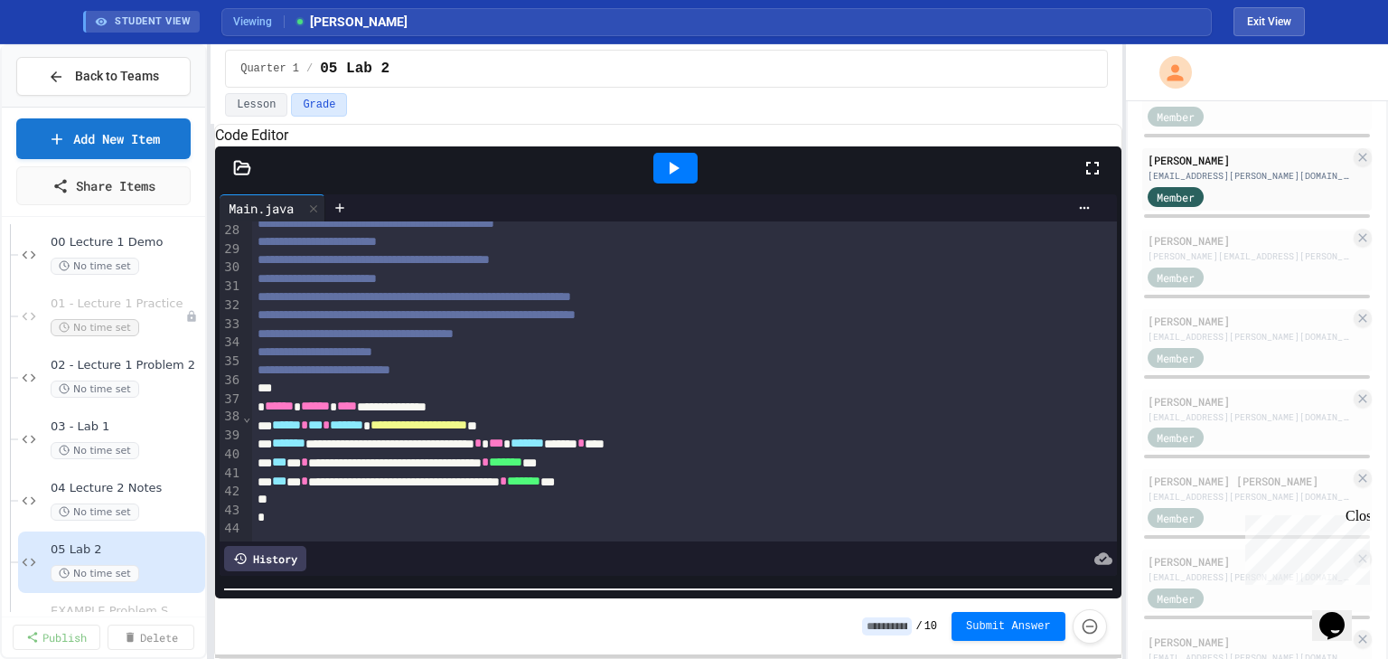
click at [292, 379] on div "*" at bounding box center [669, 388] width 834 height 18
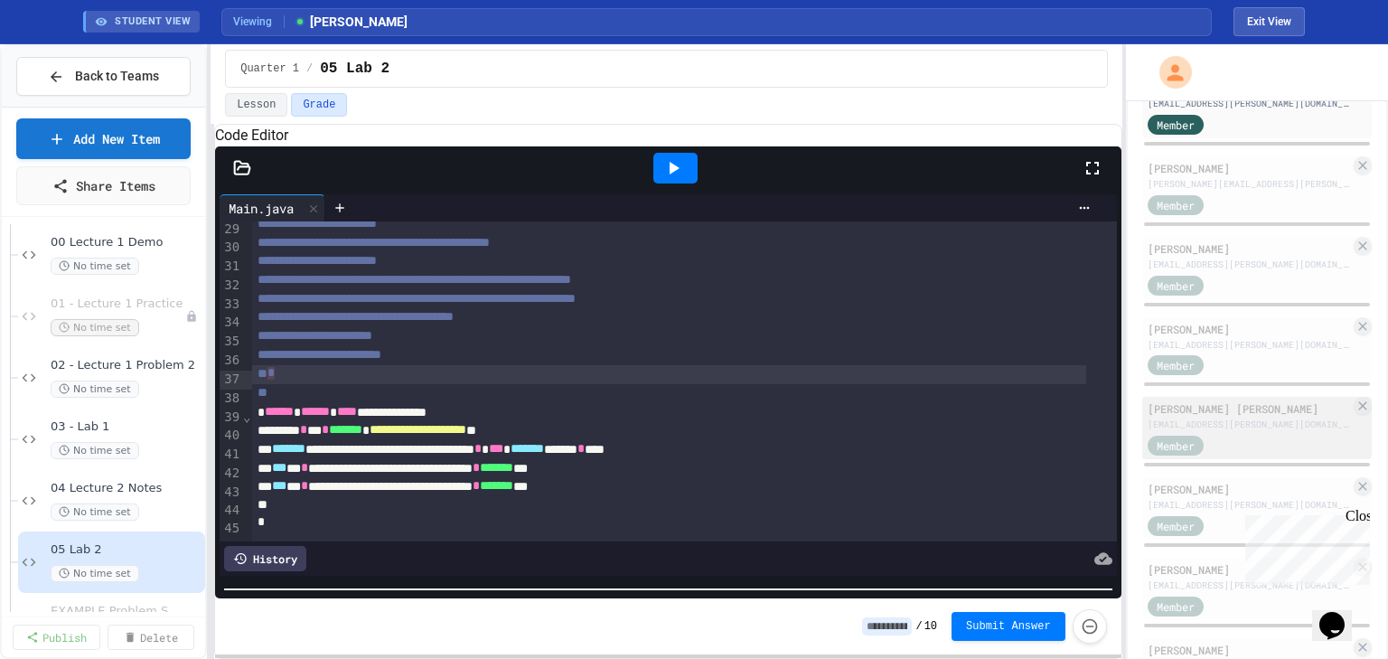
scroll to position [520, 0]
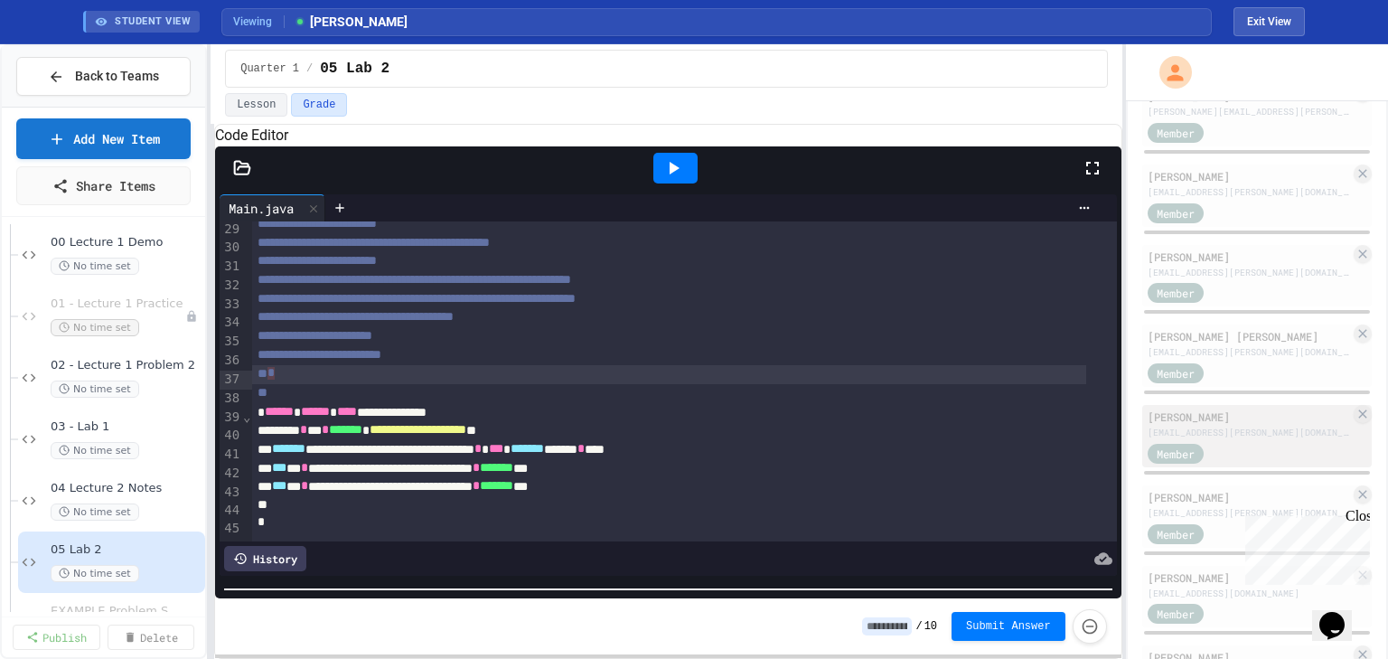
click at [1210, 439] on div "[EMAIL_ADDRESS][PERSON_NAME][DOMAIN_NAME]" at bounding box center [1248, 432] width 202 height 14
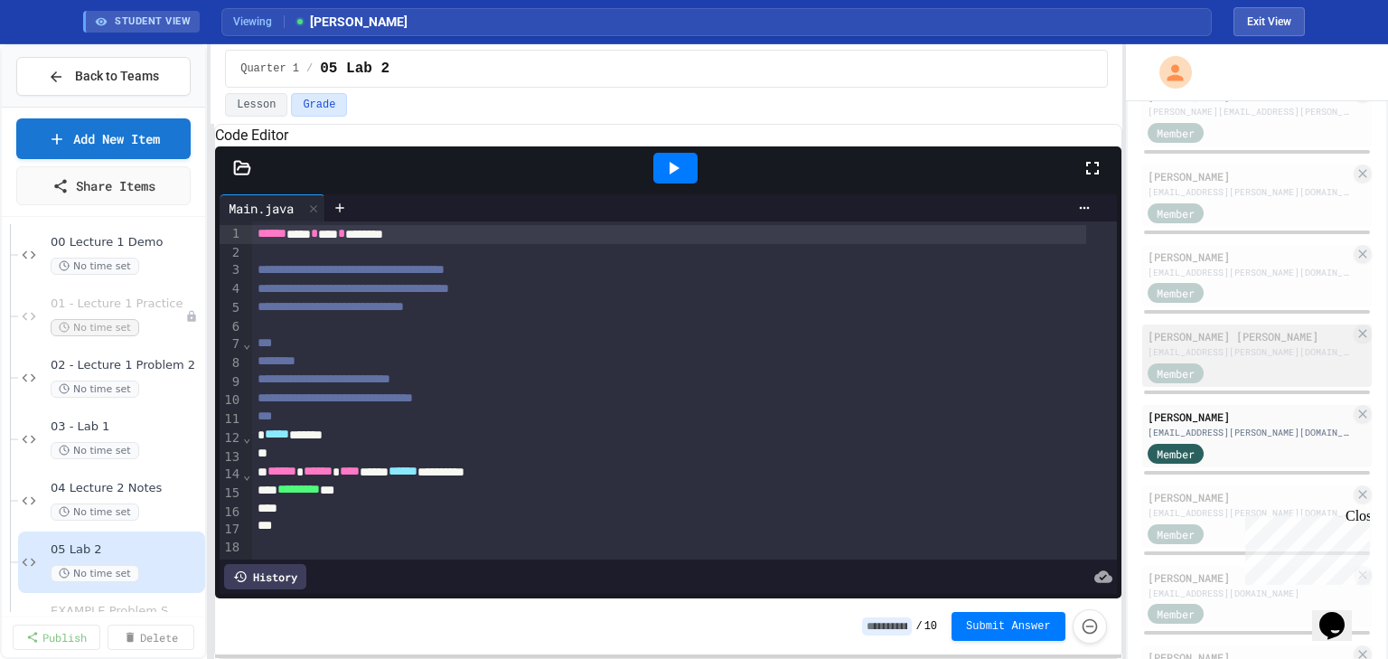
click at [1196, 344] on div "[PERSON_NAME] [PERSON_NAME]" at bounding box center [1248, 336] width 202 height 16
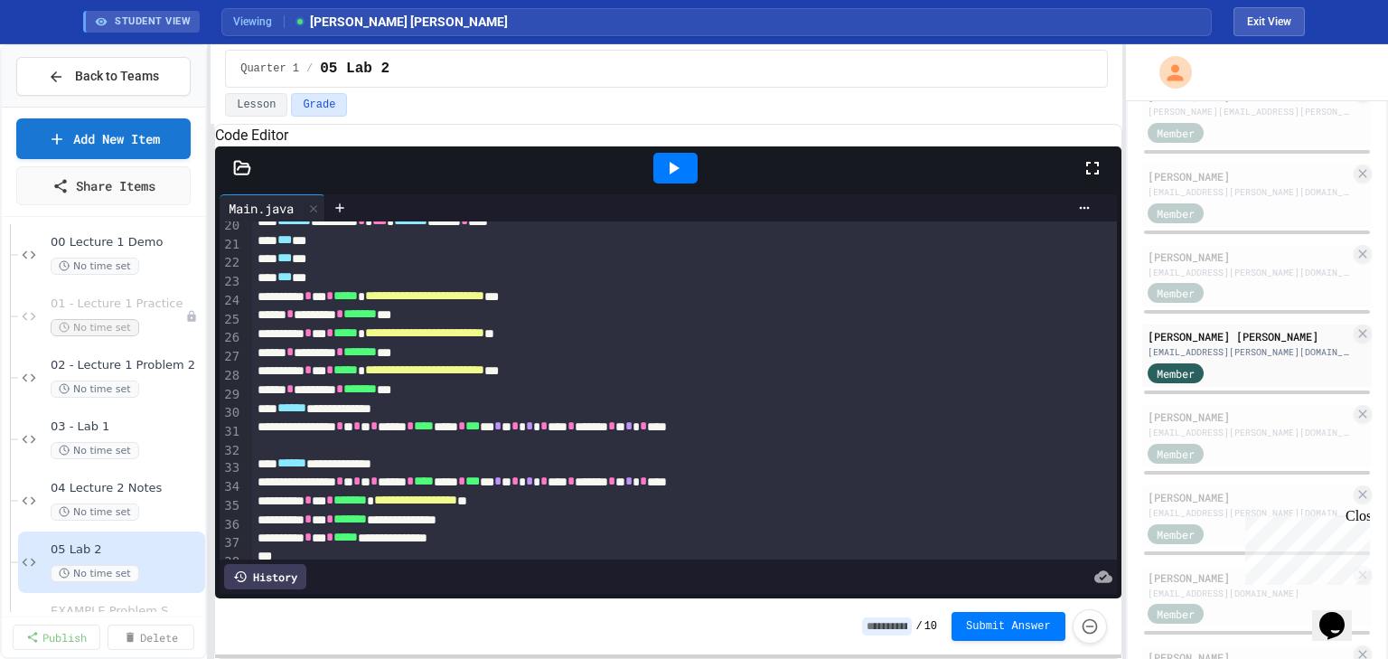
scroll to position [434, 0]
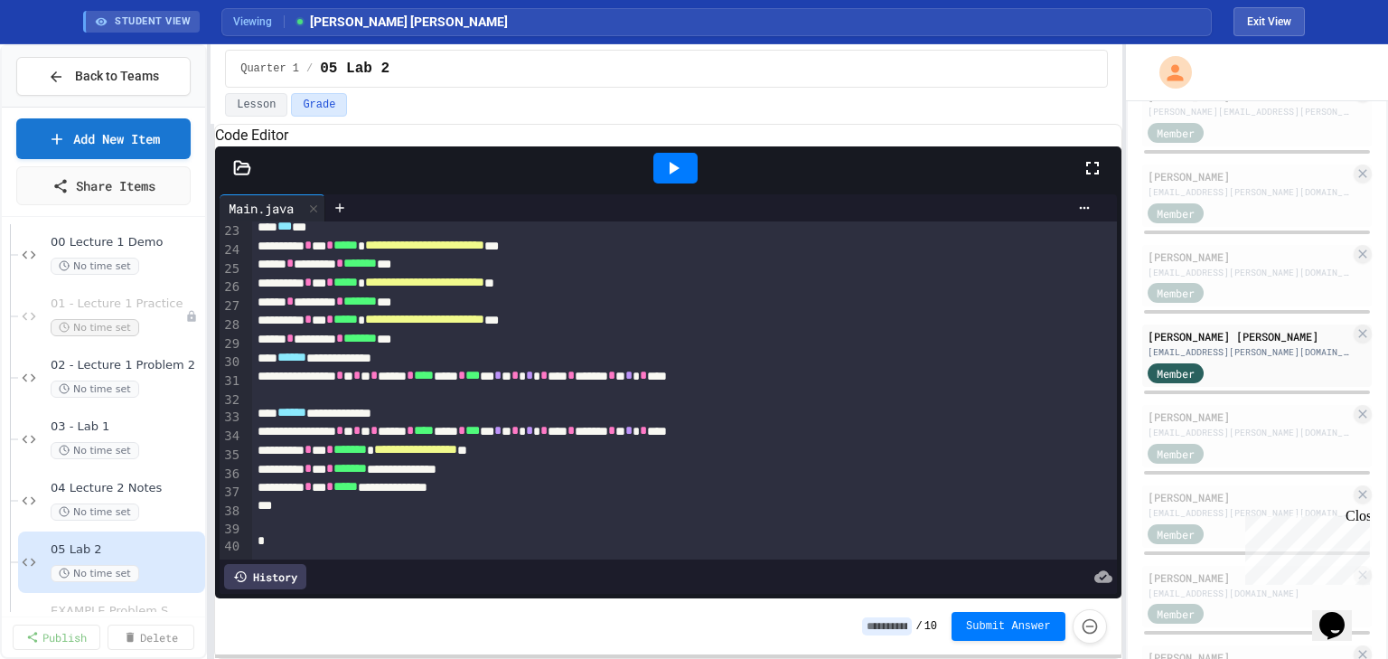
click at [657, 183] on div at bounding box center [675, 168] width 44 height 31
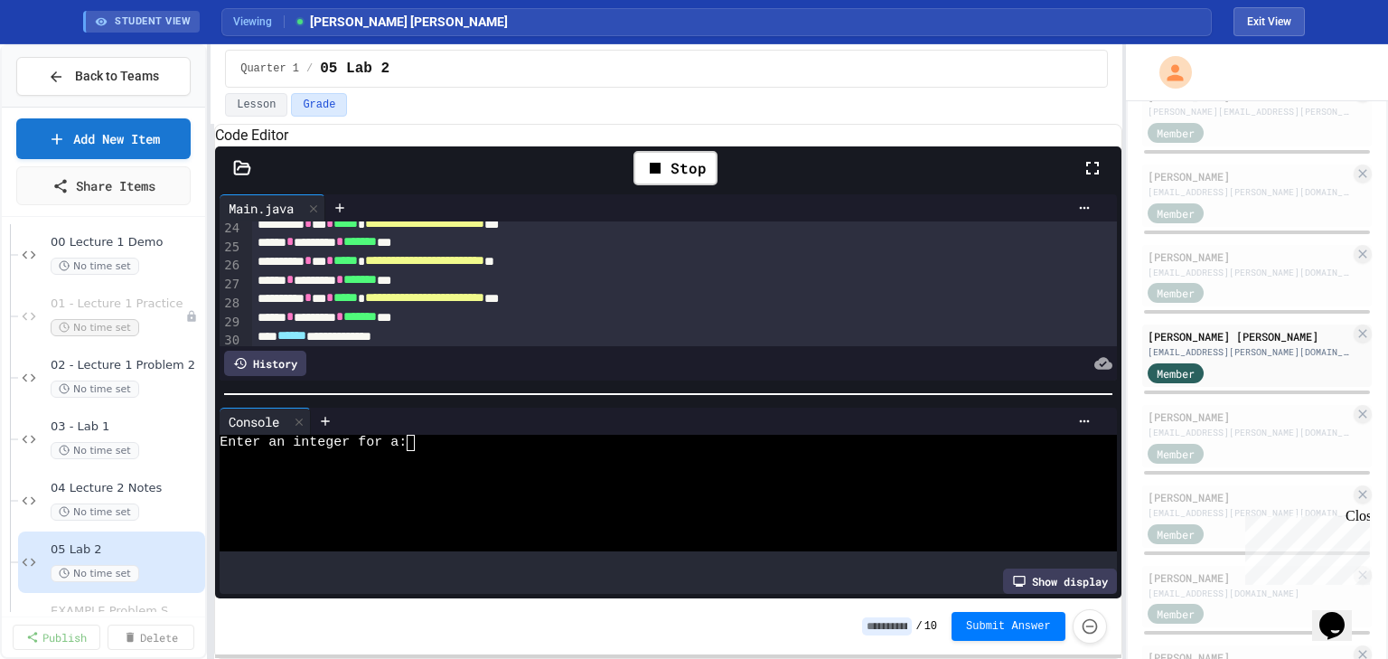
click at [419, 484] on div at bounding box center [655, 476] width 870 height 16
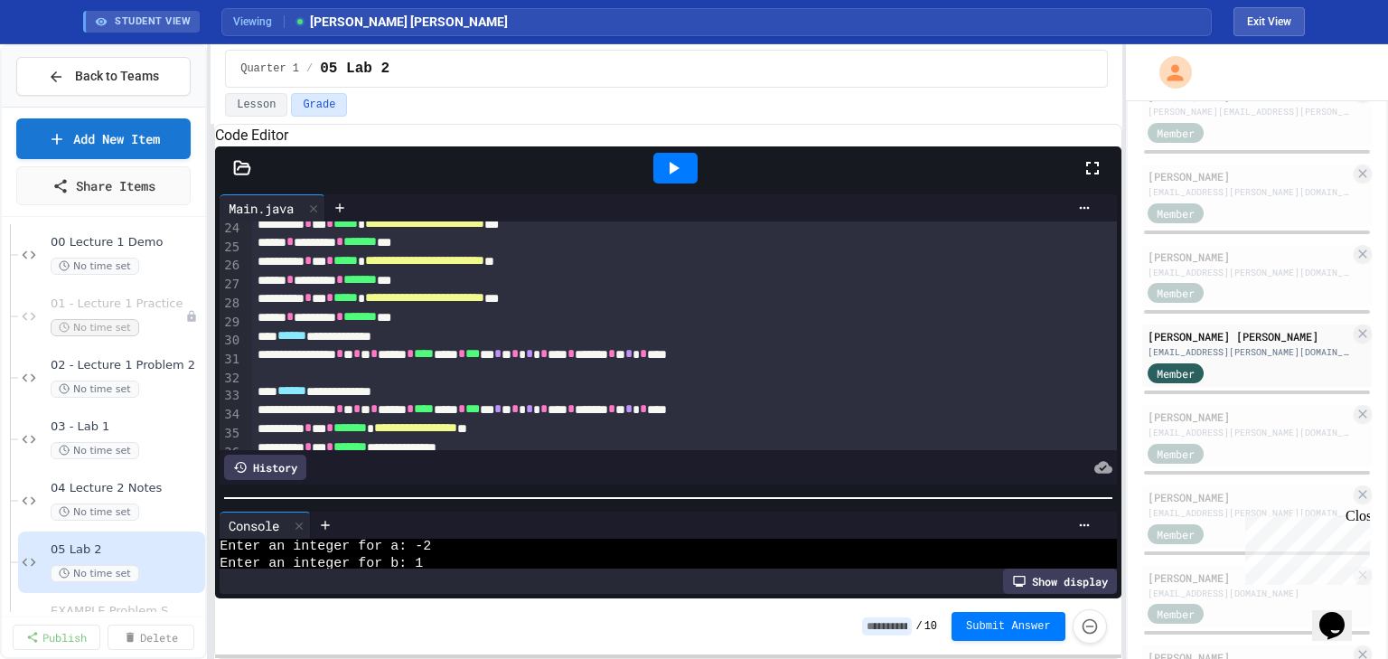
scroll to position [83, 0]
click at [435, 499] on div at bounding box center [667, 498] width 905 height 18
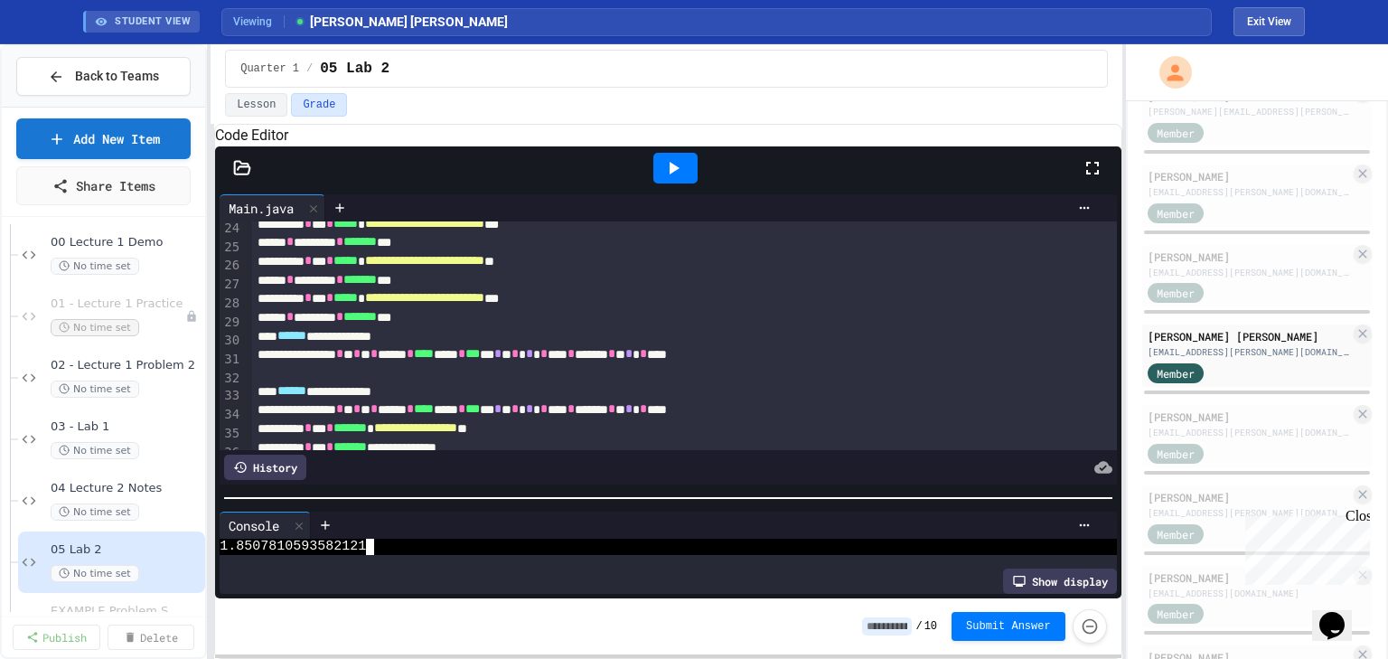
scroll to position [376, 0]
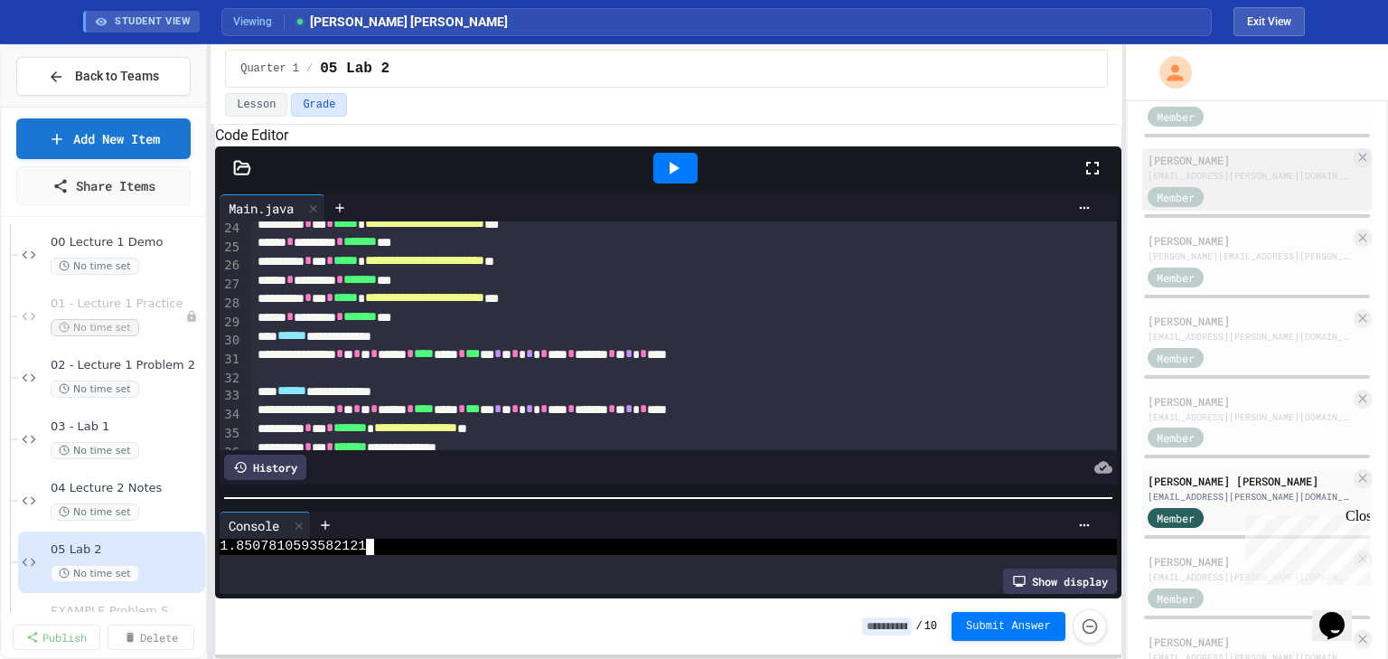
click at [1188, 168] on div "[PERSON_NAME]" at bounding box center [1248, 160] width 202 height 16
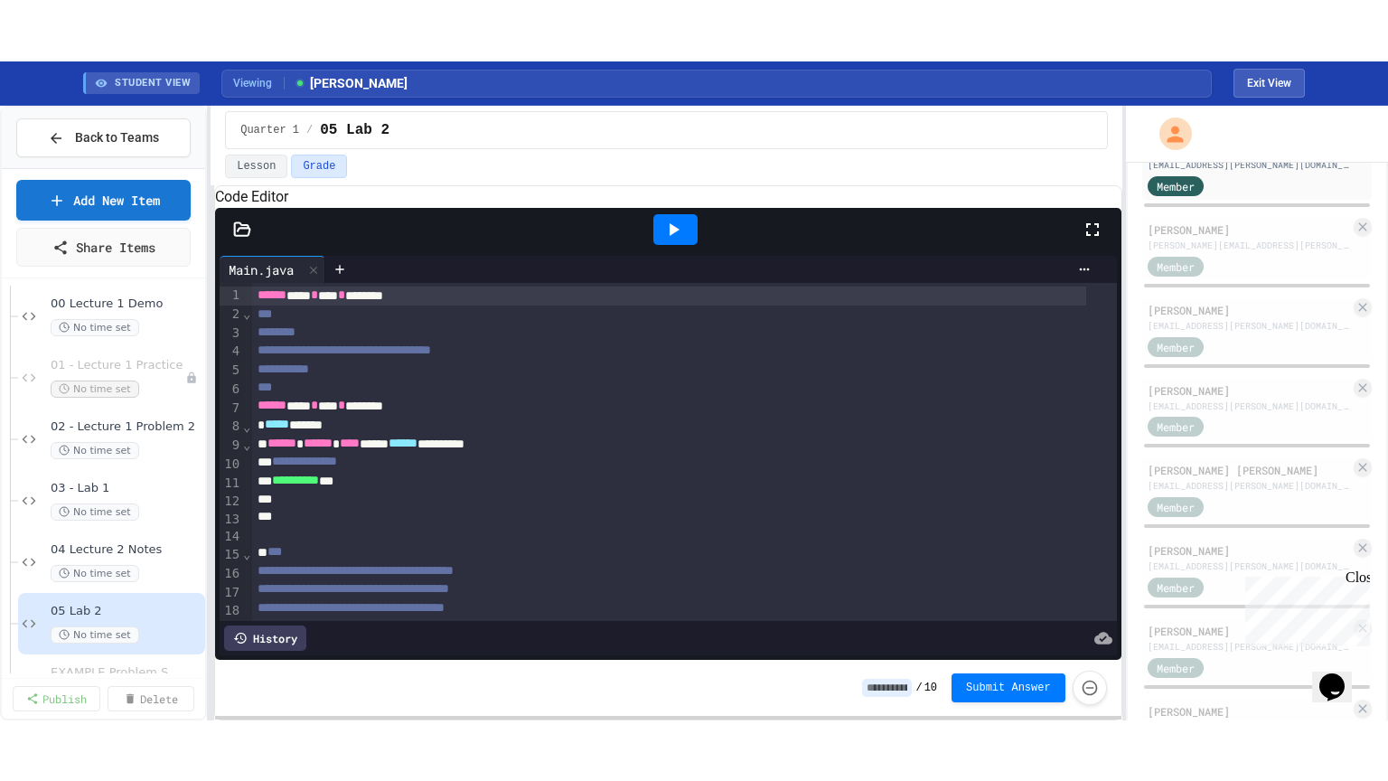
scroll to position [593, 0]
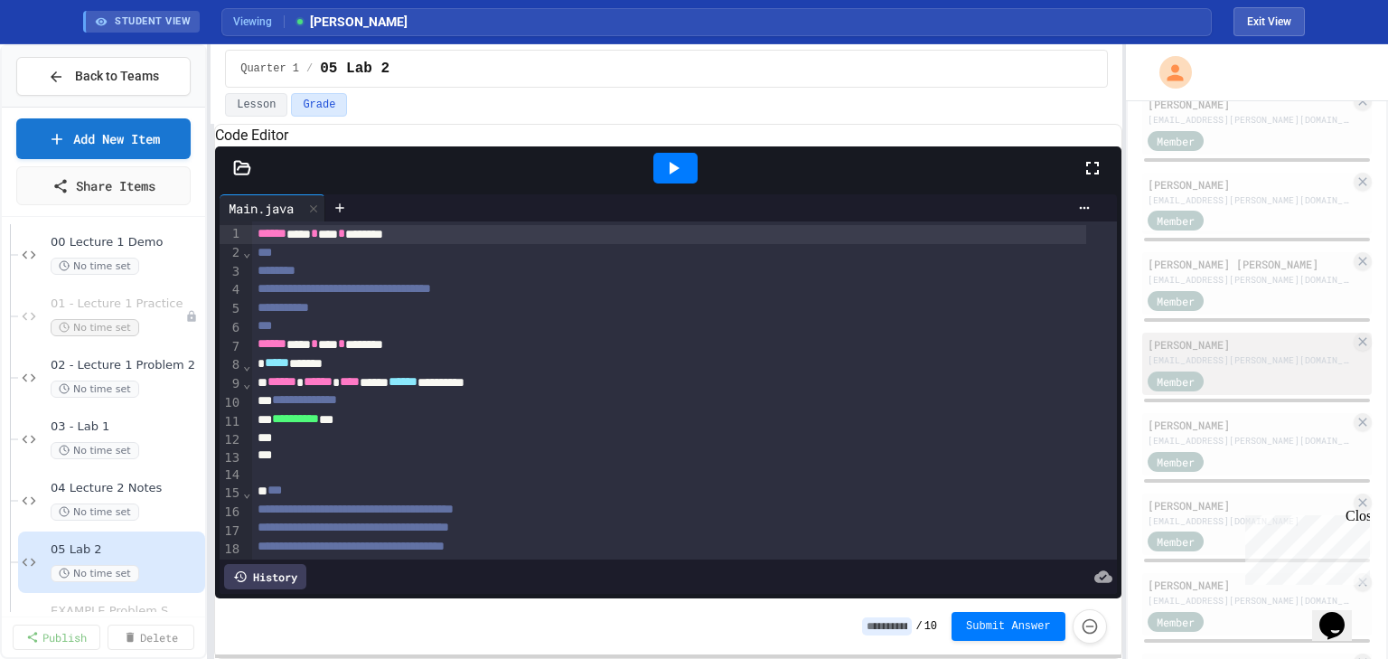
click at [1208, 367] on div "[EMAIL_ADDRESS][PERSON_NAME][DOMAIN_NAME]" at bounding box center [1248, 360] width 202 height 14
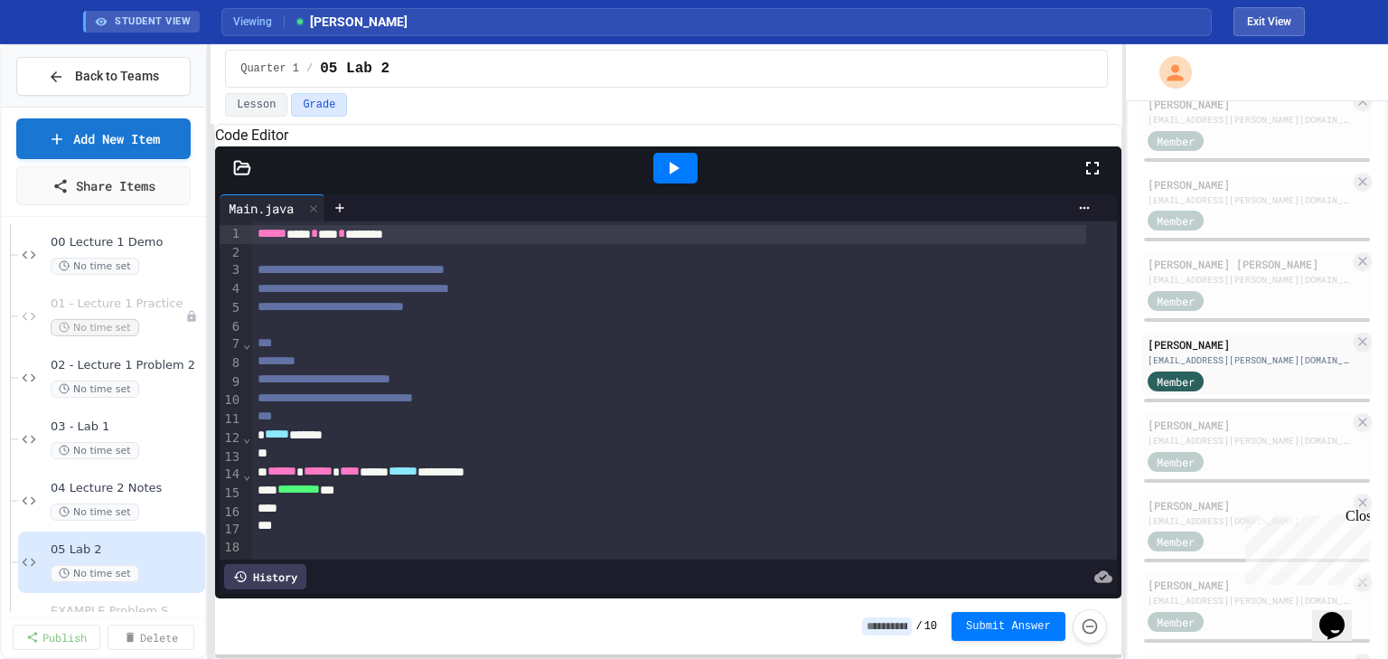
drag, startPoint x: 674, startPoint y: 195, endPoint x: 673, endPoint y: 224, distance: 28.9
click at [673, 179] on icon at bounding box center [673, 168] width 22 height 22
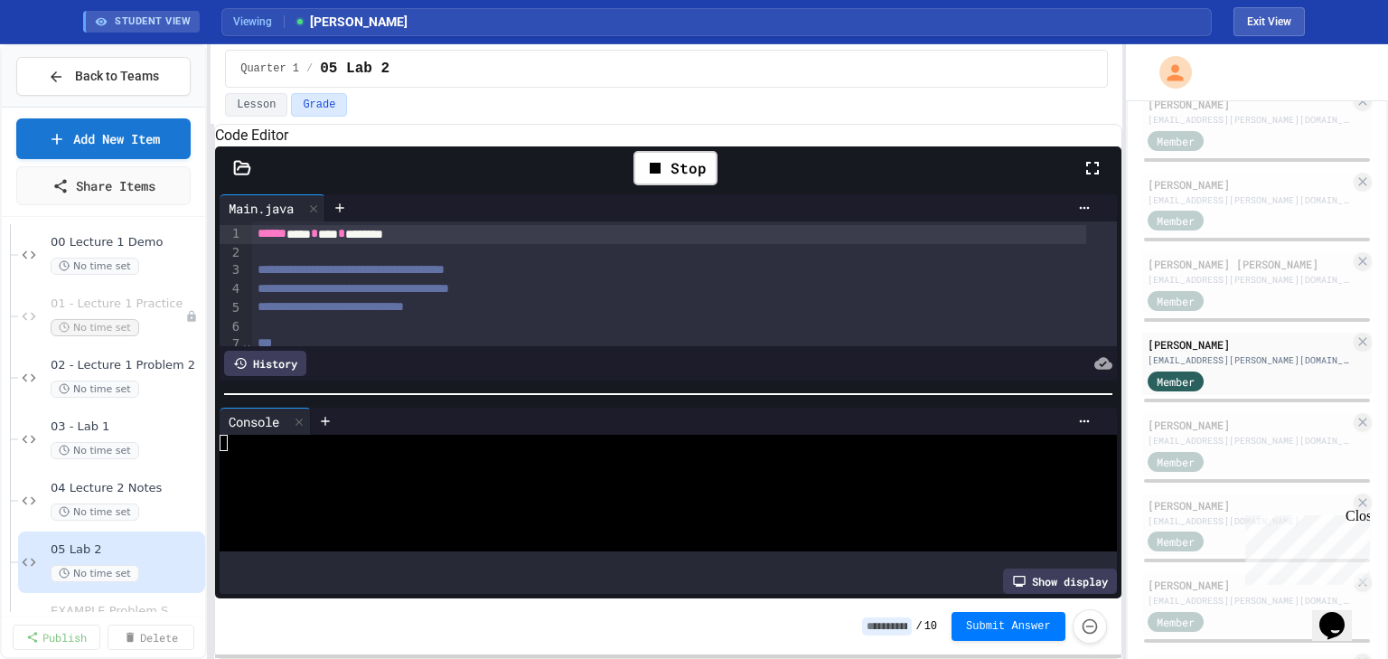
click at [1084, 179] on icon at bounding box center [1092, 168] width 22 height 22
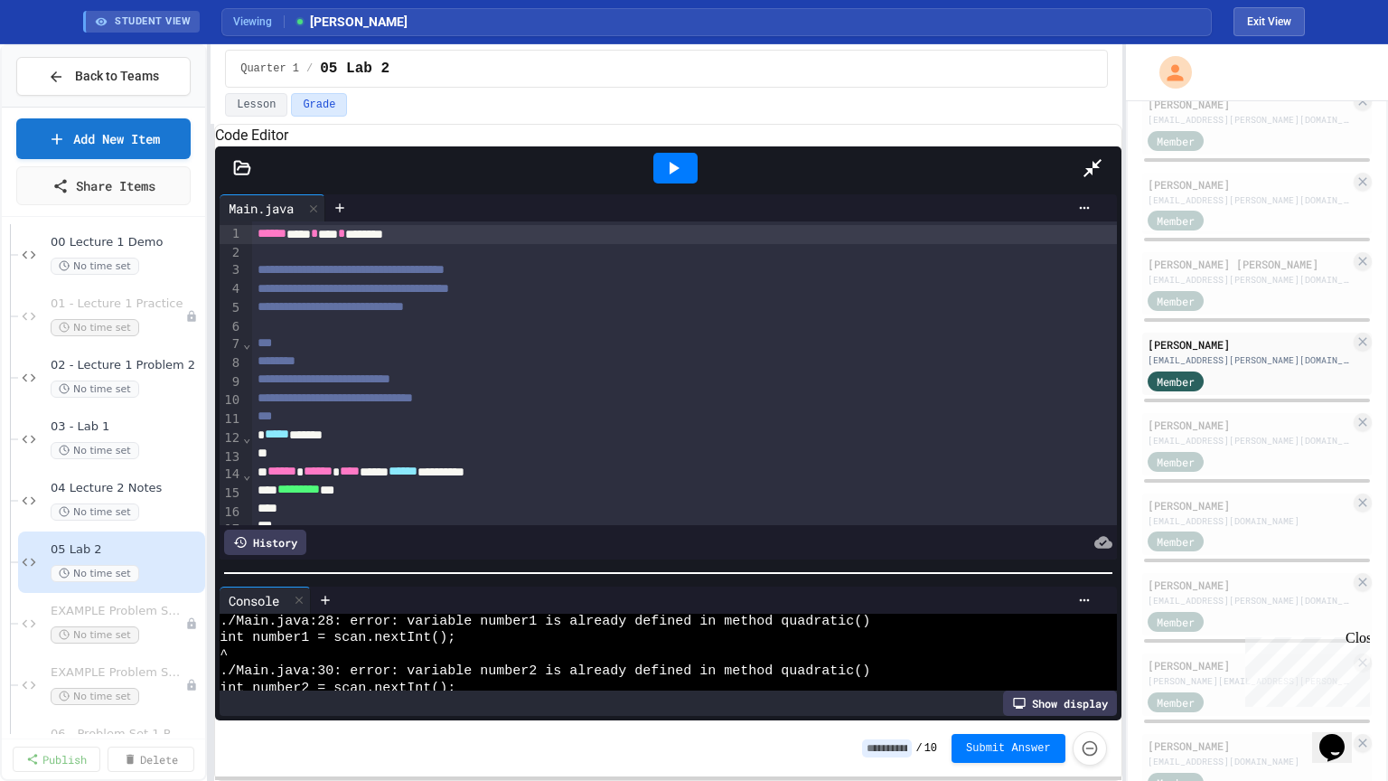
click at [500, 570] on div at bounding box center [667, 573] width 905 height 18
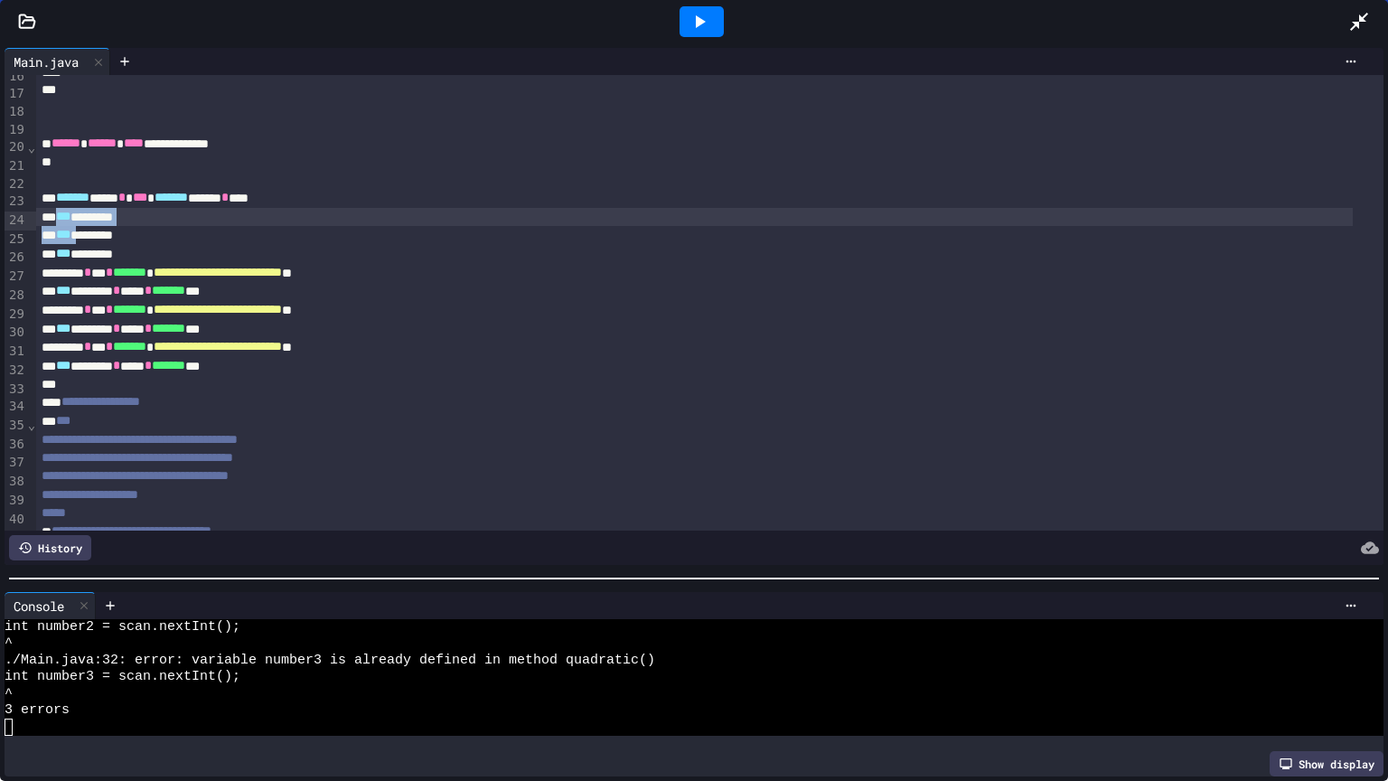
scroll to position [289, 0]
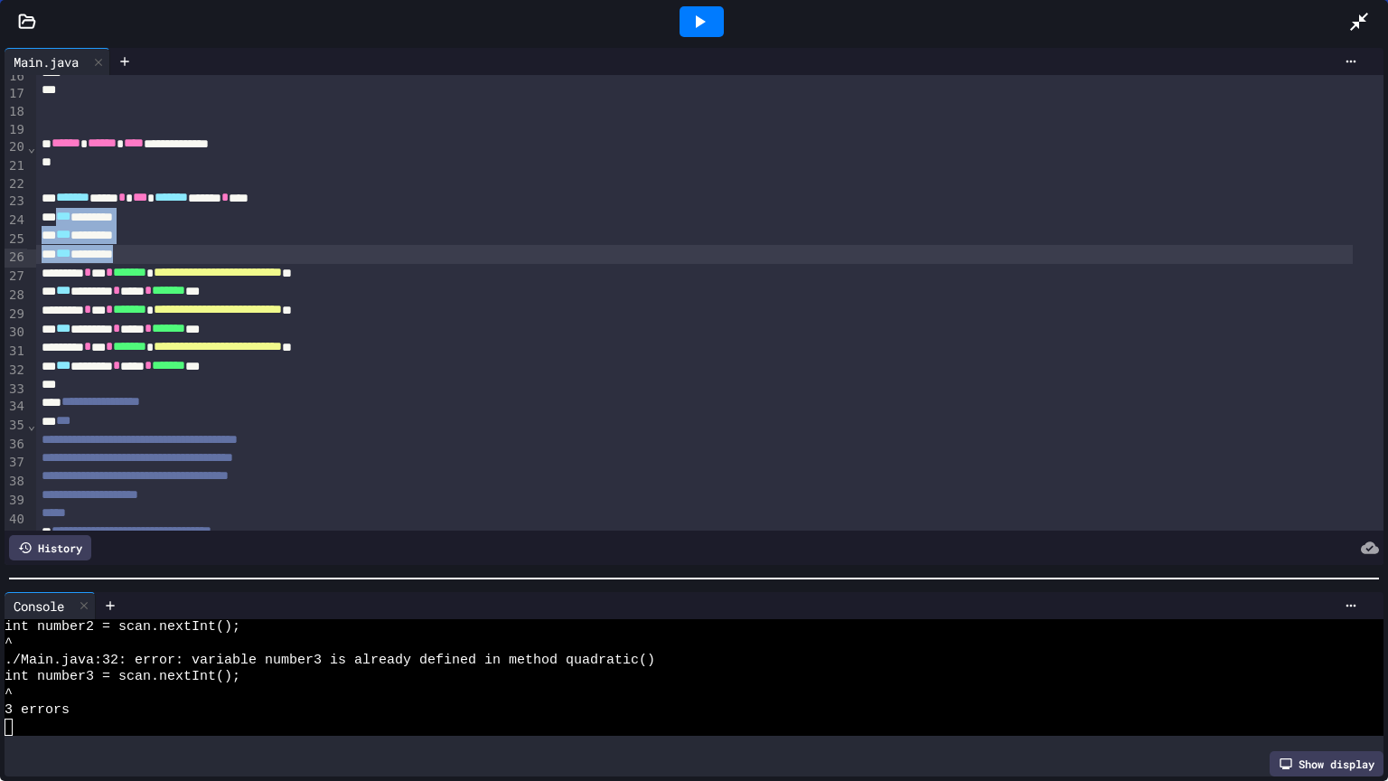
drag, startPoint x: 58, startPoint y: 222, endPoint x: 144, endPoint y: 251, distance: 90.6
click at [144, 251] on div "**********" at bounding box center [709, 210] width 1347 height 848
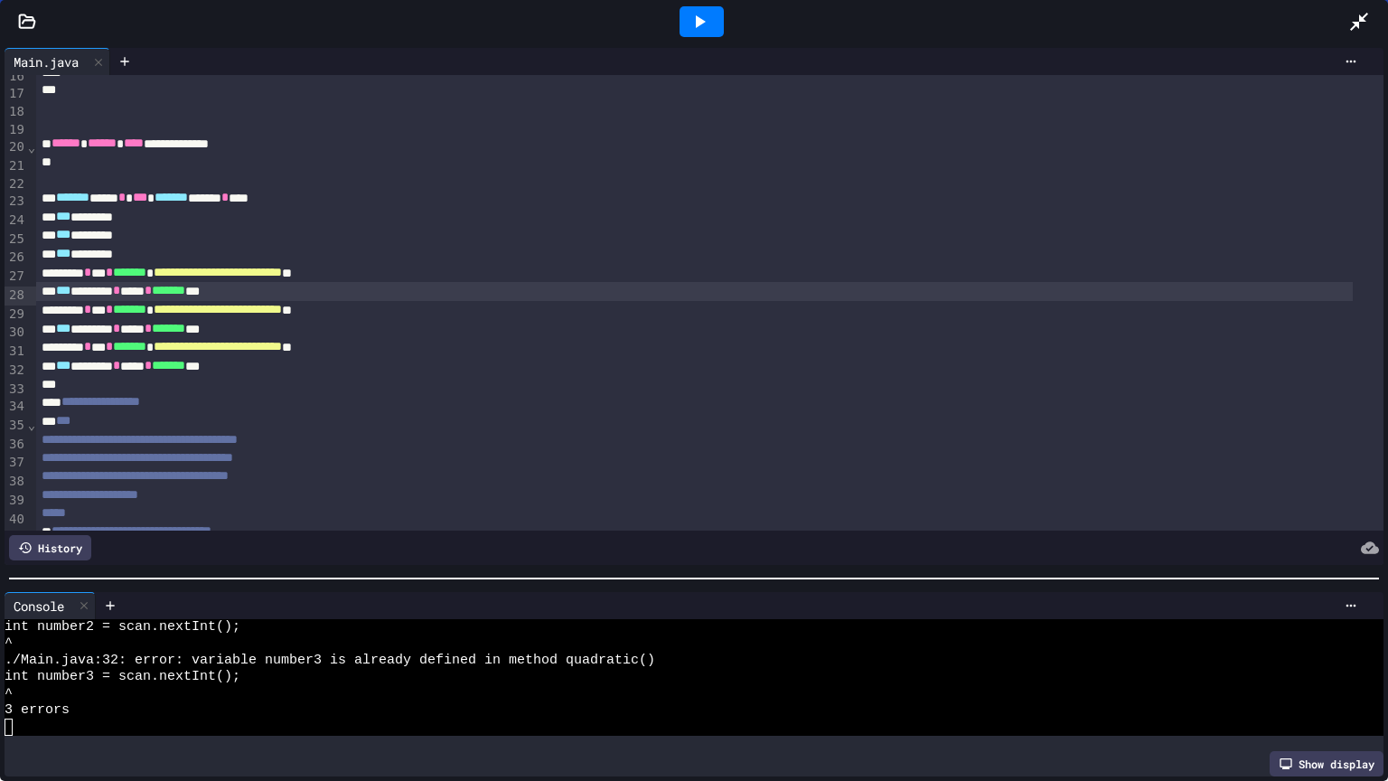
click at [90, 294] on div "*** ******* * **** * ******* ***" at bounding box center [694, 291] width 1316 height 19
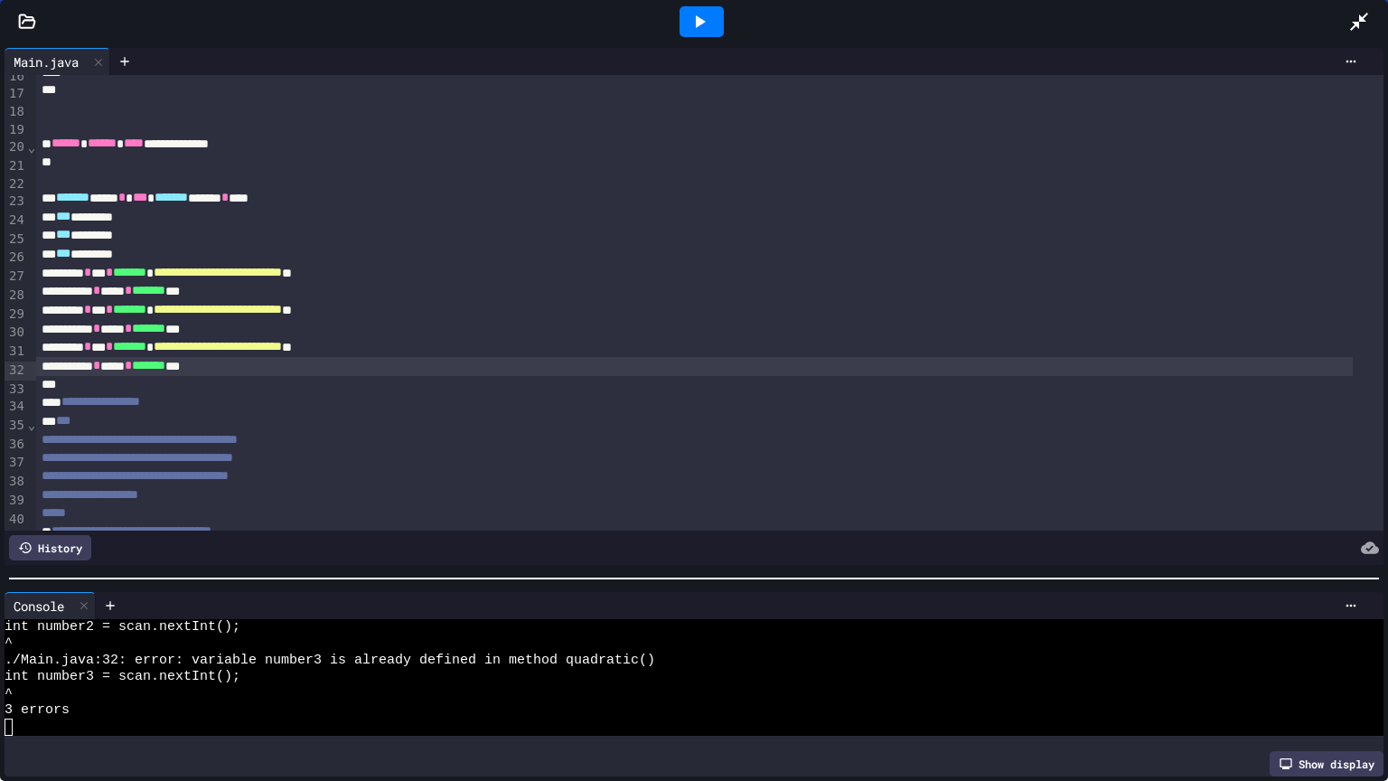
click at [700, 27] on icon at bounding box center [699, 22] width 22 height 22
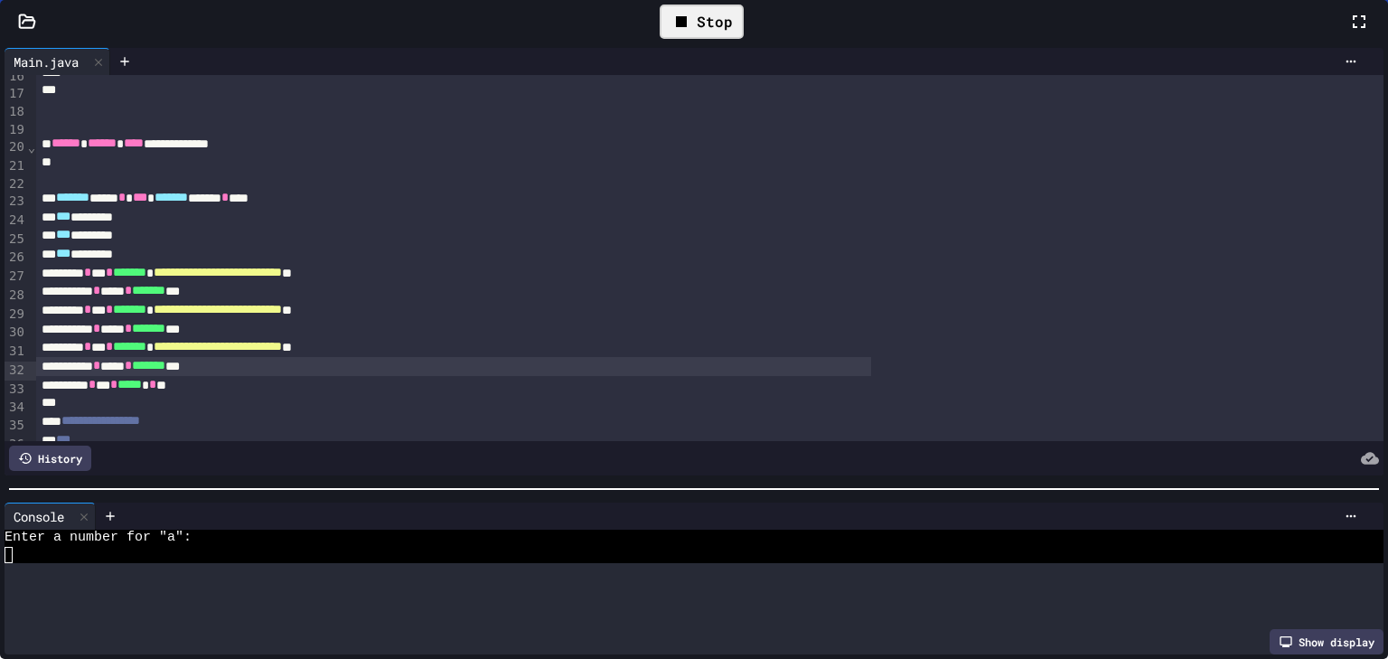
scroll to position [376, 0]
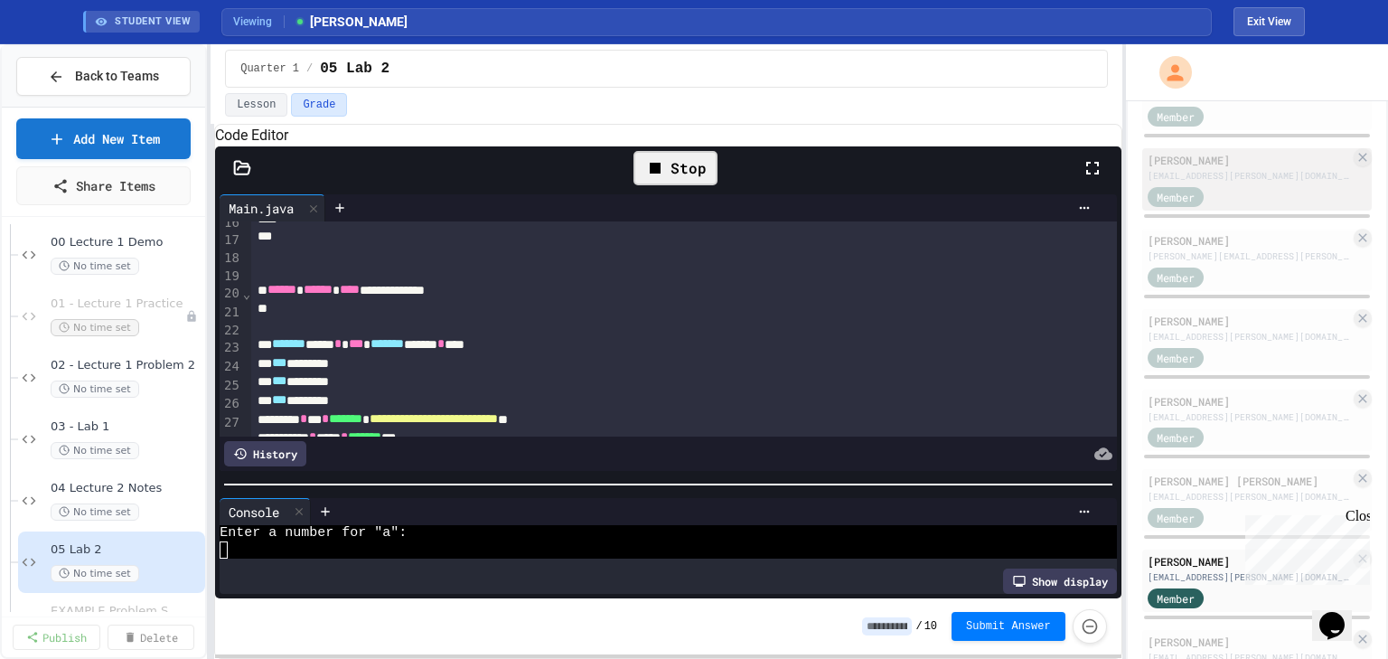
click at [1200, 207] on div "Member" at bounding box center [1192, 195] width 90 height 23
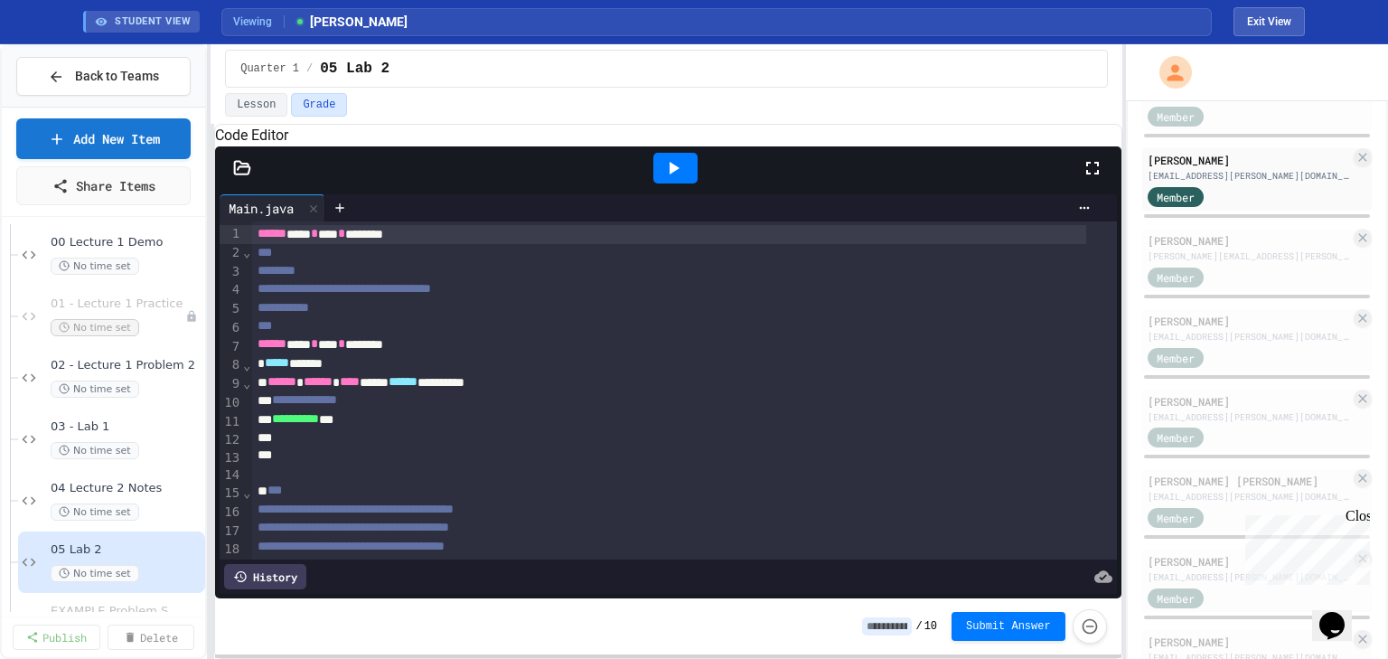
click at [687, 183] on div at bounding box center [675, 168] width 44 height 31
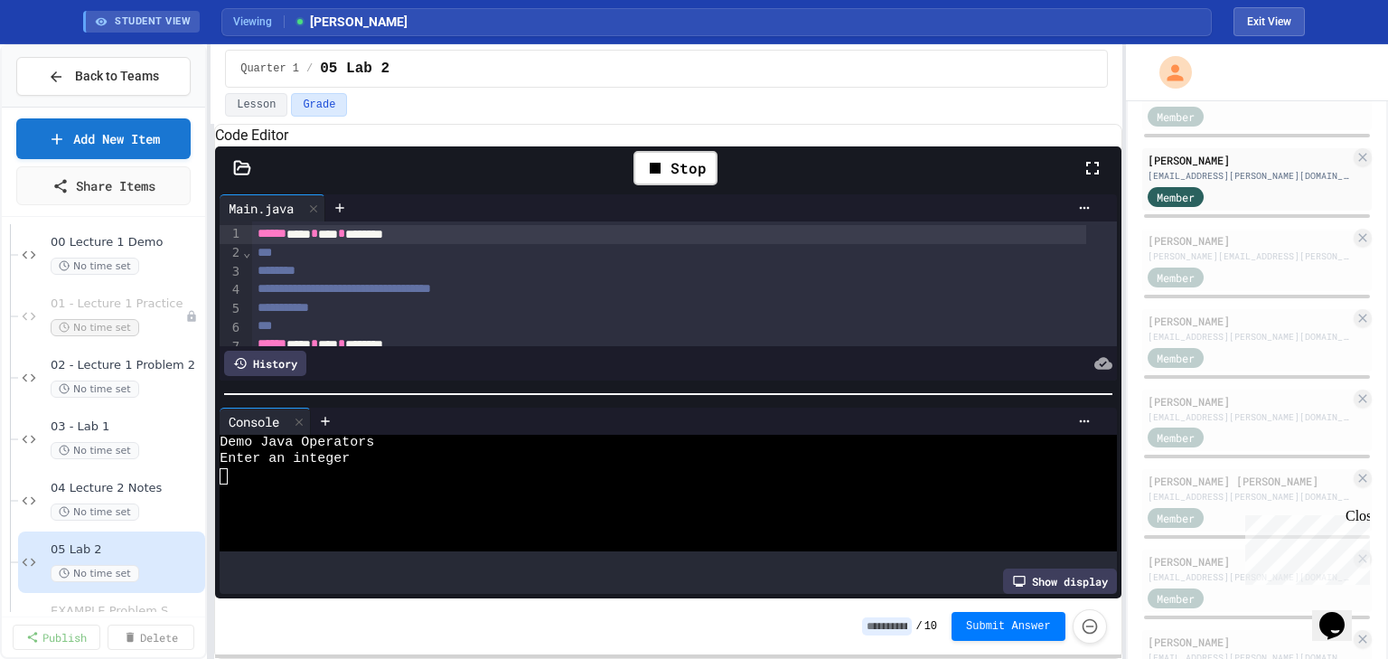
click at [457, 510] on div at bounding box center [655, 509] width 870 height 16
